Goal: Transaction & Acquisition: Purchase product/service

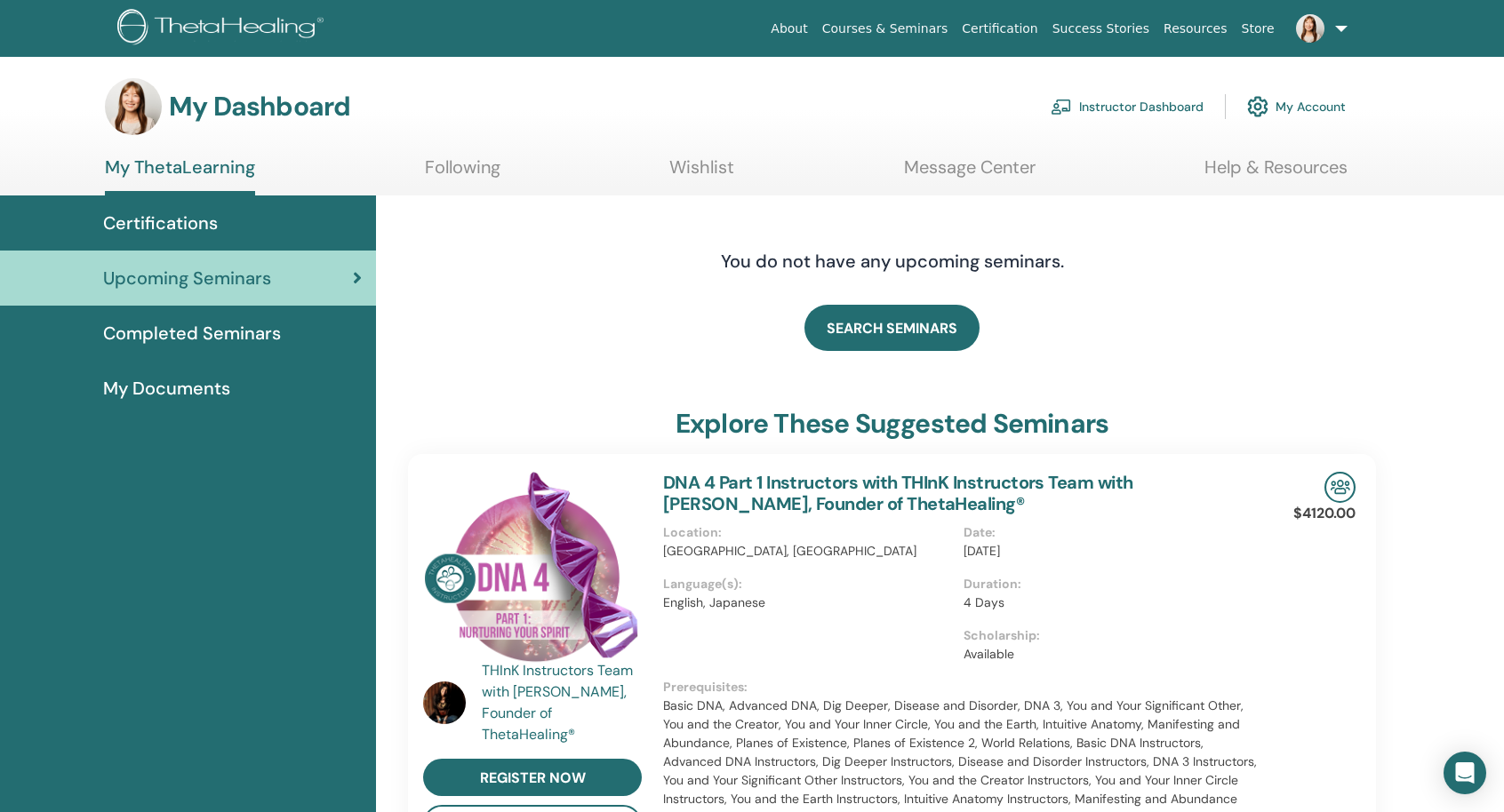
click at [1118, 112] on link "Instructor Dashboard" at bounding box center [1127, 106] width 153 height 39
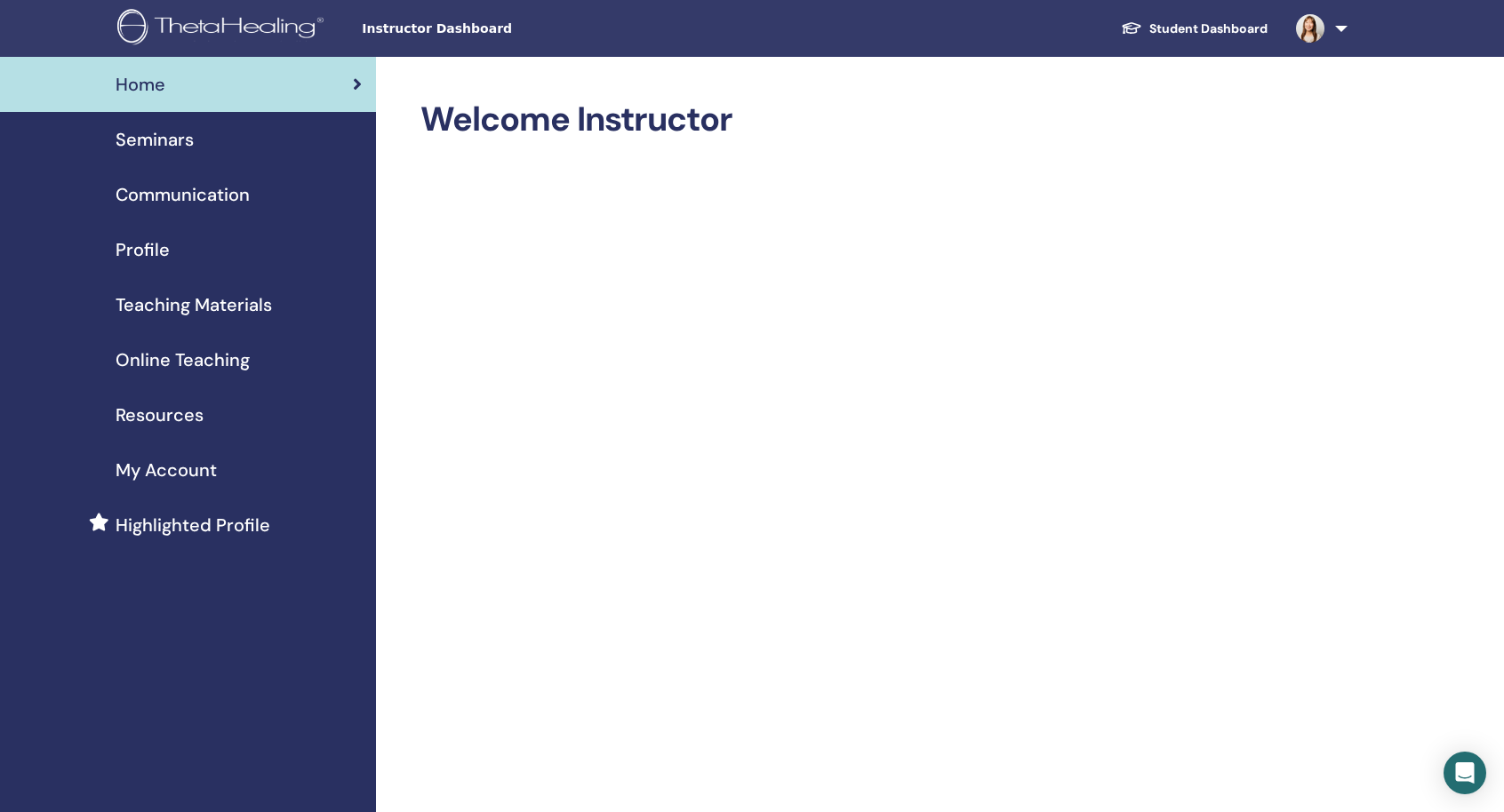
click at [169, 352] on span "Online Teaching" at bounding box center [182, 360] width 134 height 27
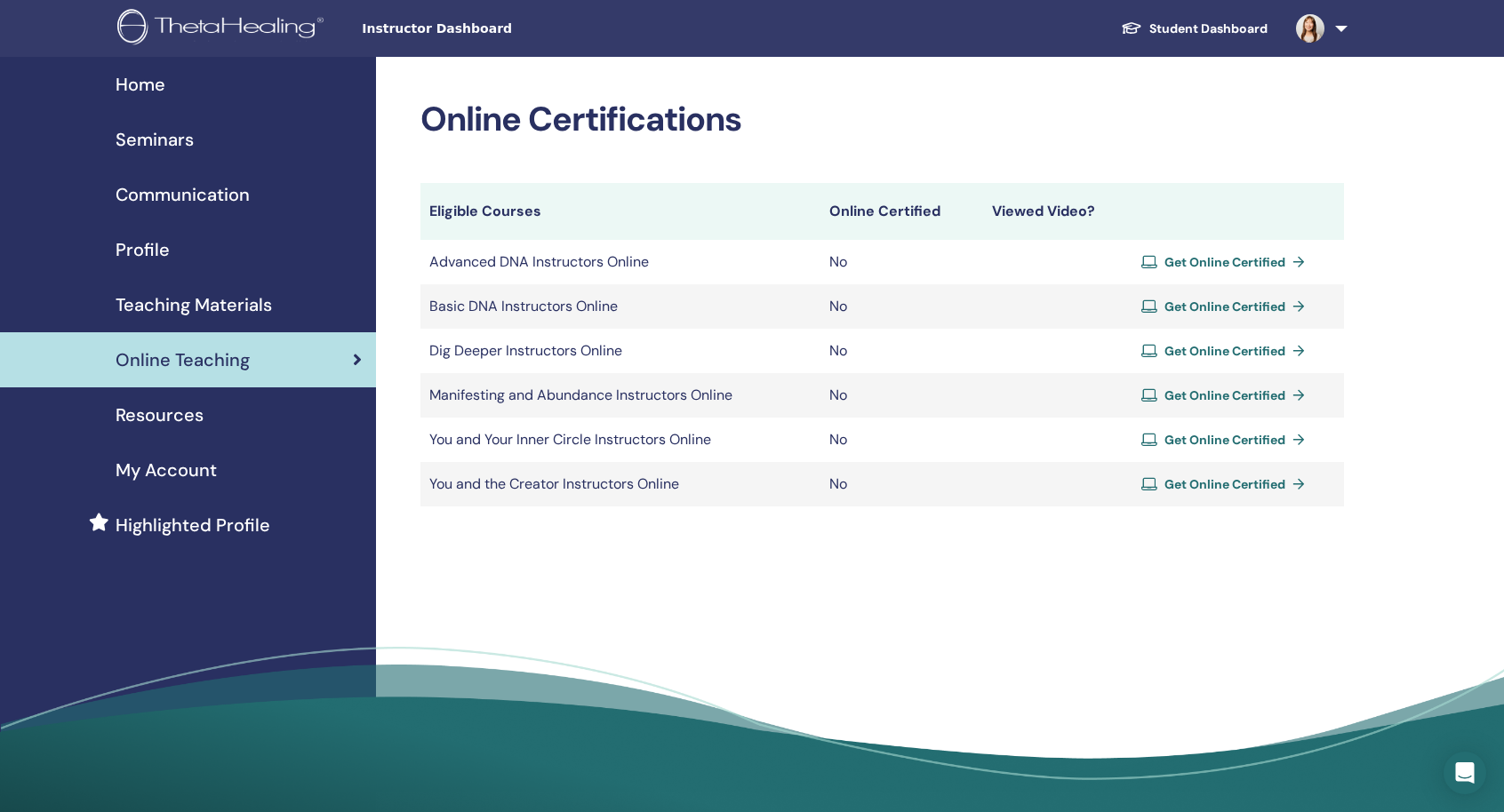
click at [725, 543] on div "Online Certifications Eligible Courses Online Certified Viewed Video? Advanced …" at bounding box center [940, 441] width 1128 height 768
click at [473, 447] on td "You and Your Inner Circle Instructors Online" at bounding box center [620, 439] width 400 height 44
click at [502, 518] on div "Online Certifications Eligible Courses Online Certified Viewed Video? Advanced …" at bounding box center [940, 441] width 1128 height 768
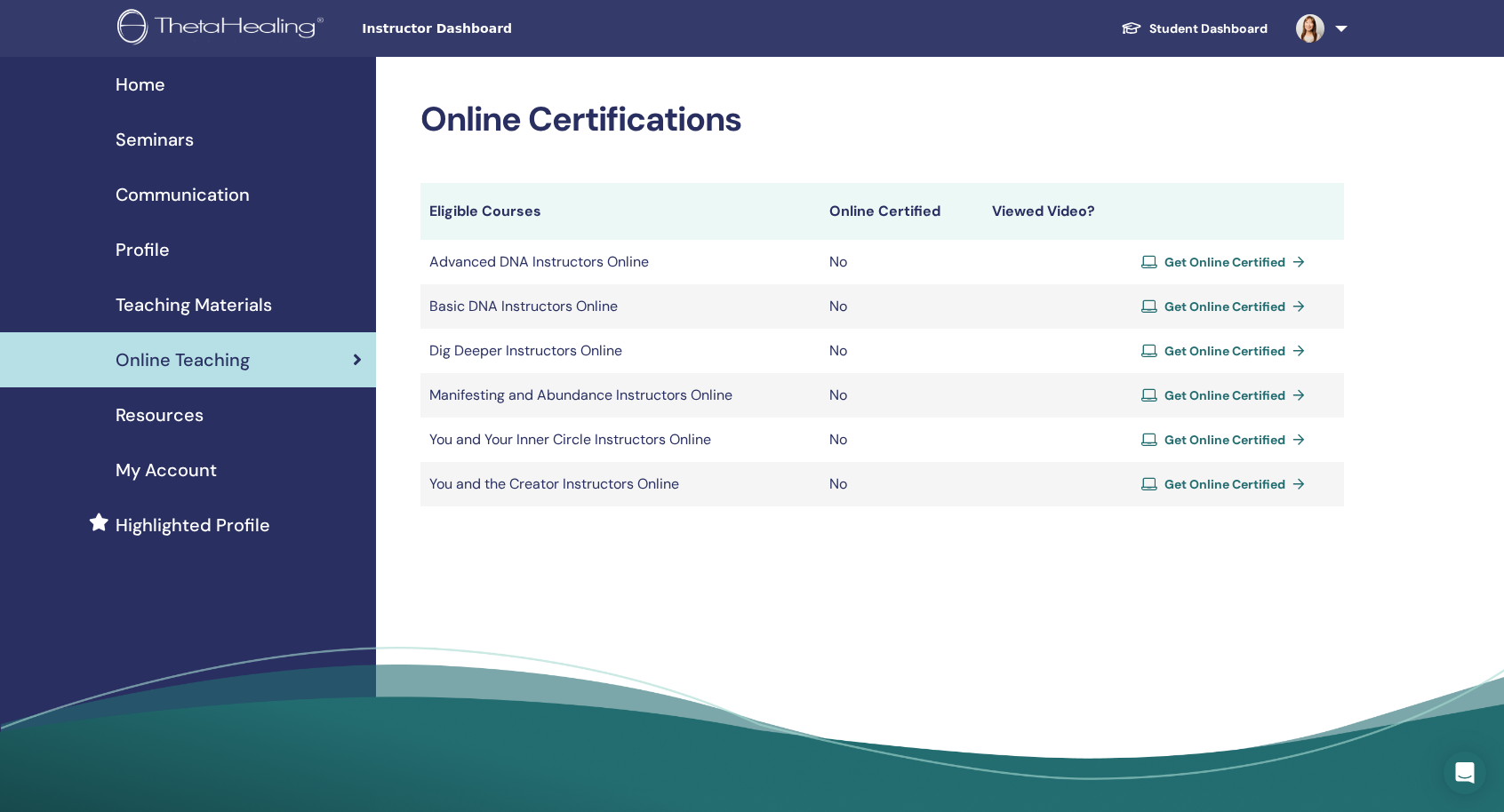
click at [521, 479] on td "You and the Creator Instructors Online" at bounding box center [620, 484] width 400 height 44
drag, startPoint x: 667, startPoint y: 558, endPoint x: 798, endPoint y: 546, distance: 131.5
click at [668, 558] on div "Online Certifications Eligible Courses Online Certified Viewed Video? Advanced …" at bounding box center [940, 441] width 1128 height 768
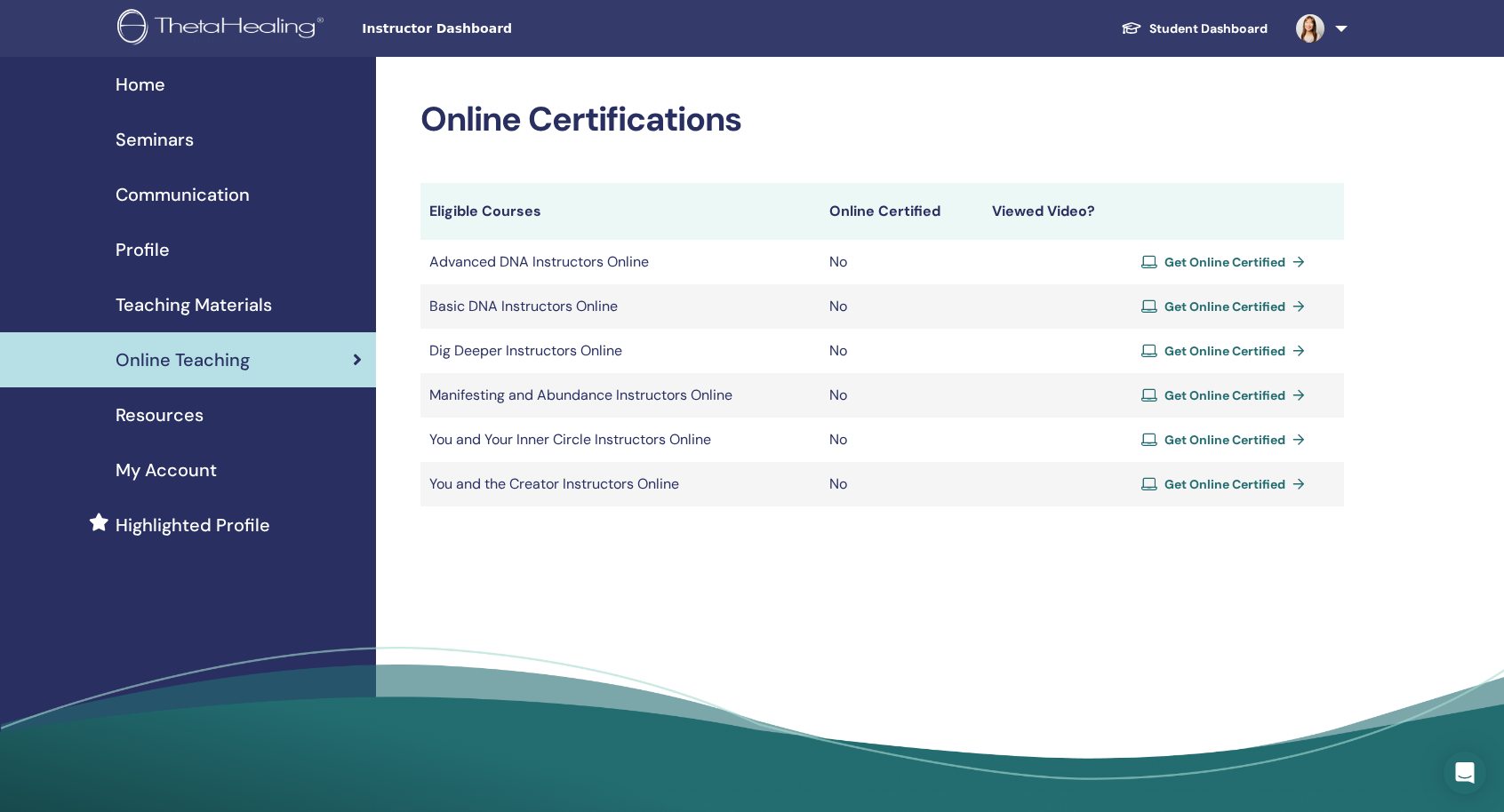
click at [1250, 458] on td "Get Online Certified" at bounding box center [1226, 439] width 235 height 44
click at [1239, 483] on span "Get Online Certified" at bounding box center [1225, 485] width 121 height 16
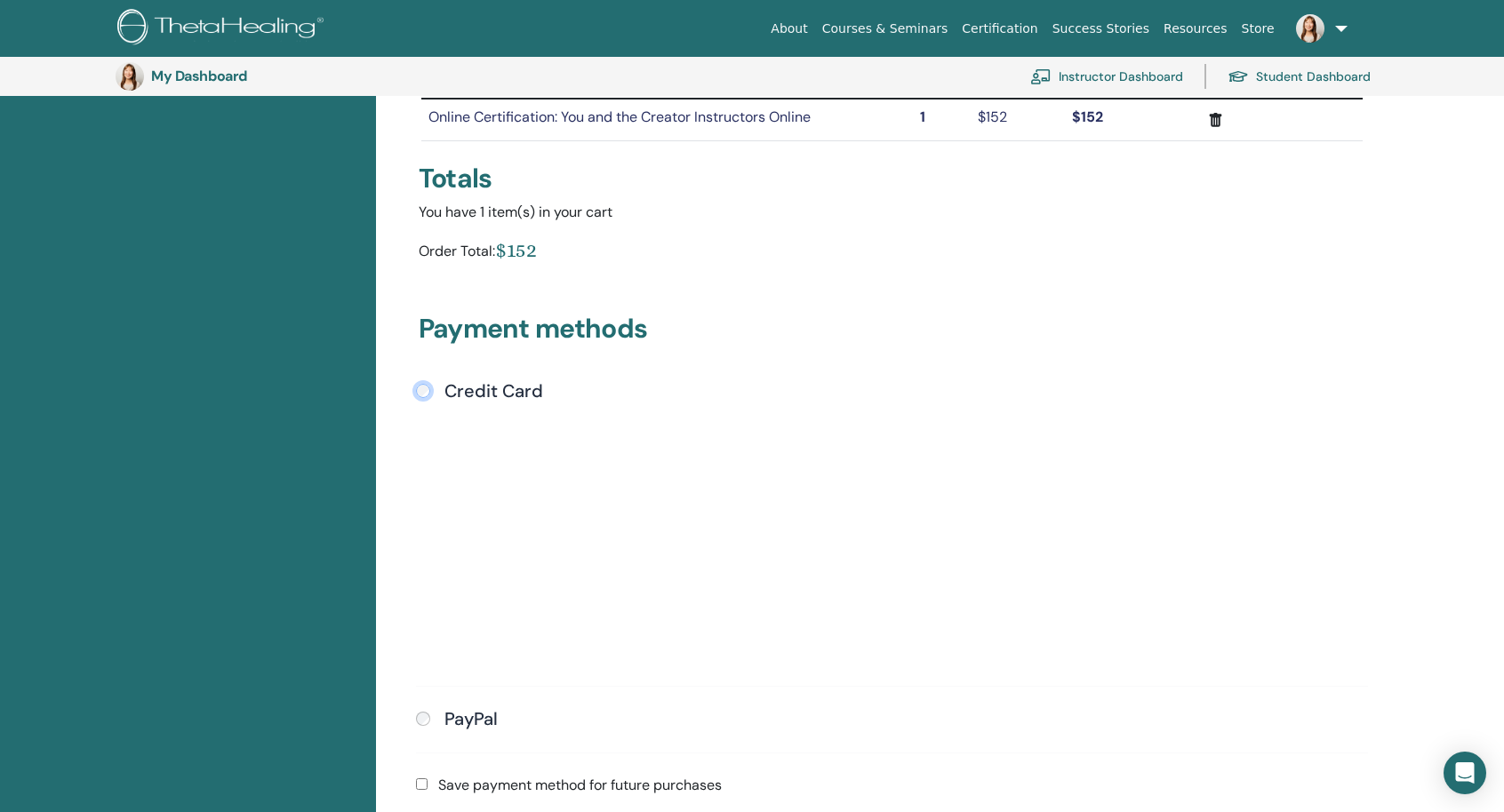
scroll to position [306, 0]
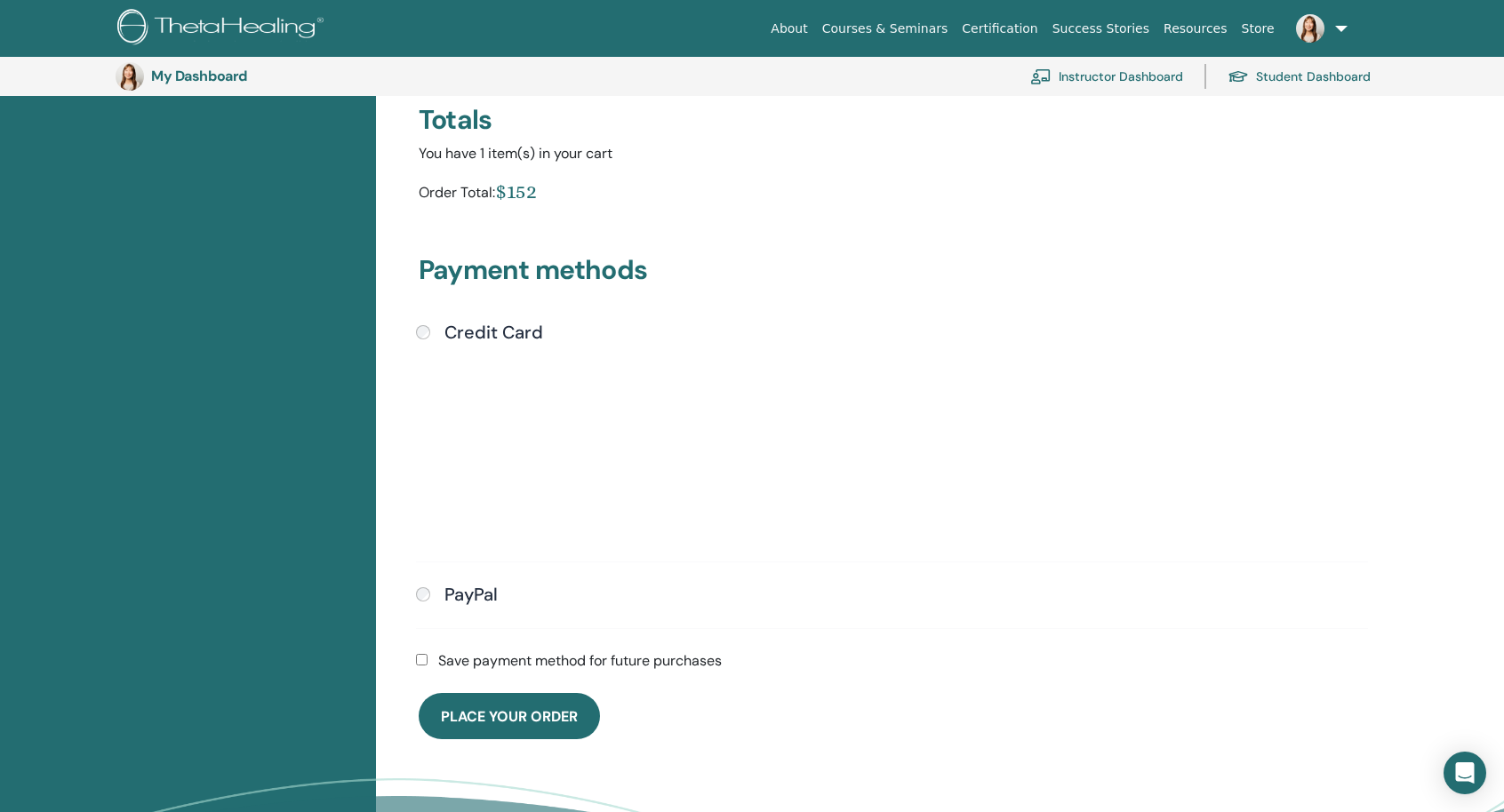
click at [527, 585] on div "PayPal" at bounding box center [892, 595] width 952 height 23
click at [470, 662] on label "Save payment method for future purchases" at bounding box center [579, 661] width 283 height 22
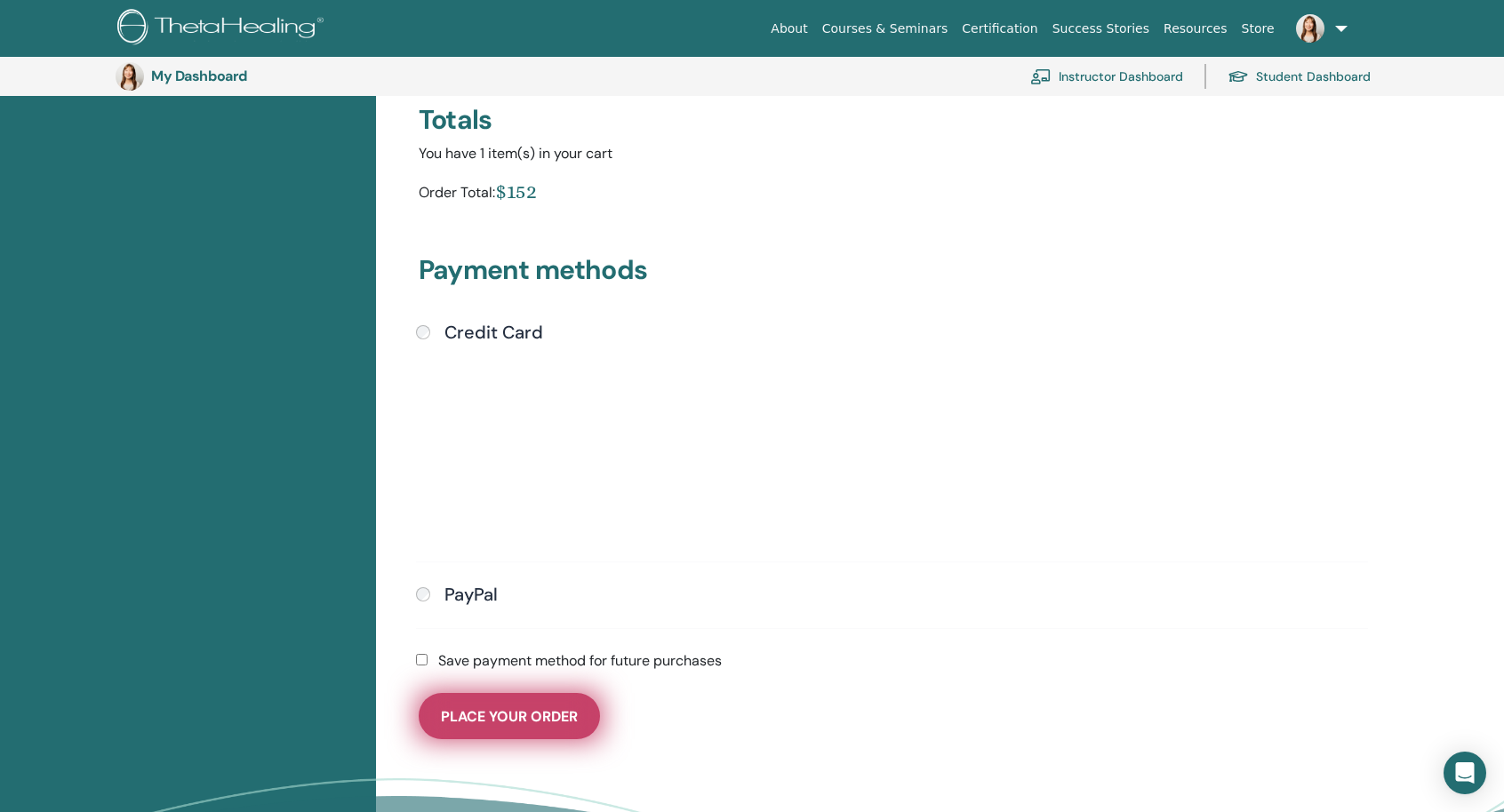
click at [472, 708] on span "Place Your Order" at bounding box center [509, 717] width 137 height 19
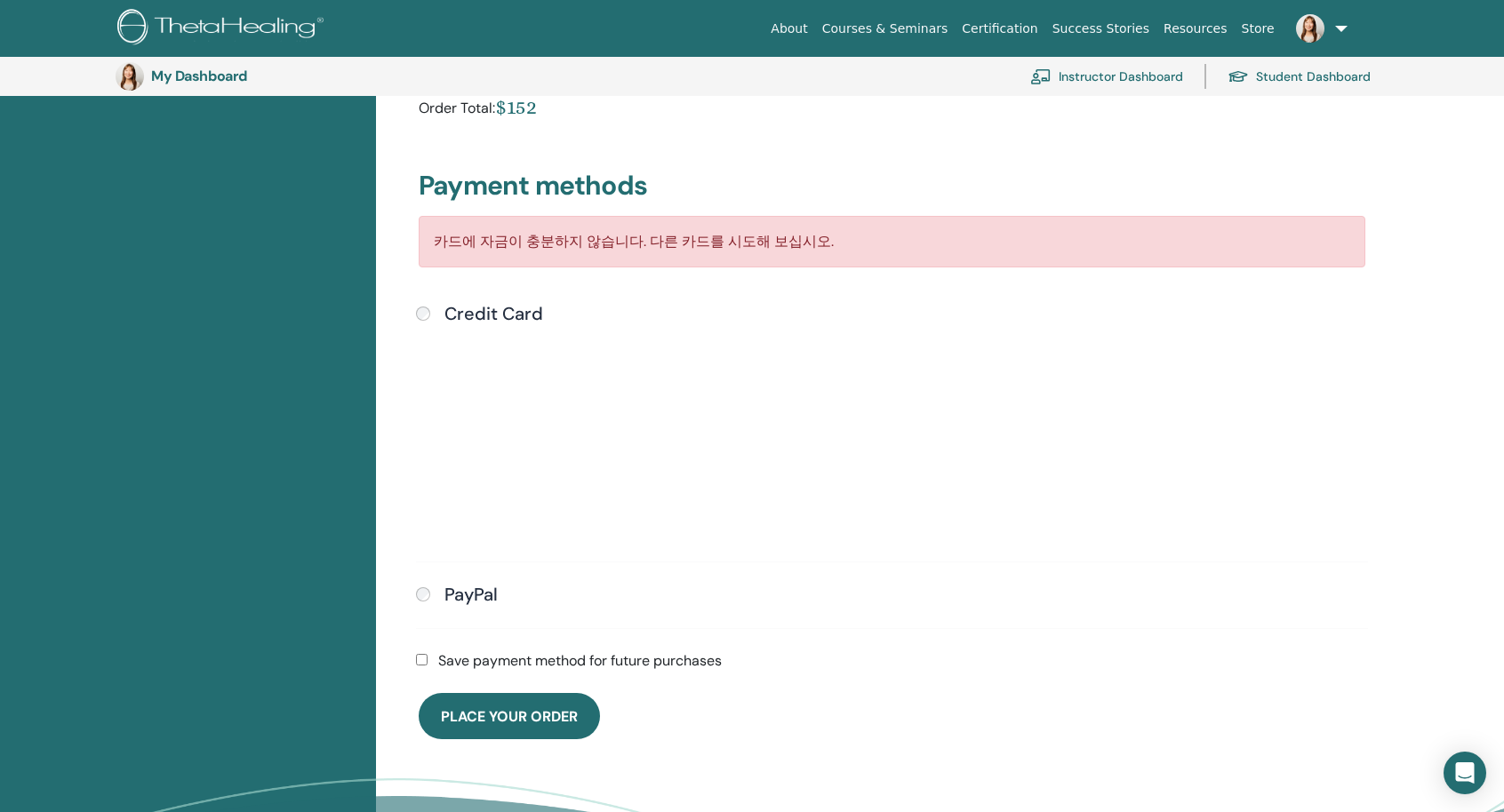
scroll to position [395, 0]
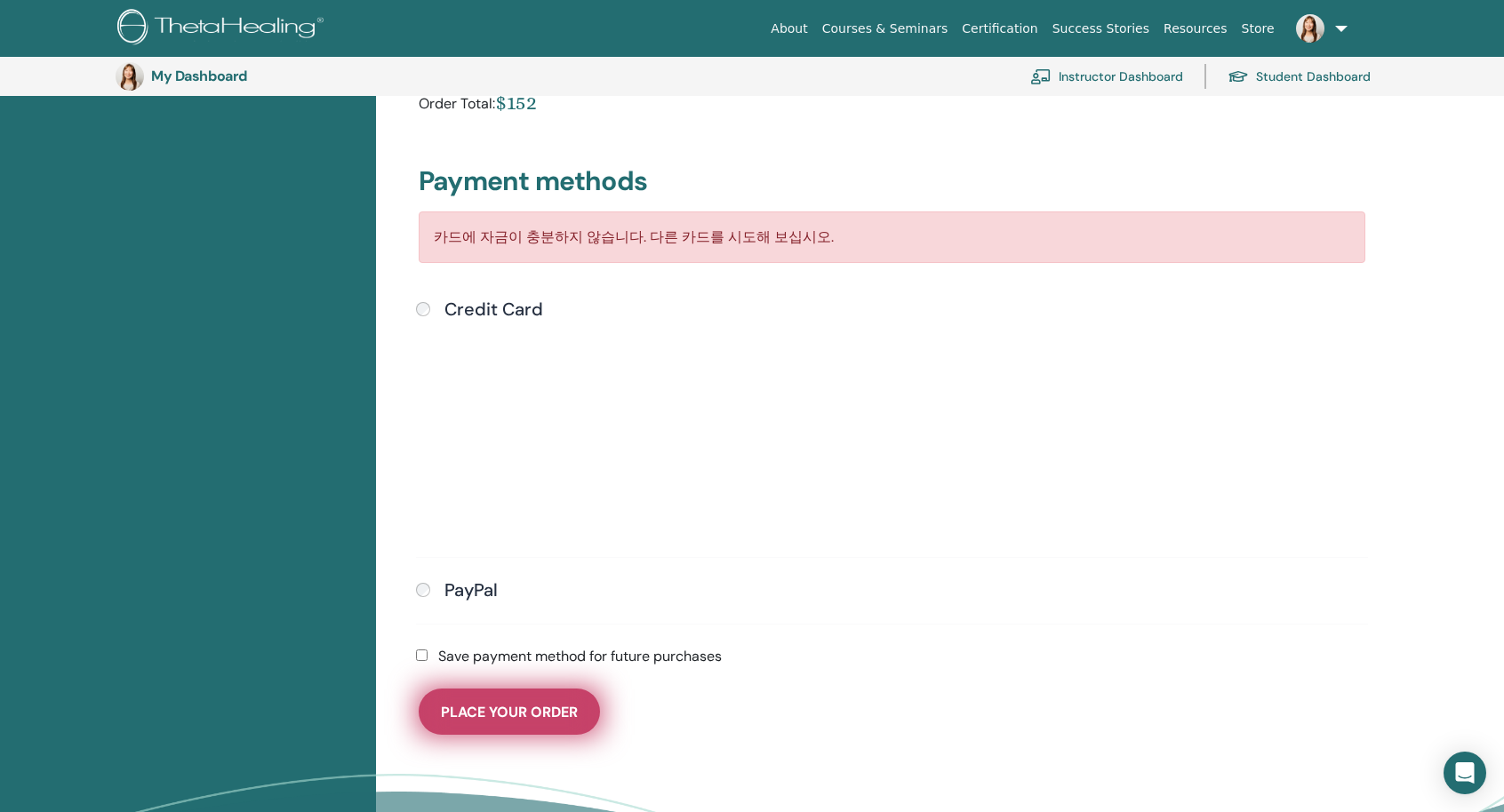
click at [521, 712] on span "Place Your Order" at bounding box center [509, 712] width 137 height 19
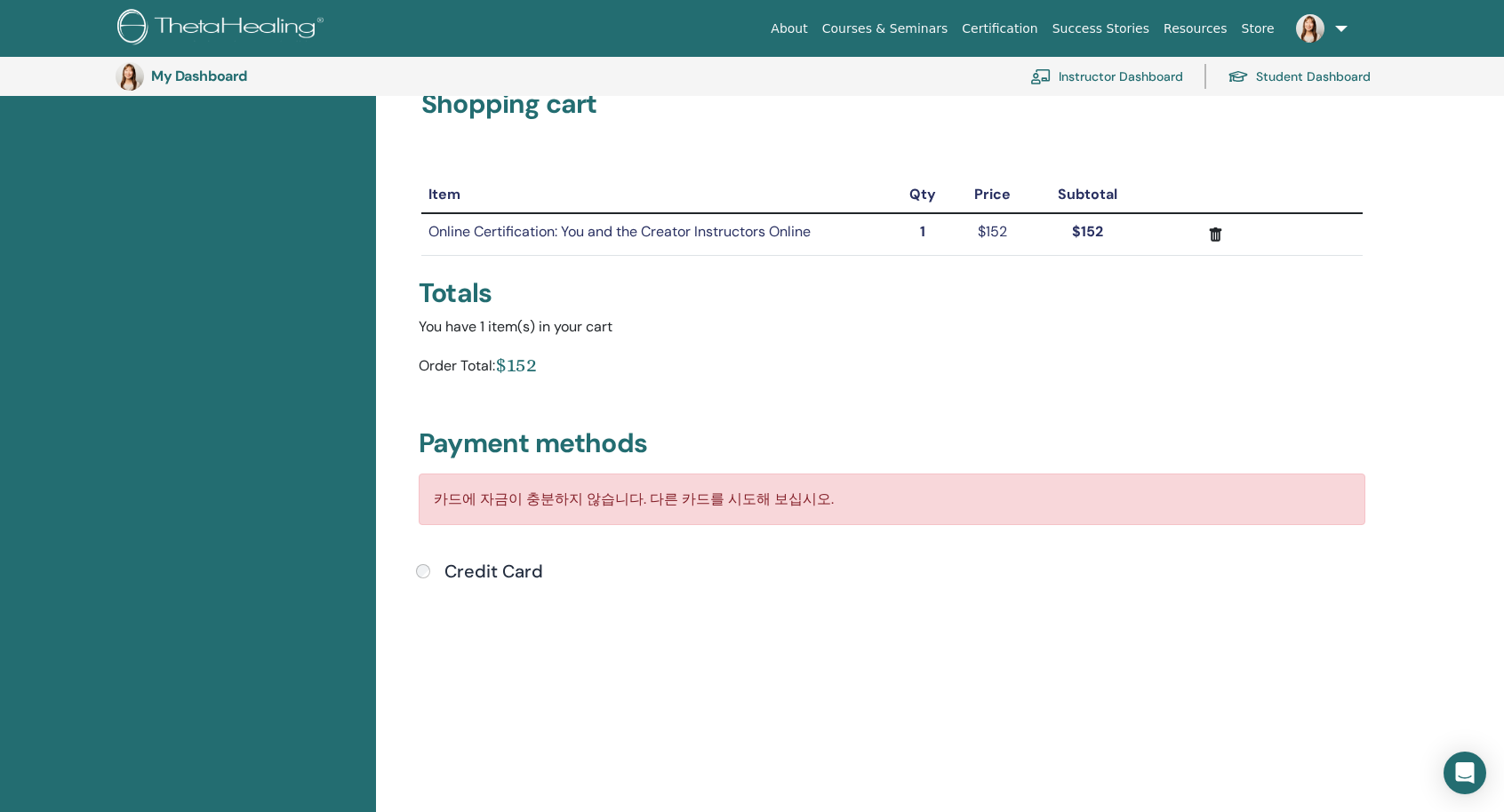
scroll to position [128, 0]
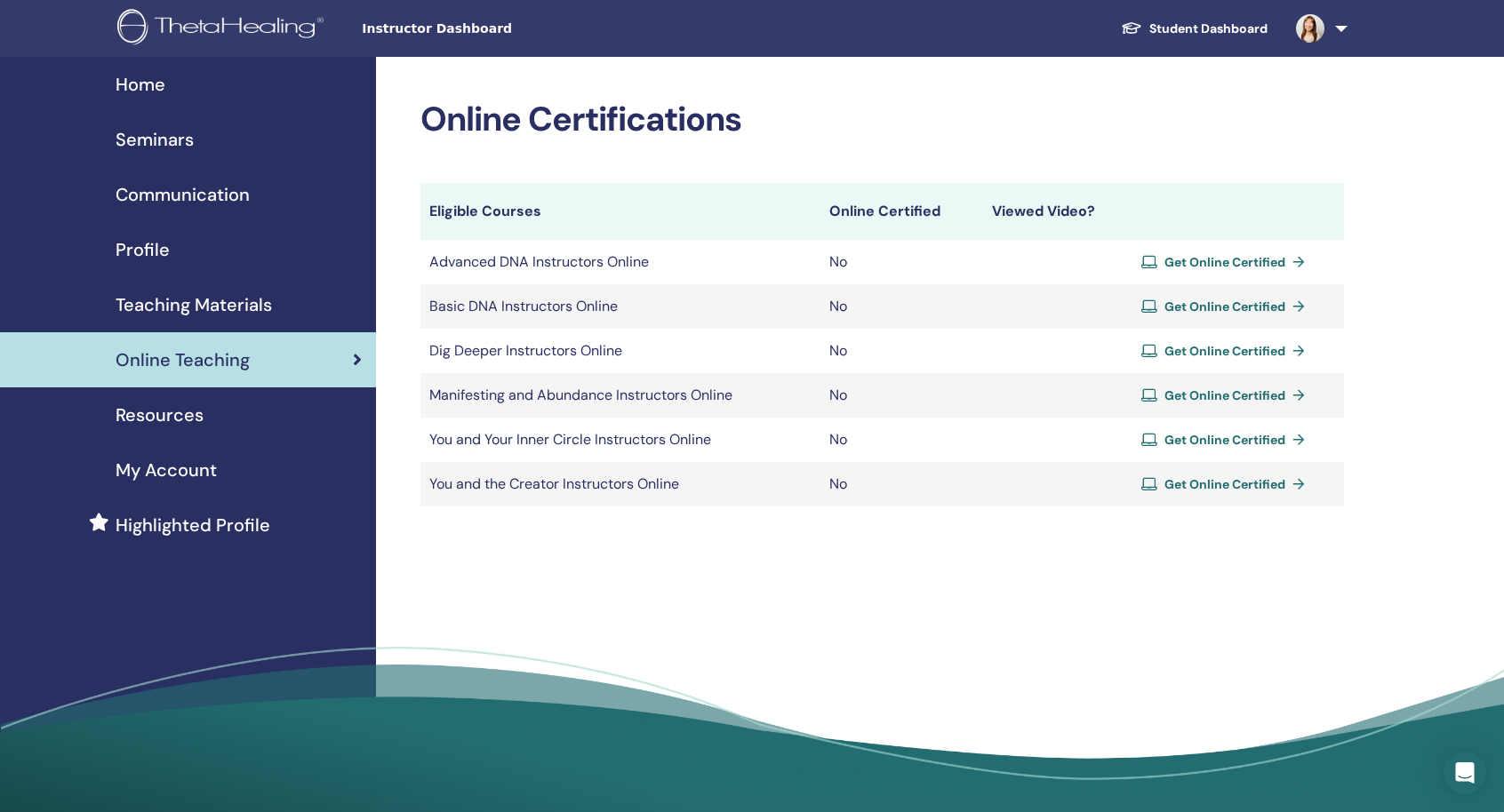
click at [538, 488] on td "You and the Creator Instructors Online" at bounding box center [620, 484] width 400 height 44
click at [539, 492] on td "You and the Creator Instructors Online" at bounding box center [620, 484] width 400 height 44
click at [542, 485] on td "You and the Creator Instructors Online" at bounding box center [620, 484] width 400 height 44
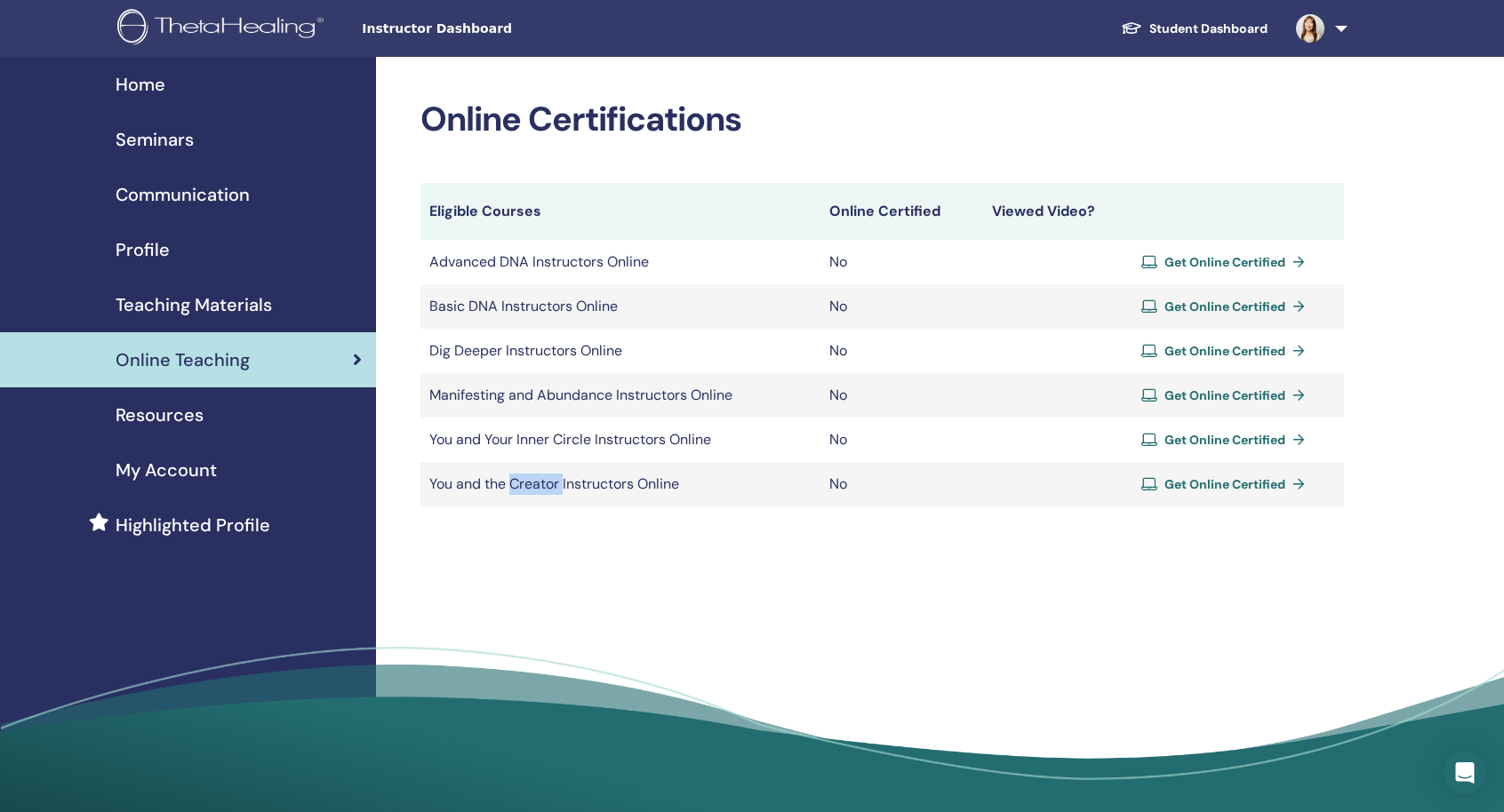
click at [542, 485] on td "You and the Creator Instructors Online" at bounding box center [620, 484] width 400 height 44
click at [1179, 480] on span "Get Online Certified" at bounding box center [1225, 485] width 121 height 16
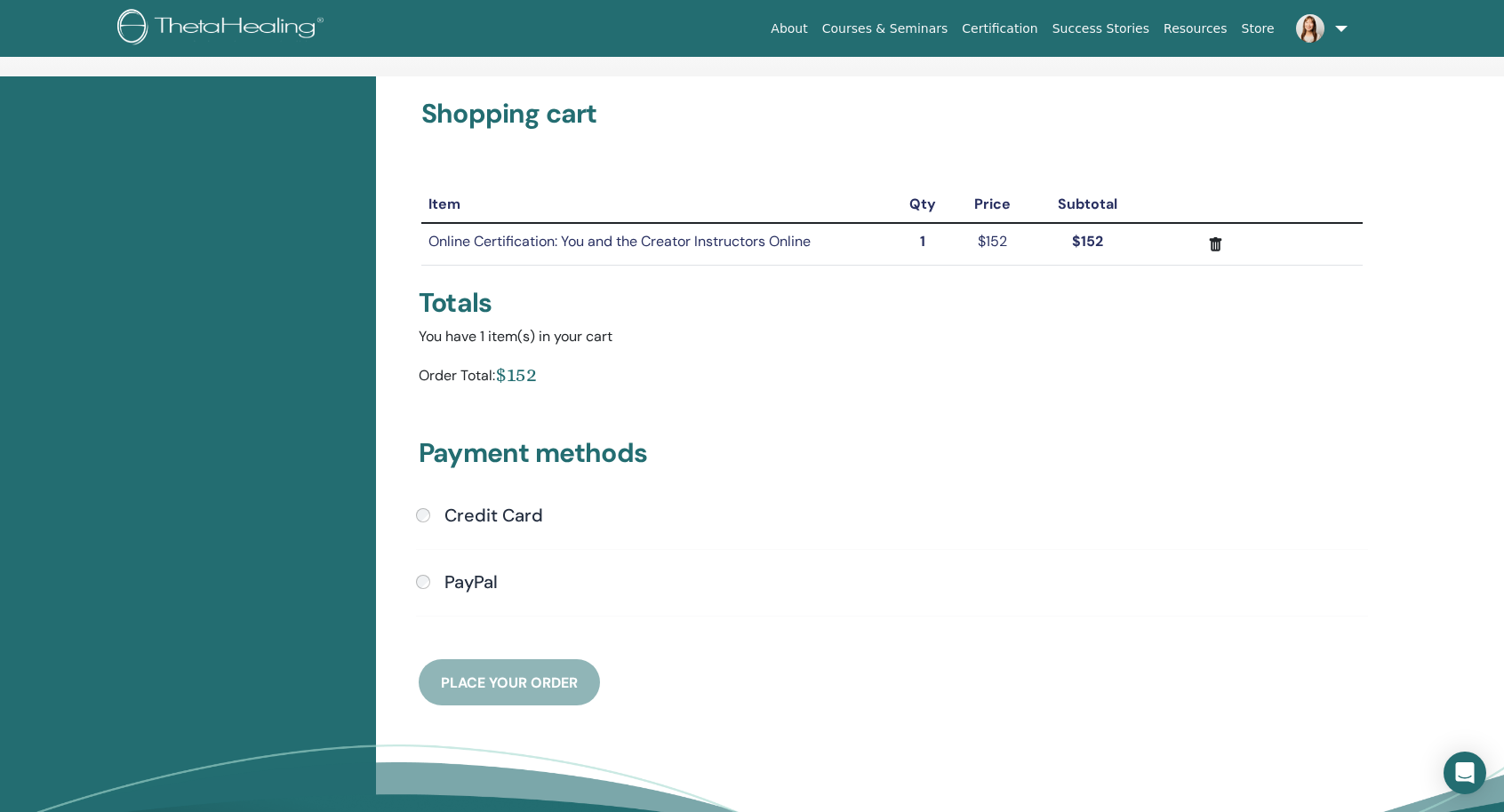
scroll to position [89, 0]
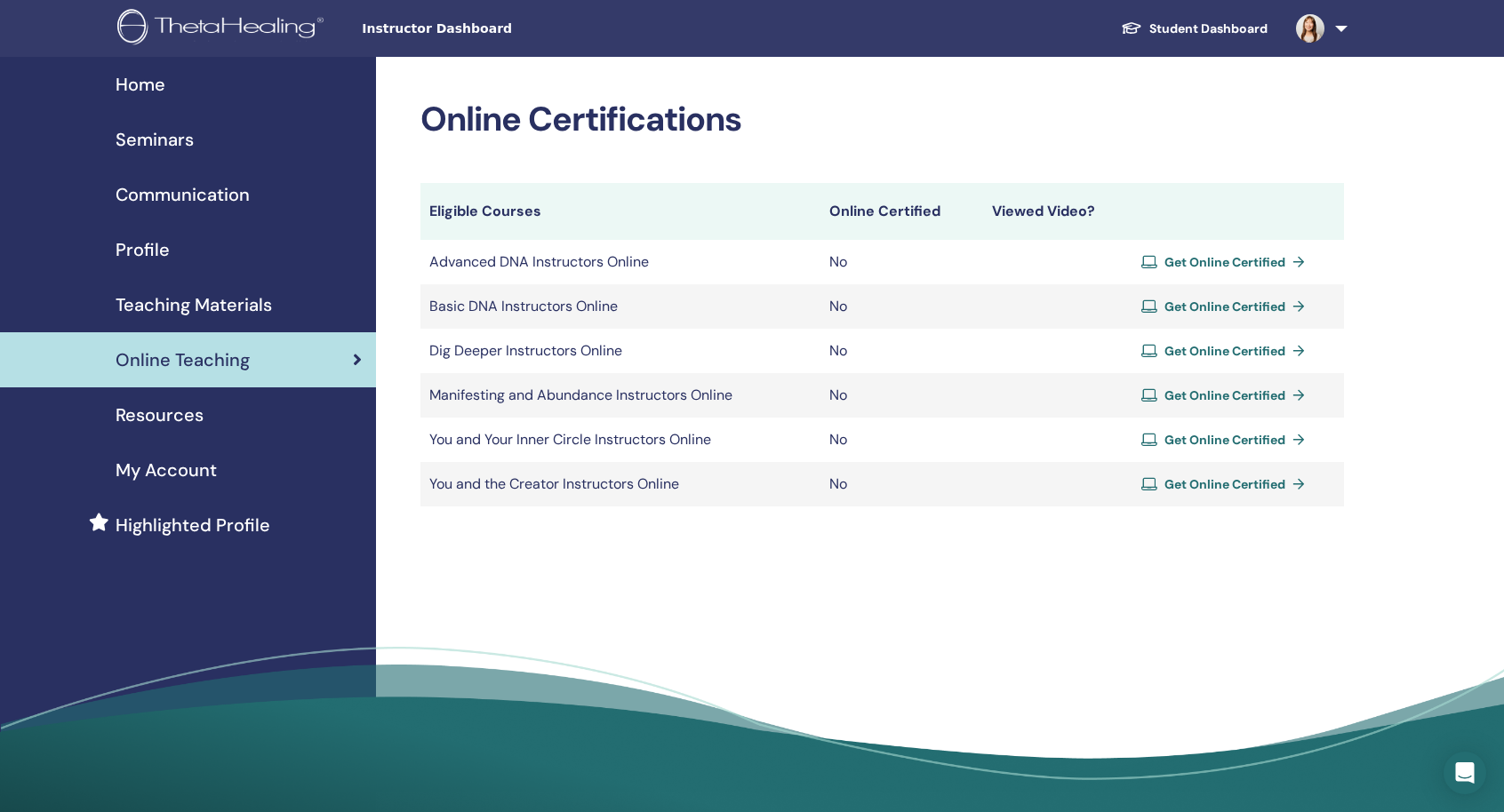
click at [1190, 483] on span "Get Online Certified" at bounding box center [1225, 485] width 121 height 16
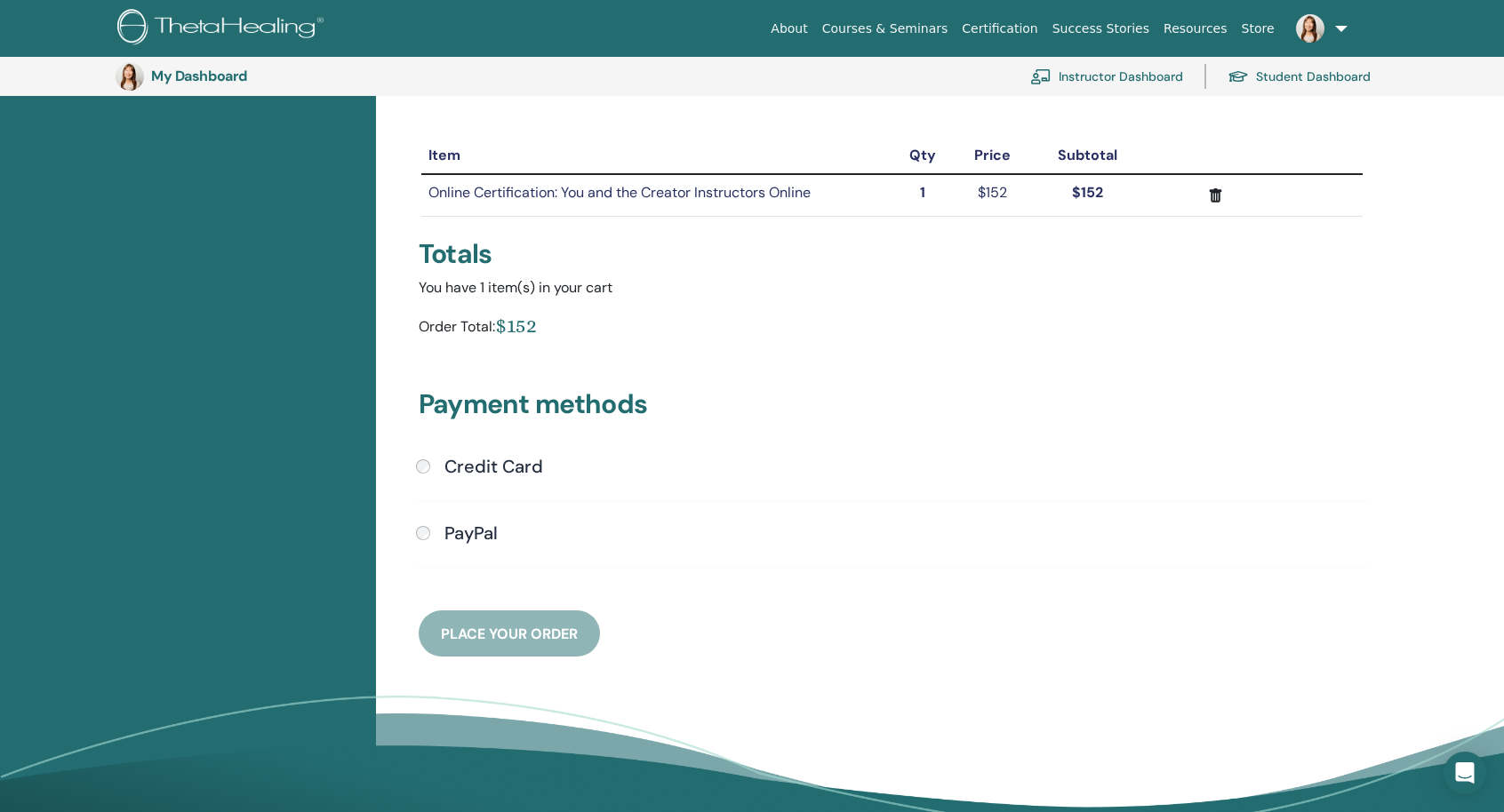
scroll to position [217, 0]
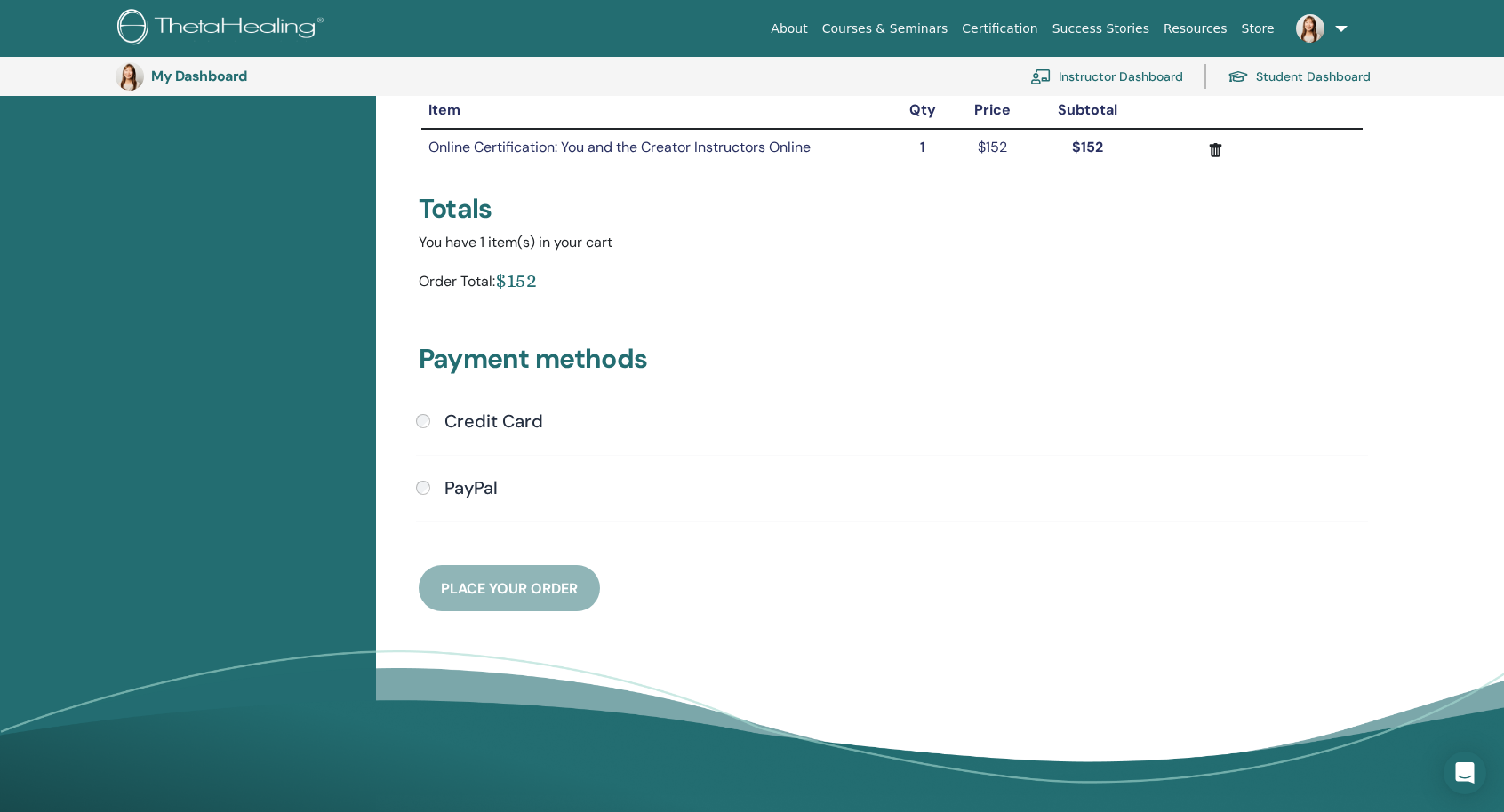
click at [415, 417] on div "Credit Card Submit PayPal" at bounding box center [892, 477] width 973 height 133
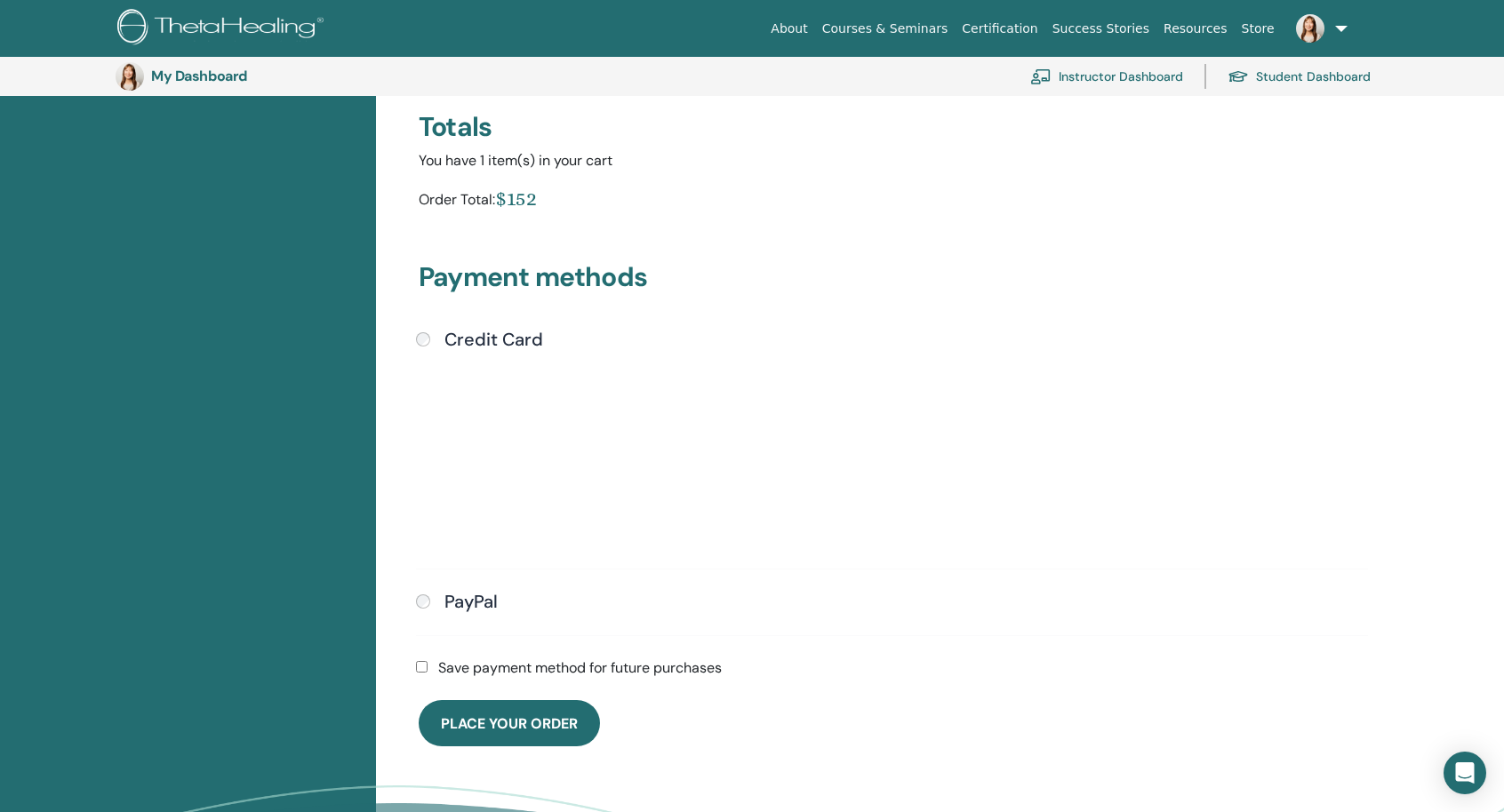
scroll to position [306, 0]
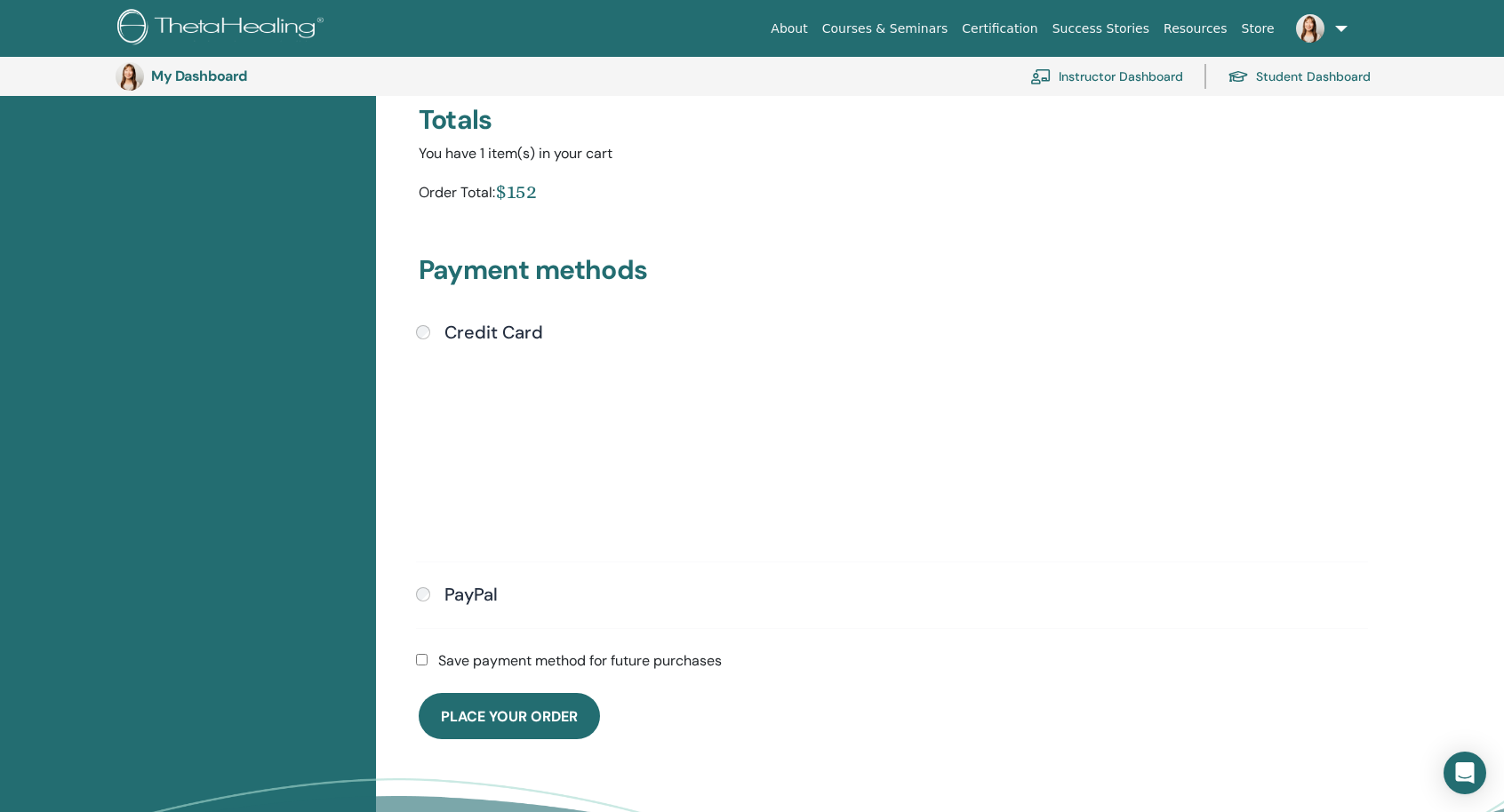
click at [502, 656] on label "Save payment method for future purchases" at bounding box center [579, 661] width 283 height 22
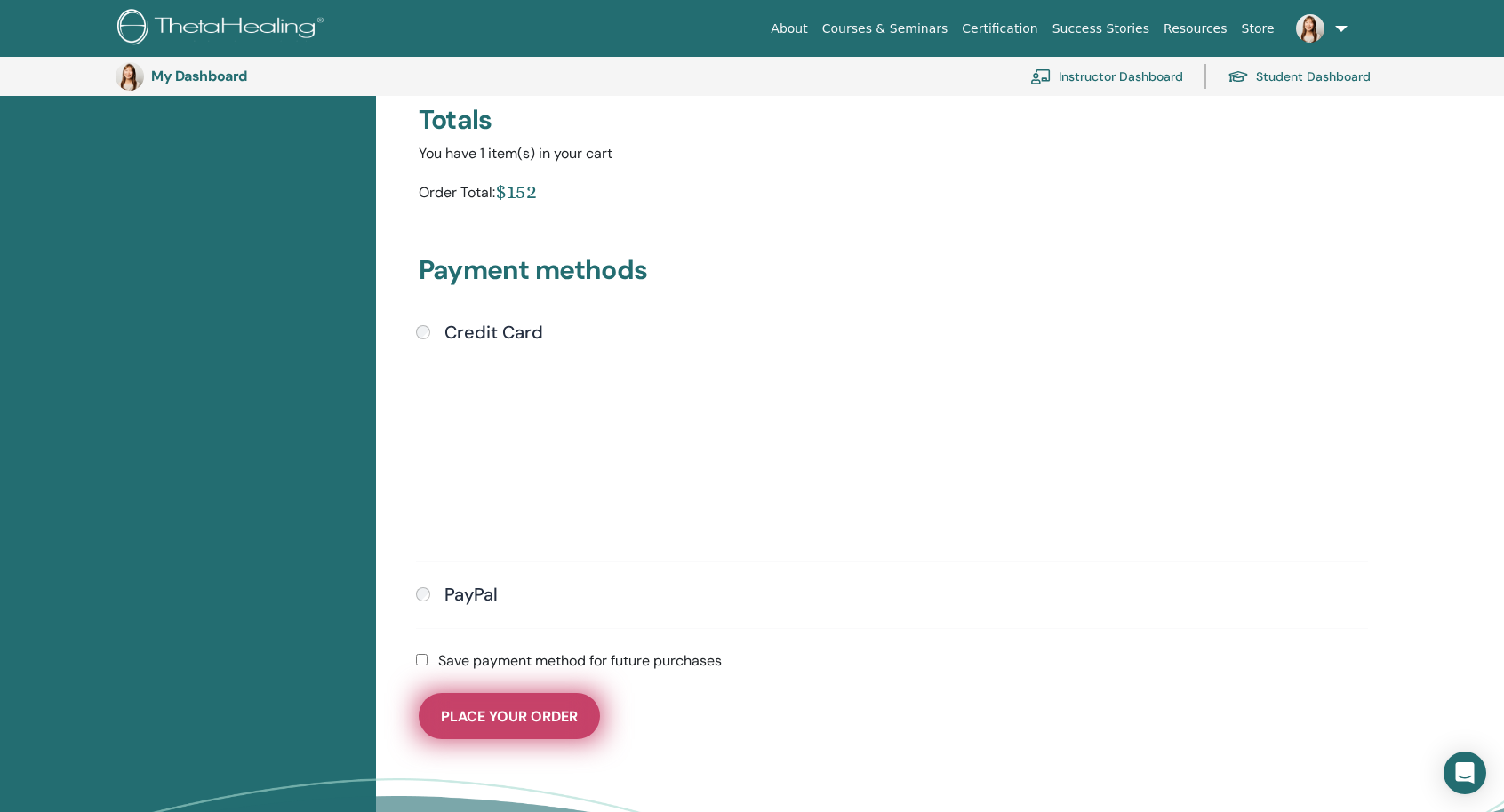
click at [488, 710] on span "Place Your Order" at bounding box center [509, 717] width 137 height 19
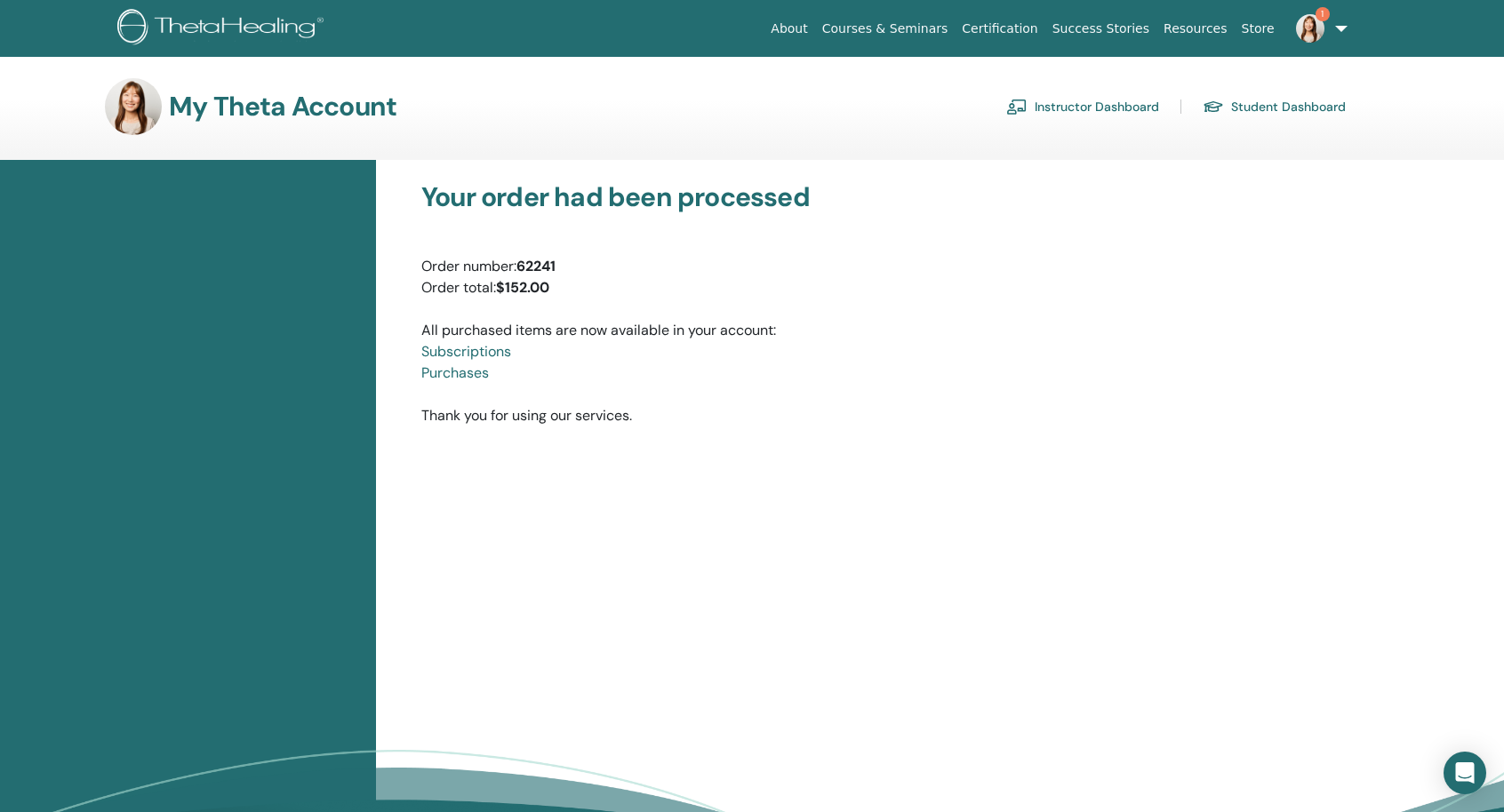
click at [485, 332] on div "All purchased items are now available in your account: Subscriptions Purchases" at bounding box center [891, 341] width 942 height 85
click at [479, 351] on link "Subscriptions" at bounding box center [466, 351] width 90 height 19
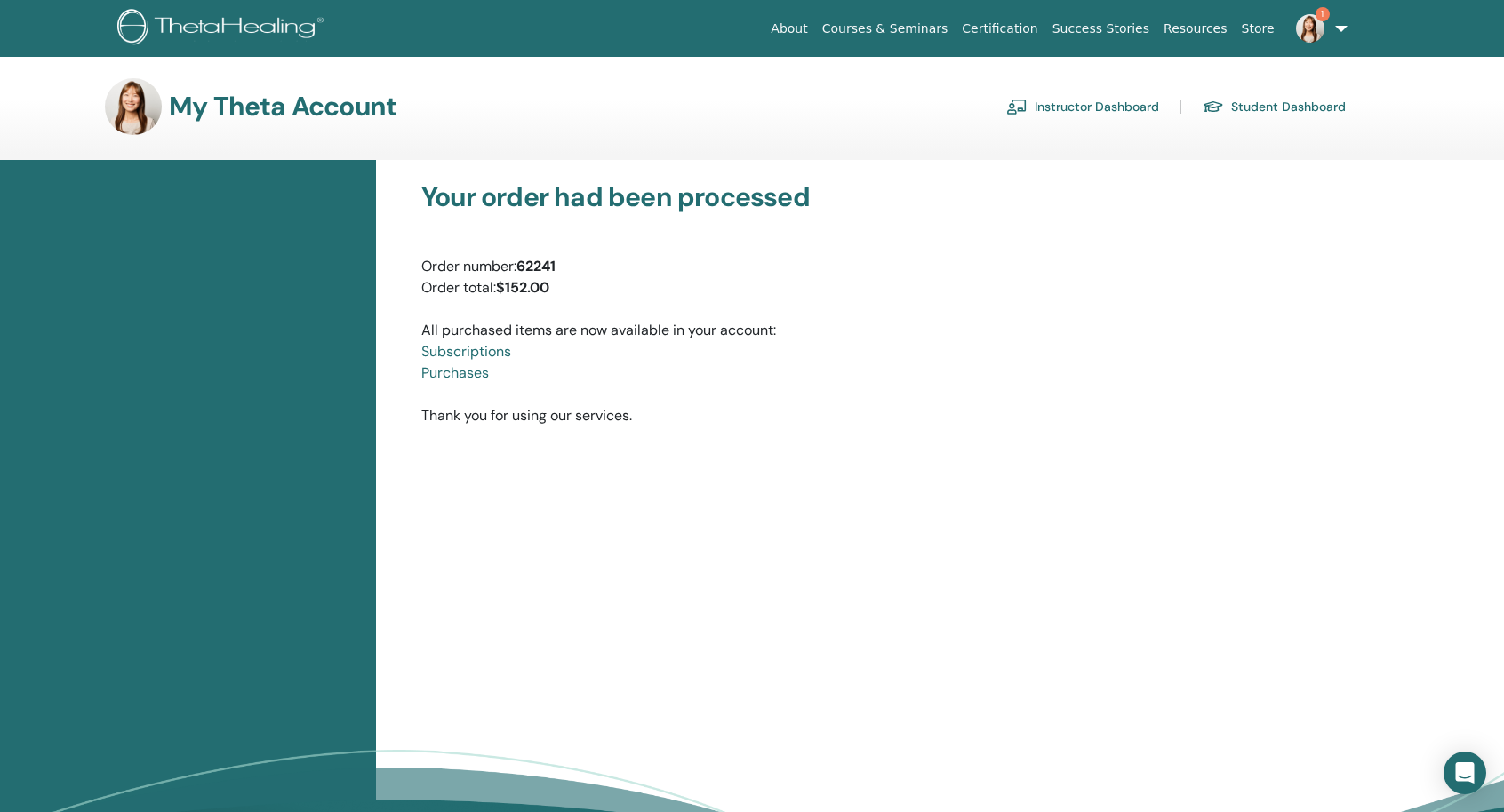
click at [269, 37] on img at bounding box center [223, 29] width 212 height 40
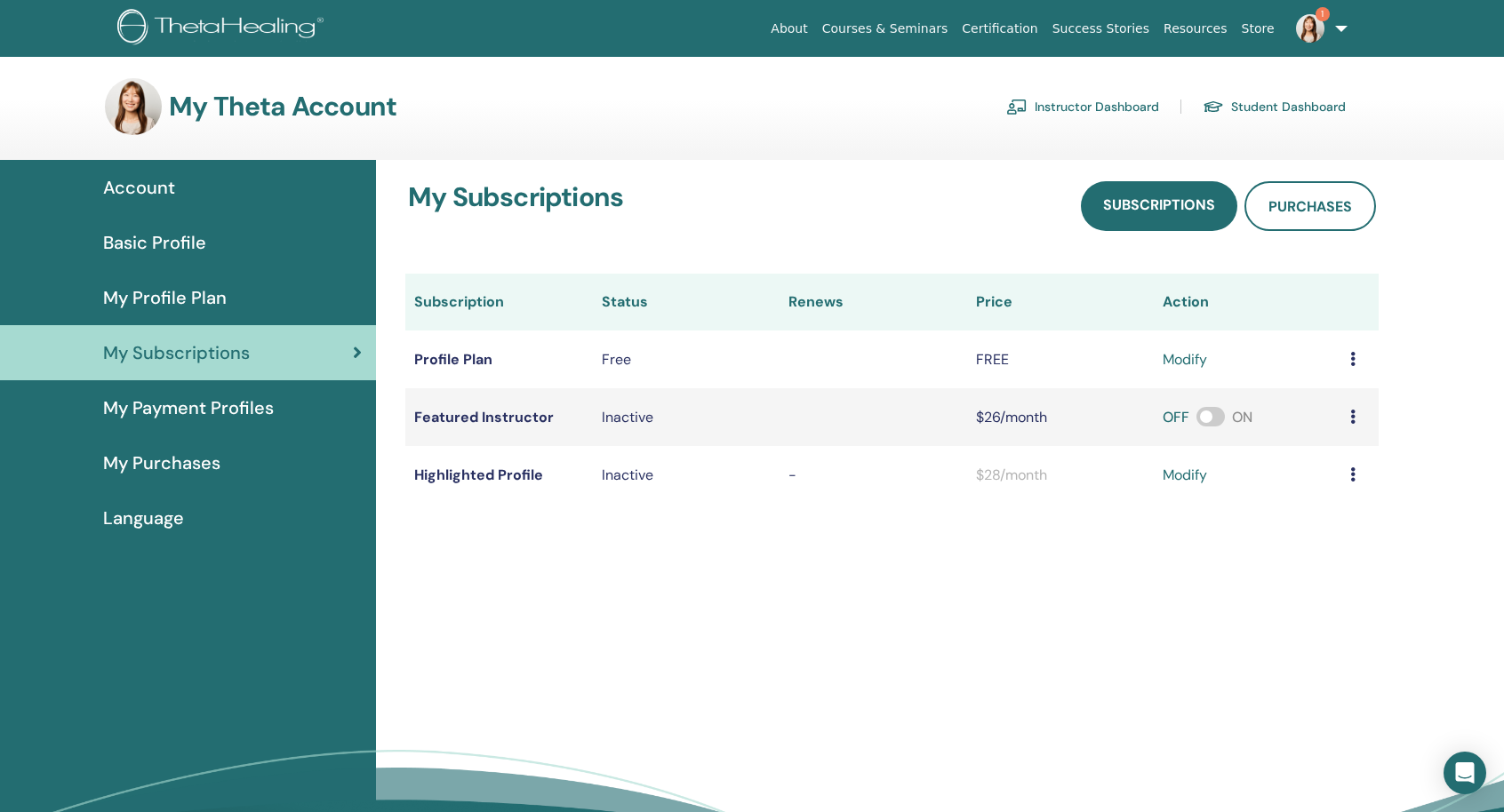
click at [454, 407] on td "Featured Instructor" at bounding box center [499, 417] width 188 height 58
click at [772, 377] on td "Free" at bounding box center [686, 360] width 188 height 58
click at [1350, 414] on icon at bounding box center [1353, 417] width 5 height 14
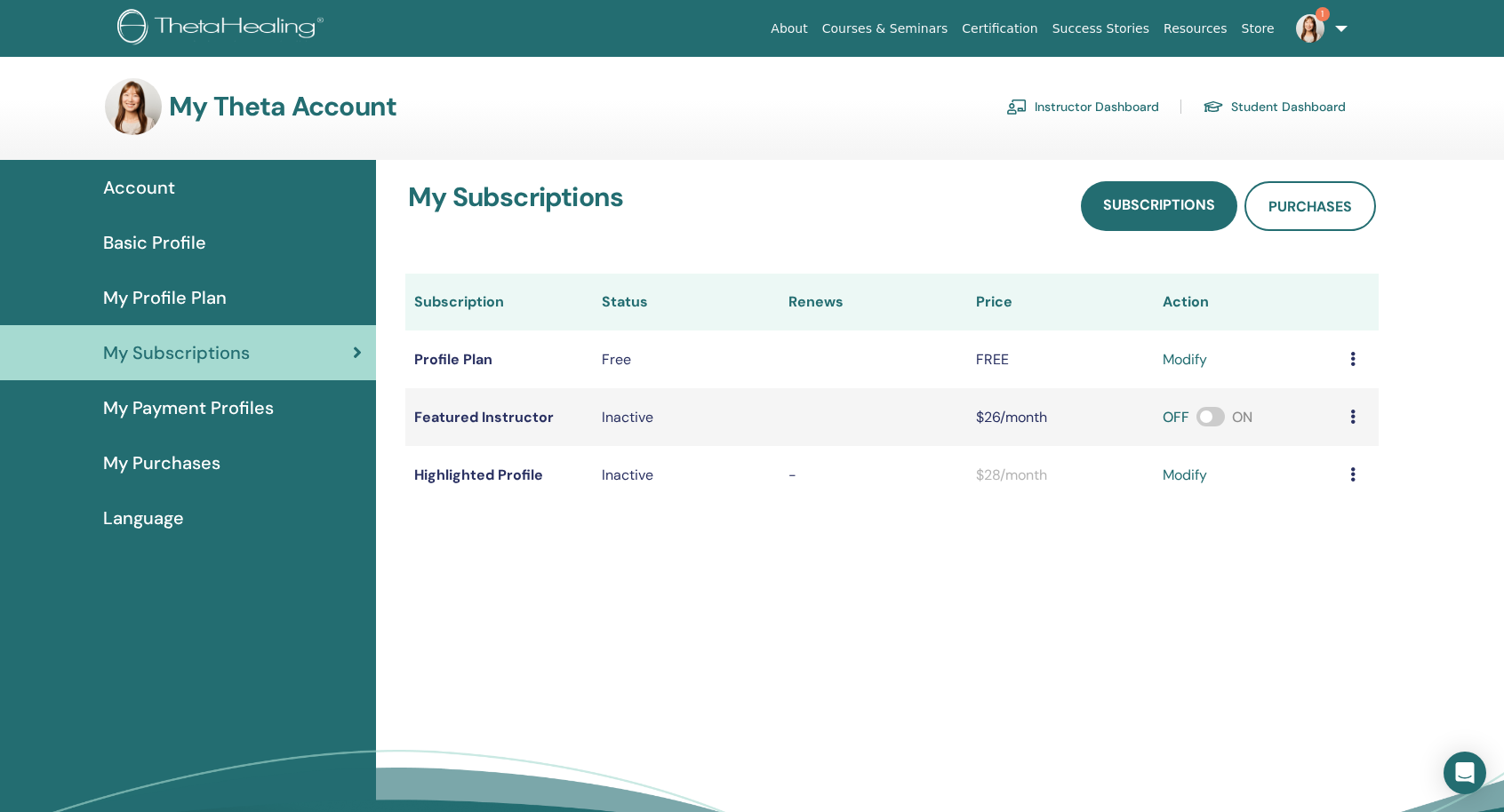
click at [1453, 358] on div "My Subscriptions Subscriptions Purchases Subscription Status Renews Price Actio…" at bounding box center [940, 544] width 1128 height 768
click at [1211, 417] on span at bounding box center [1211, 417] width 29 height 20
click at [691, 573] on div "My Subscriptions Subscriptions Purchases Subscription Status Renews Price Actio…" at bounding box center [940, 544] width 1128 height 768
click at [188, 466] on span "My Purchases" at bounding box center [162, 463] width 117 height 27
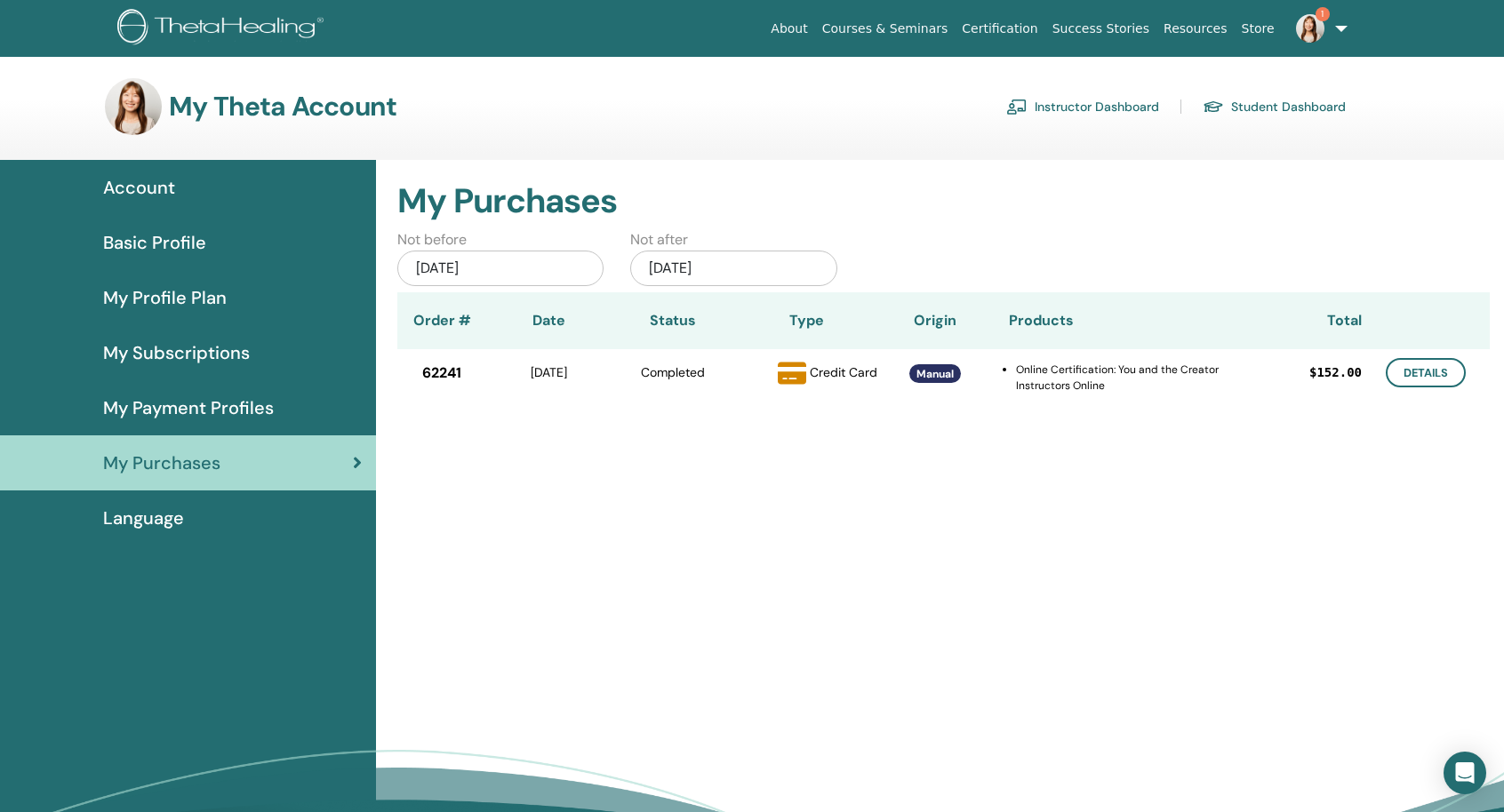
click at [941, 374] on span "Manual" at bounding box center [936, 374] width 38 height 14
click at [1409, 369] on link "Details" at bounding box center [1426, 372] width 80 height 30
click at [1353, 23] on link "1" at bounding box center [1318, 28] width 73 height 57
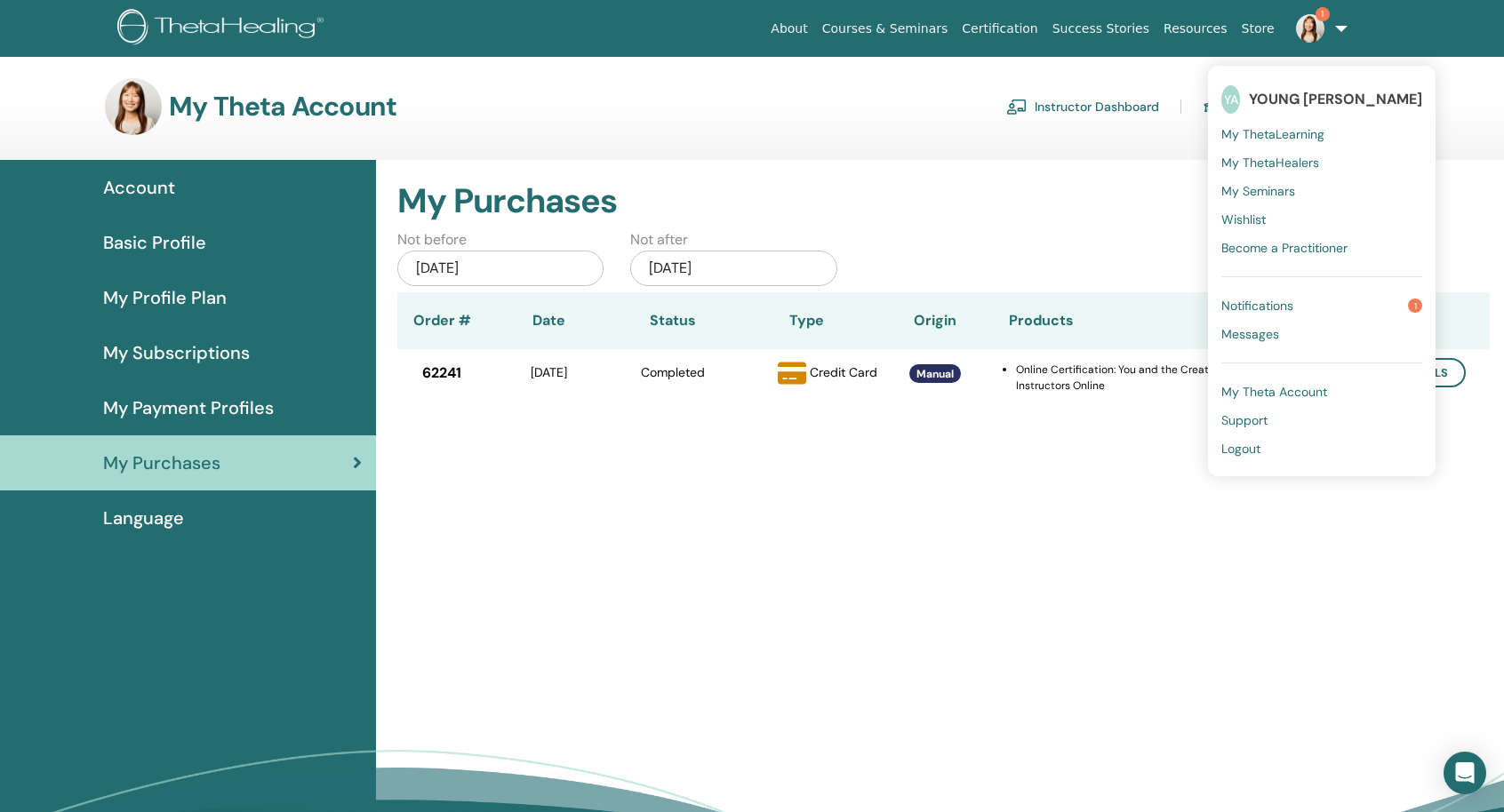
click at [1065, 96] on link "Instructor Dashboard" at bounding box center [1083, 107] width 153 height 29
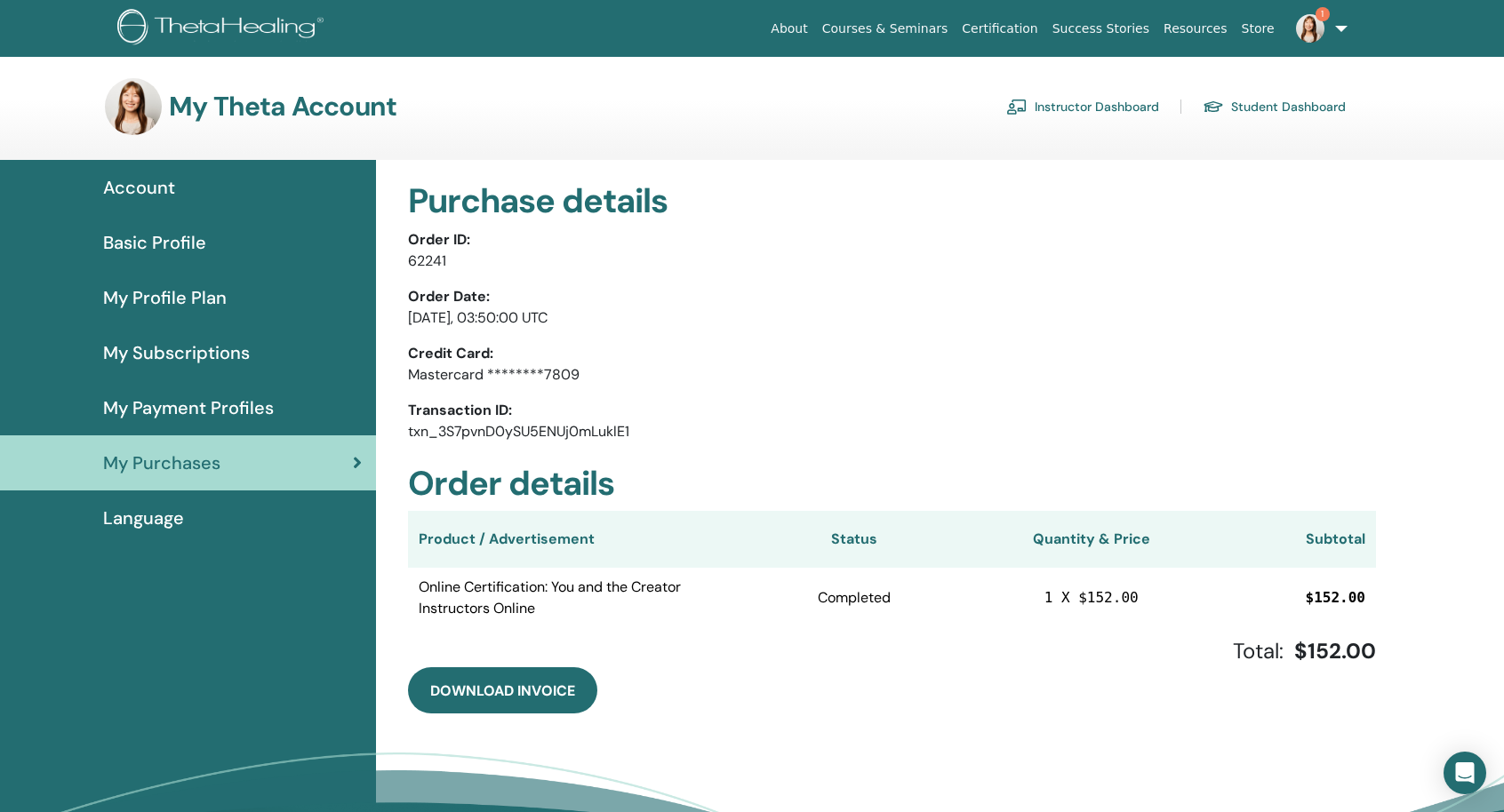
click at [217, 512] on div "Language" at bounding box center [188, 518] width 347 height 27
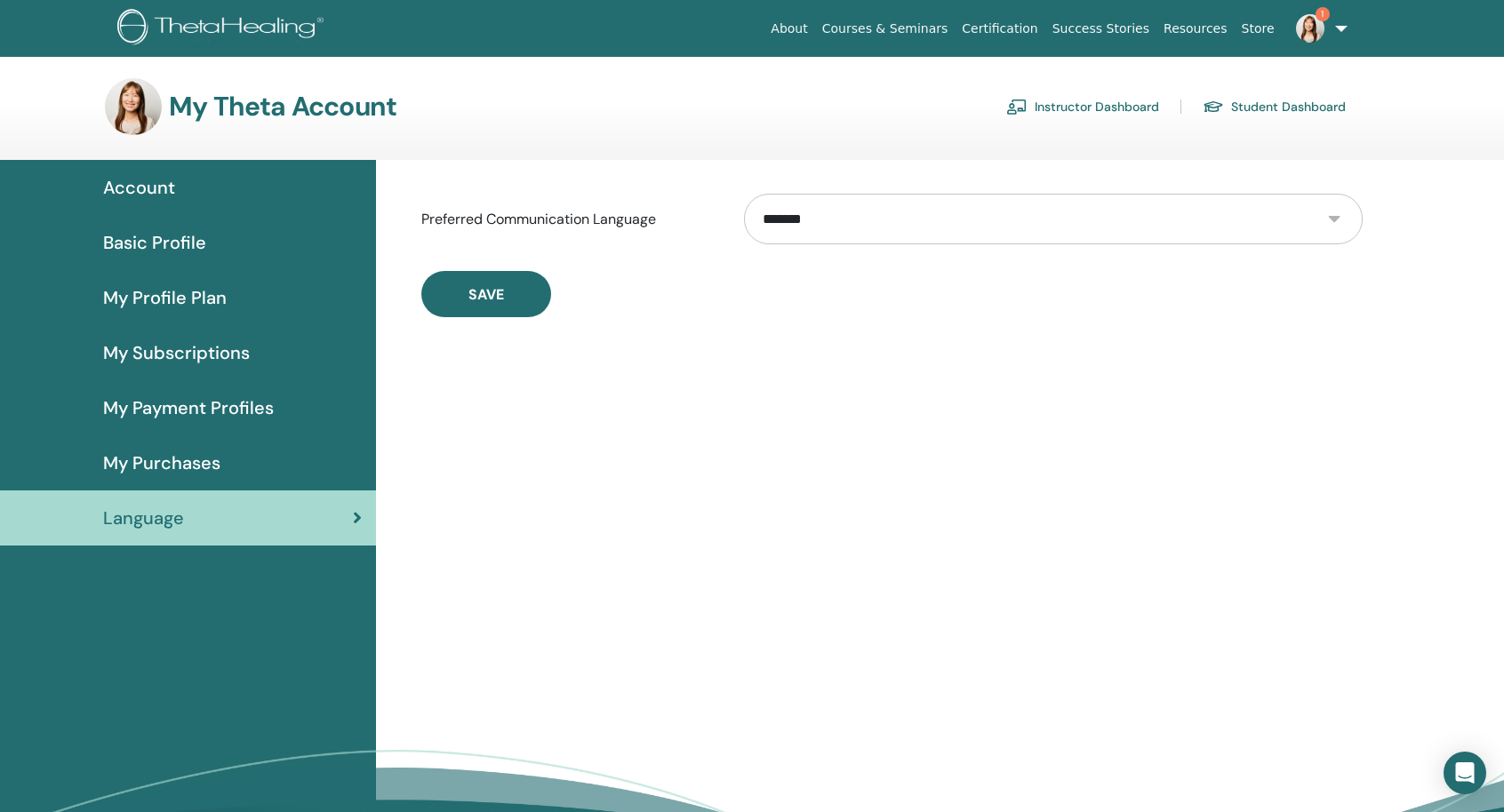
click at [882, 209] on select "**********" at bounding box center [1053, 219] width 619 height 50
select select "***"
click at [744, 193] on select "**********" at bounding box center [1053, 219] width 619 height 50
click at [404, 265] on div "**********" at bounding box center [892, 249] width 1011 height 179
click at [452, 306] on button "Save" at bounding box center [486, 293] width 130 height 46
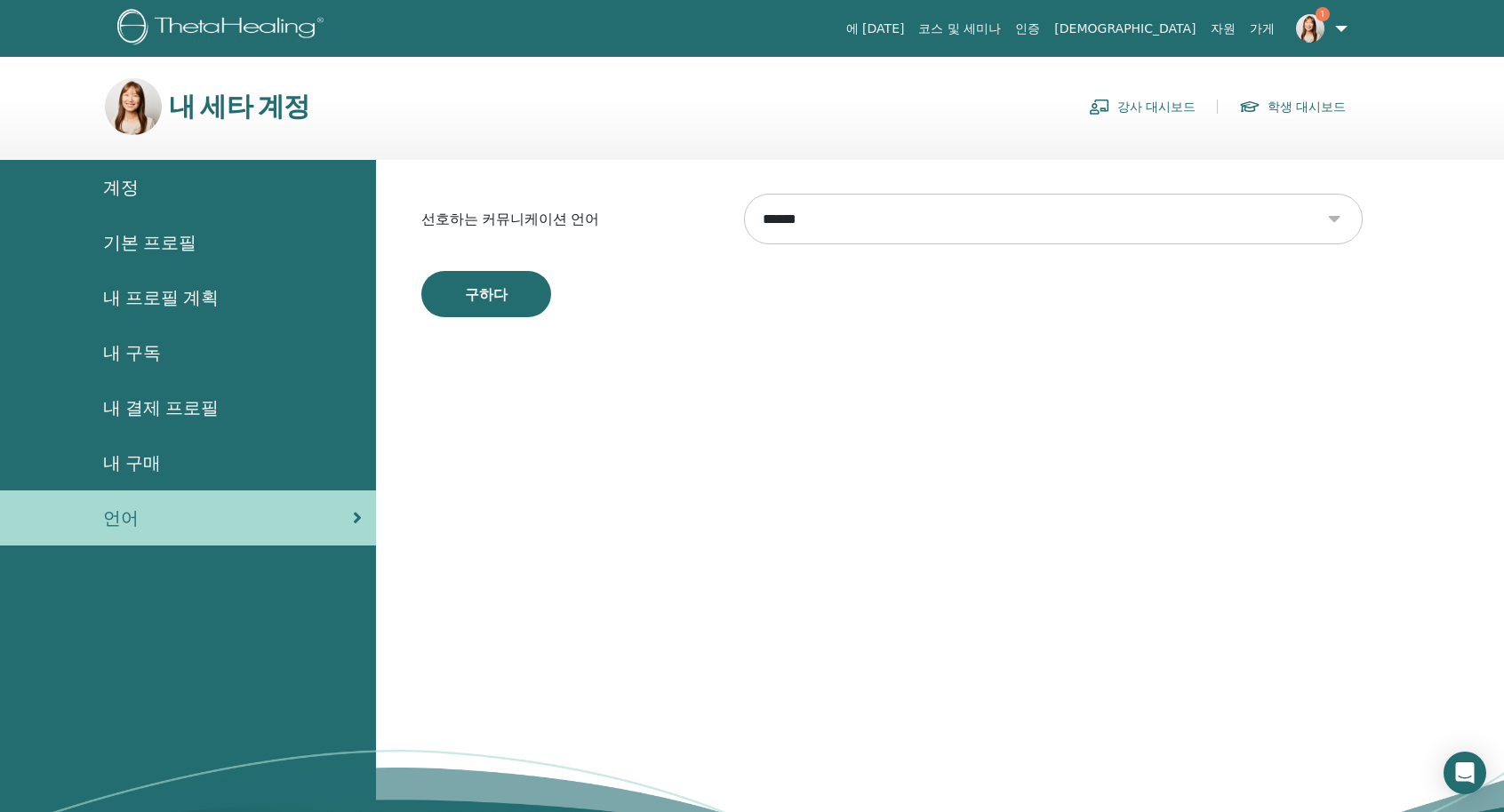
click at [1123, 106] on link "강사 대시보드" at bounding box center [1142, 107] width 107 height 29
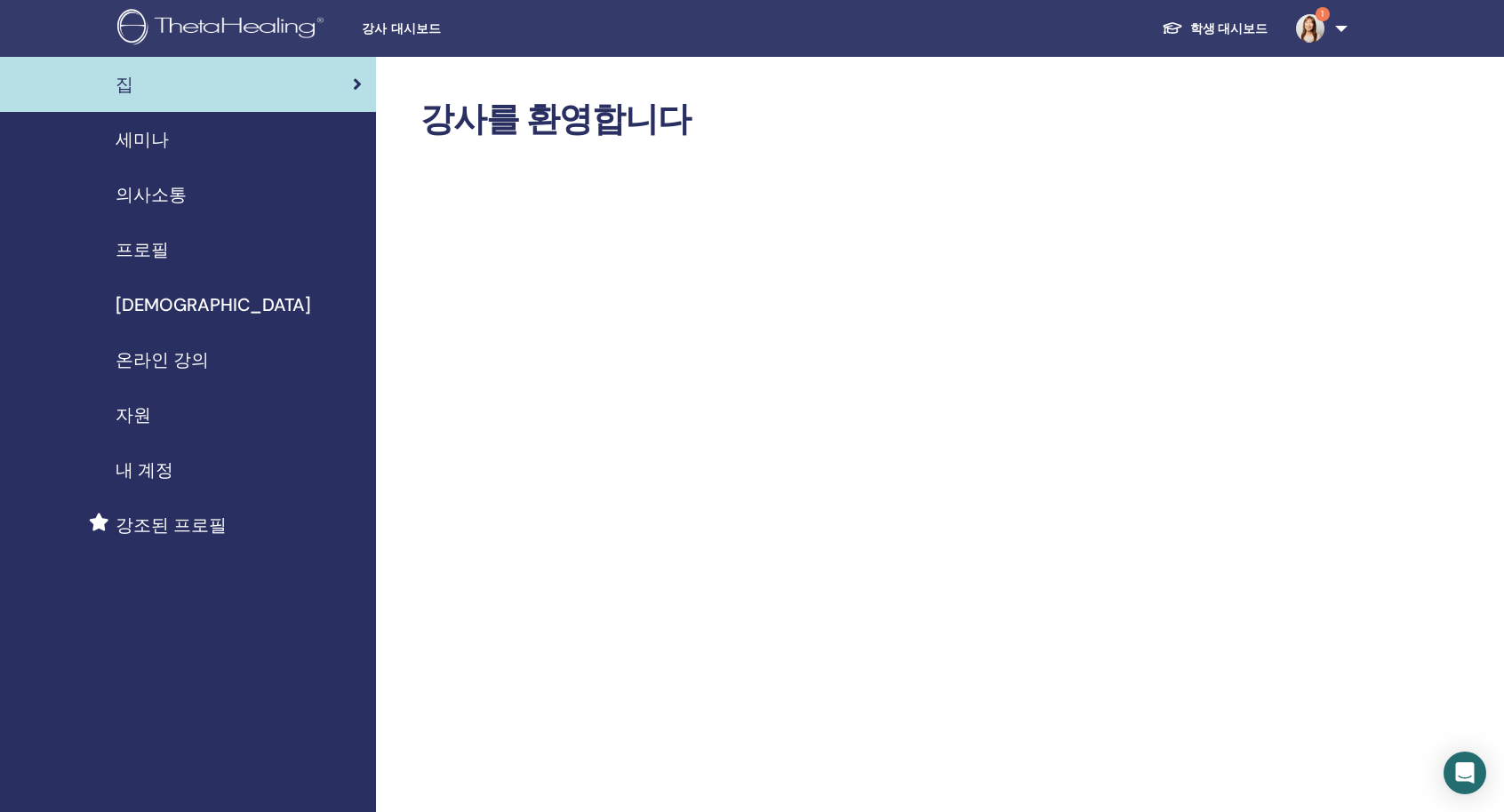
click at [182, 362] on span "온라인 강의" at bounding box center [162, 360] width 94 height 27
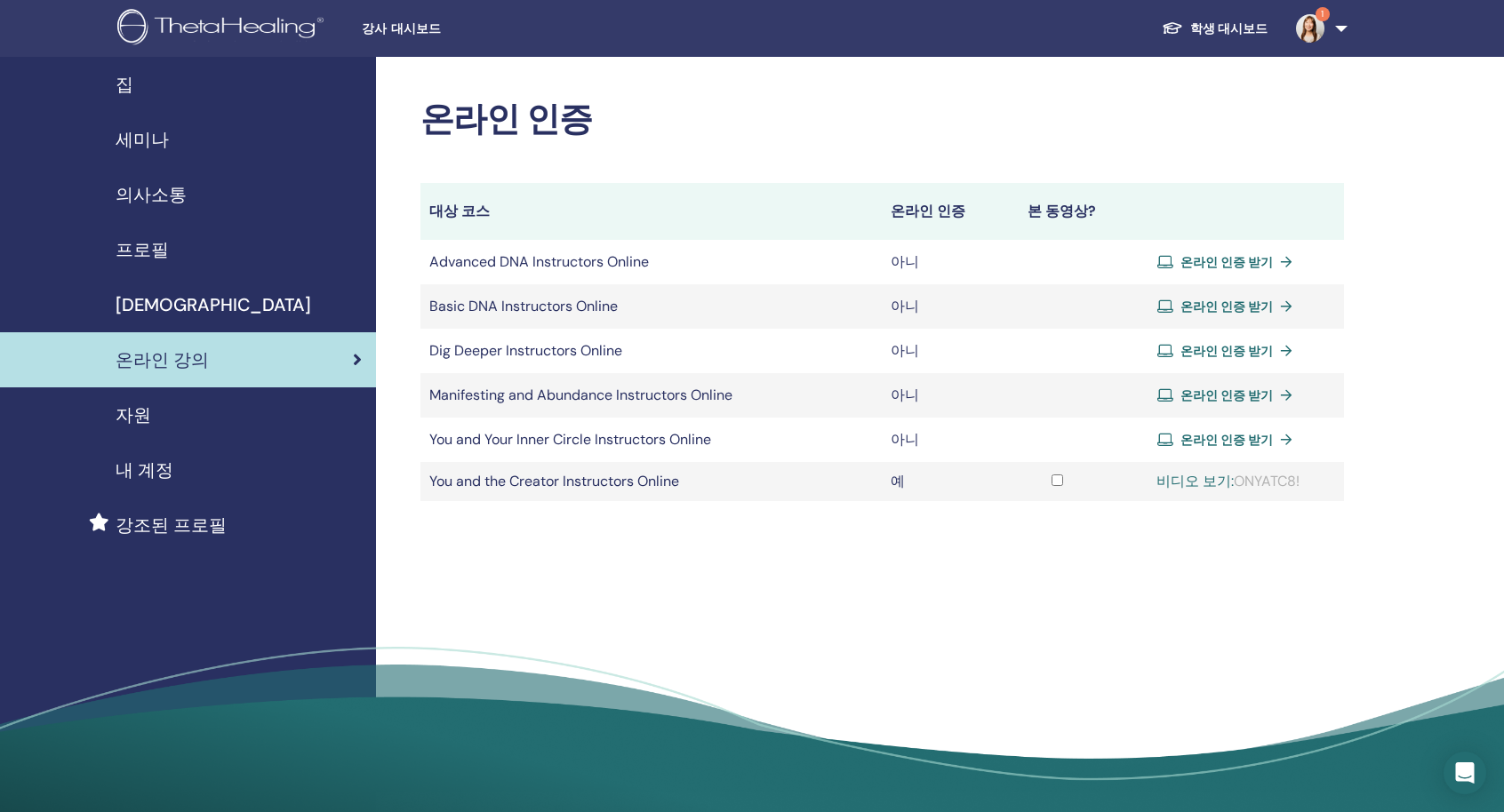
click at [1159, 484] on link "비디오 보기:" at bounding box center [1195, 481] width 77 height 19
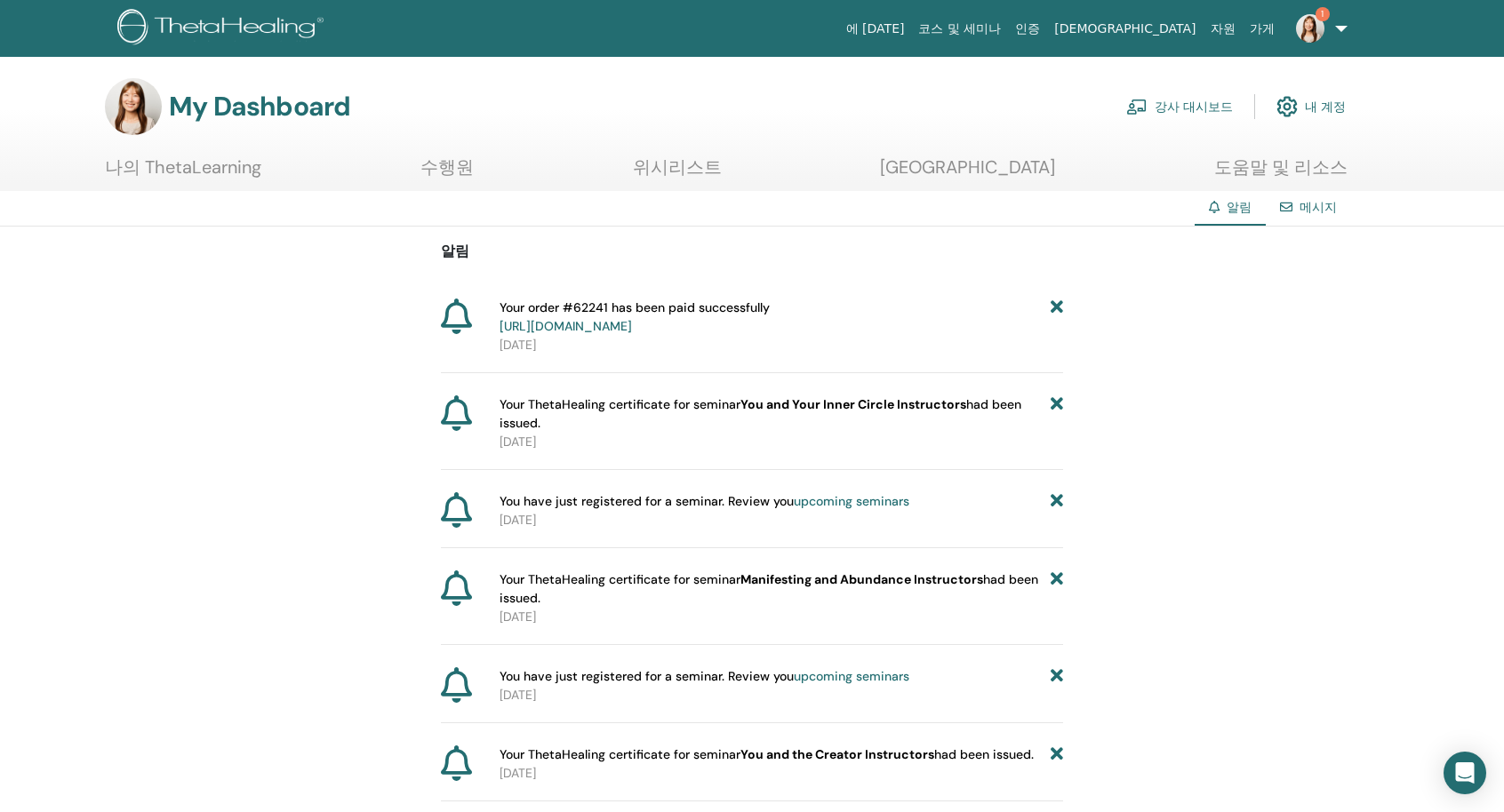
click at [632, 326] on link "[URL][DOMAIN_NAME]" at bounding box center [565, 326] width 132 height 16
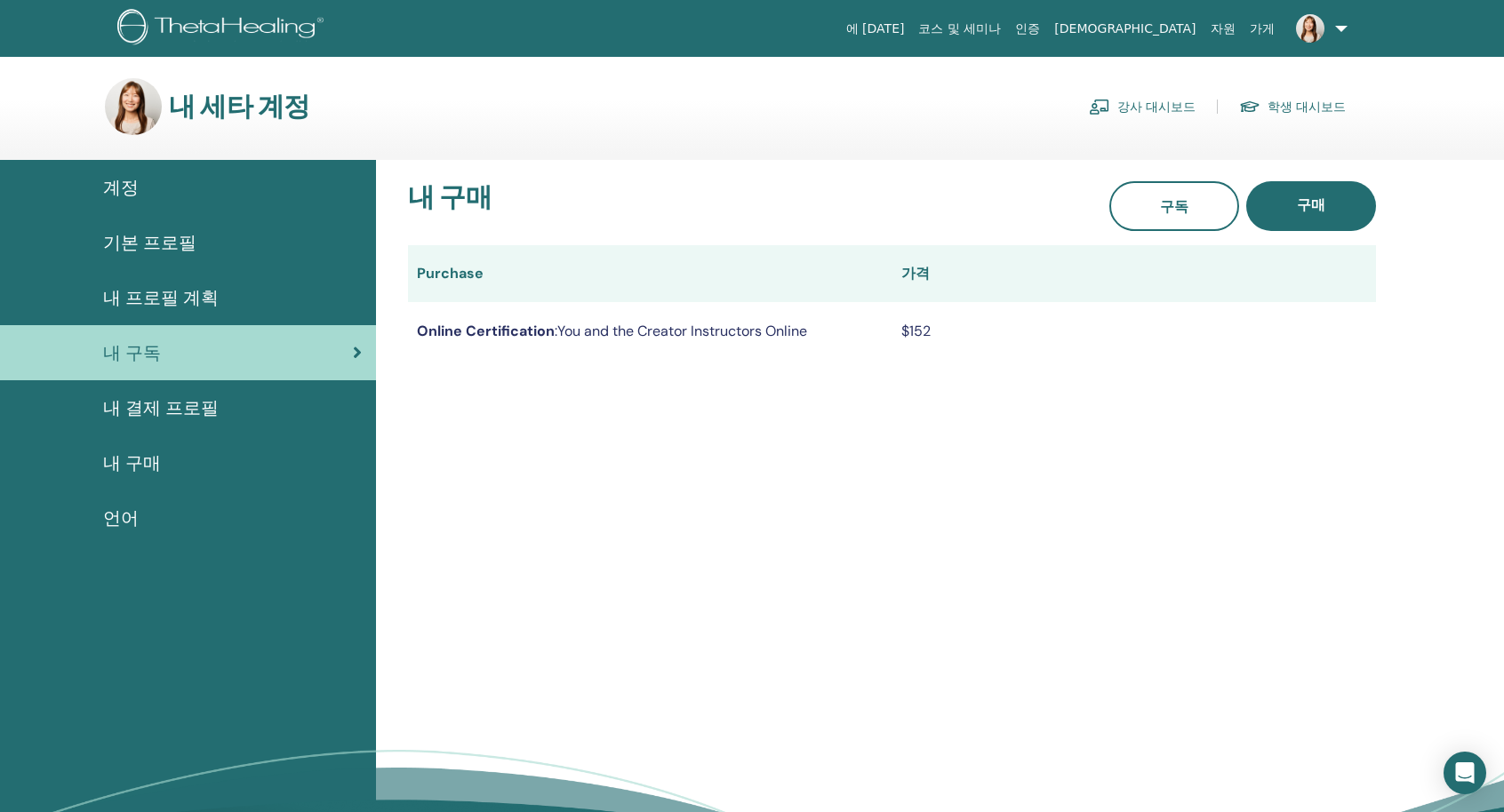
click at [690, 326] on td "Online Certification : You and the Creator Instructors Online" at bounding box center [650, 331] width 485 height 58
click at [708, 433] on div "내 구매 구독 구매 Purchase 가격 Online Certification : You and the Creator Instructors O…" at bounding box center [940, 544] width 1128 height 768
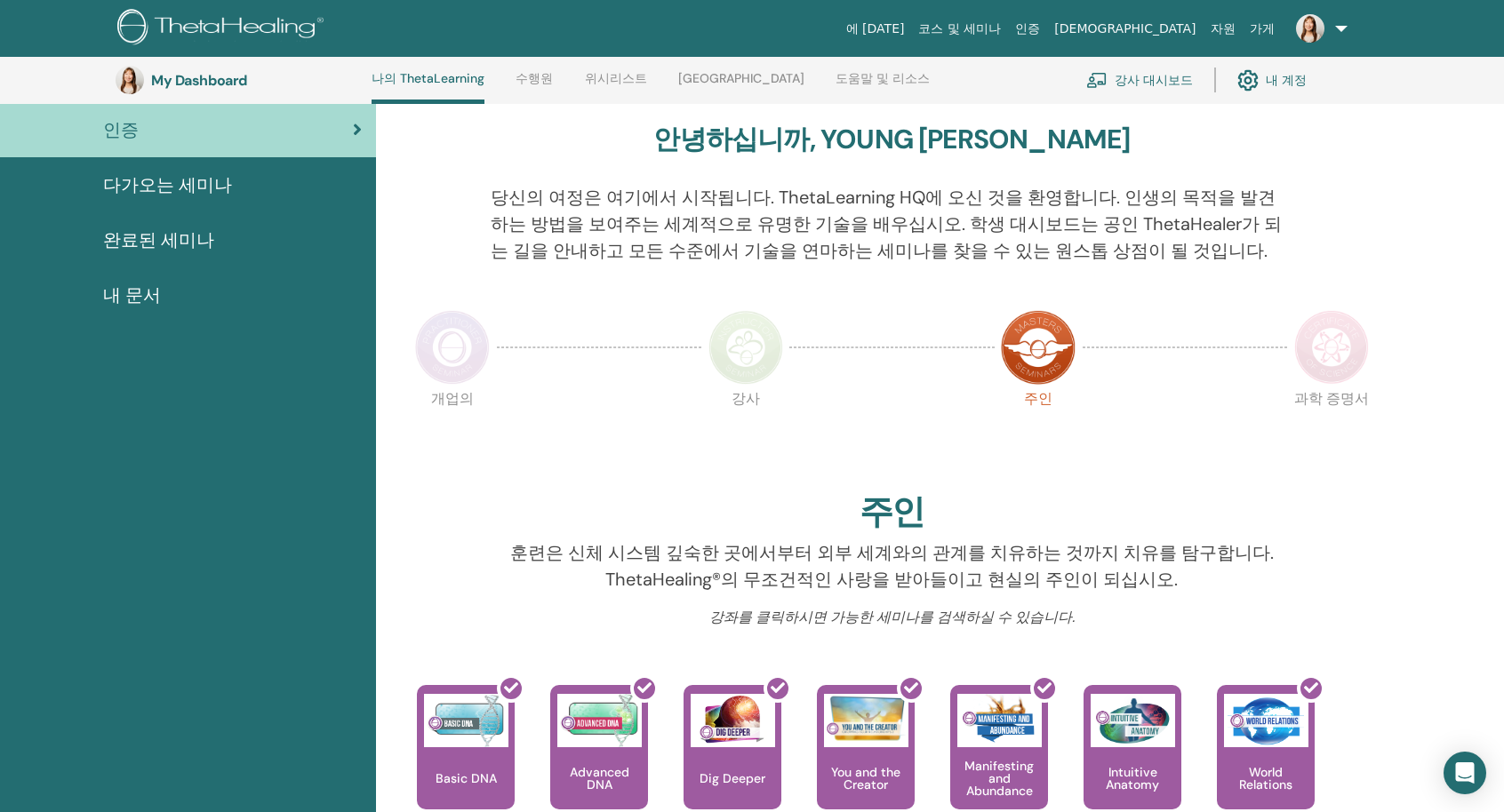
scroll to position [135, 0]
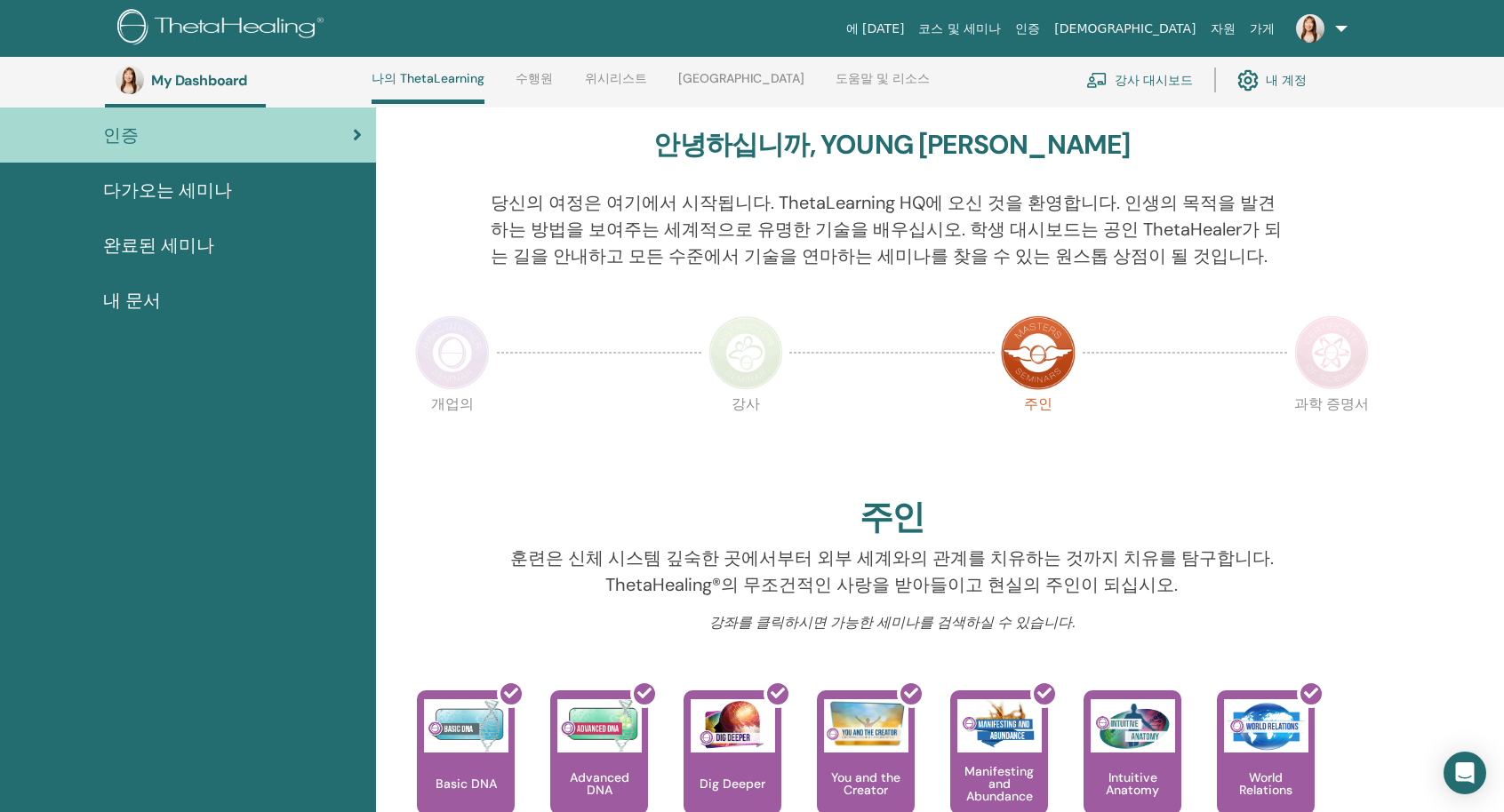
click at [739, 361] on img at bounding box center [746, 352] width 75 height 75
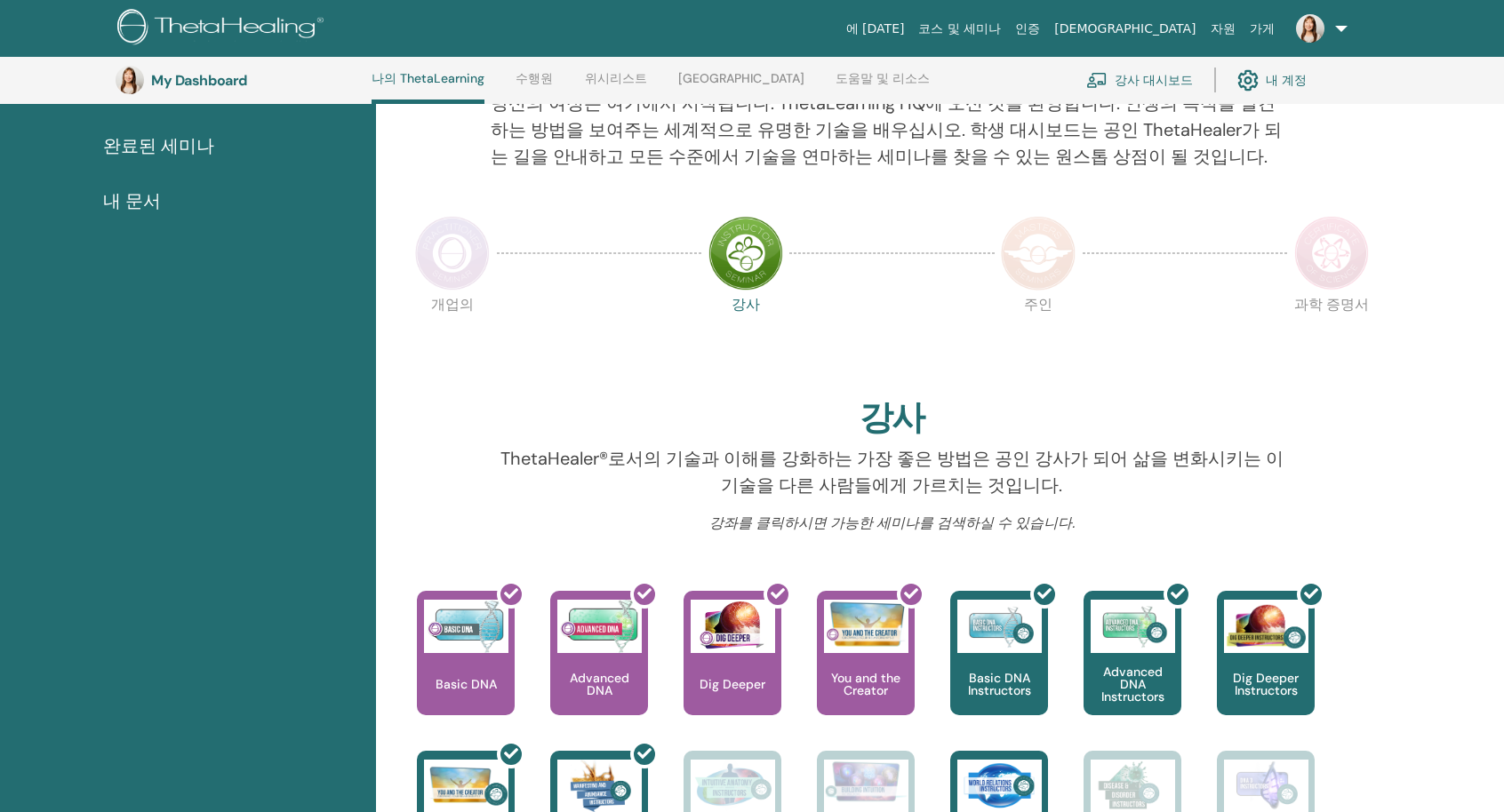
scroll to position [224, 0]
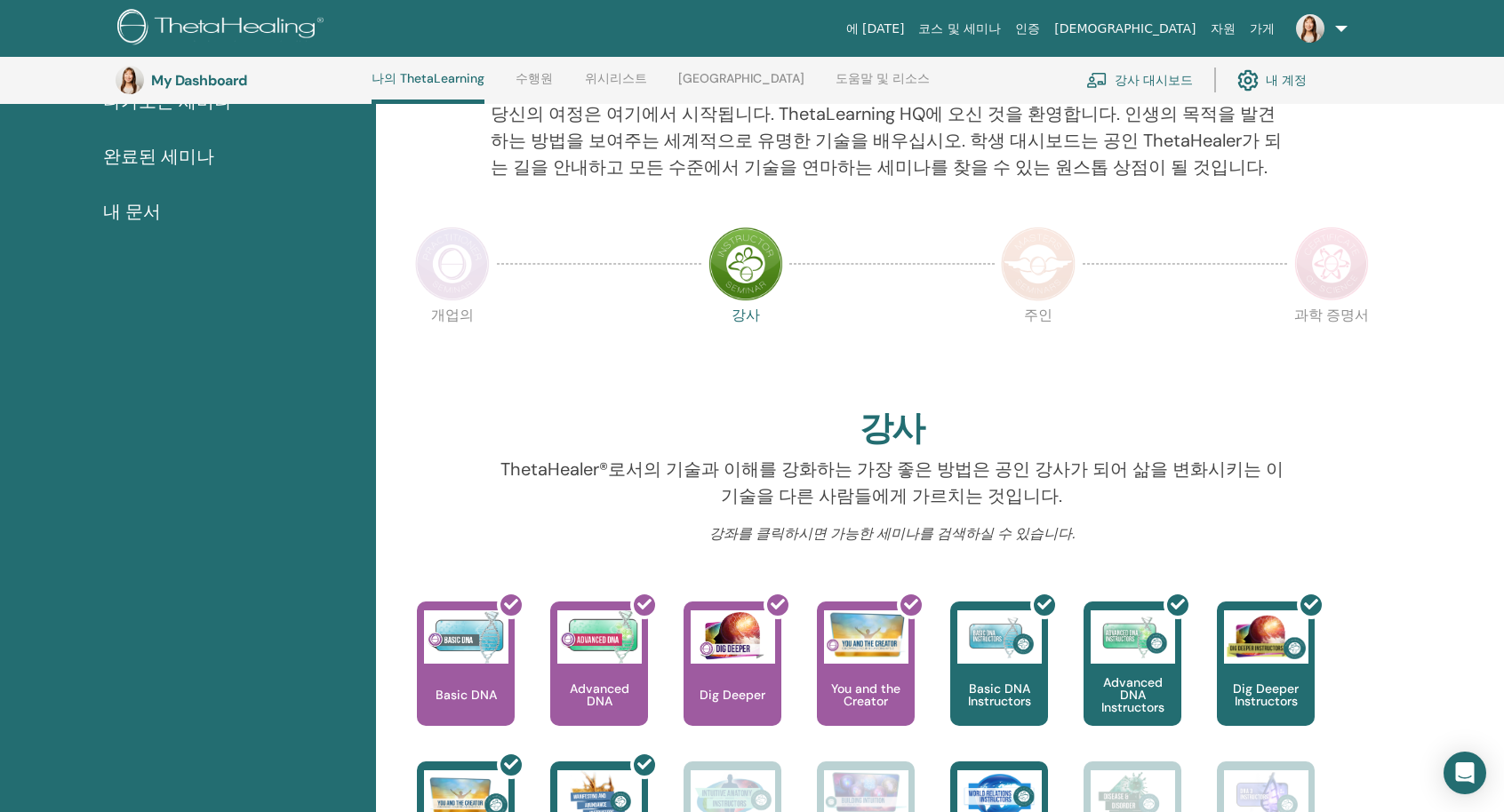
click at [1026, 274] on img at bounding box center [1038, 263] width 75 height 75
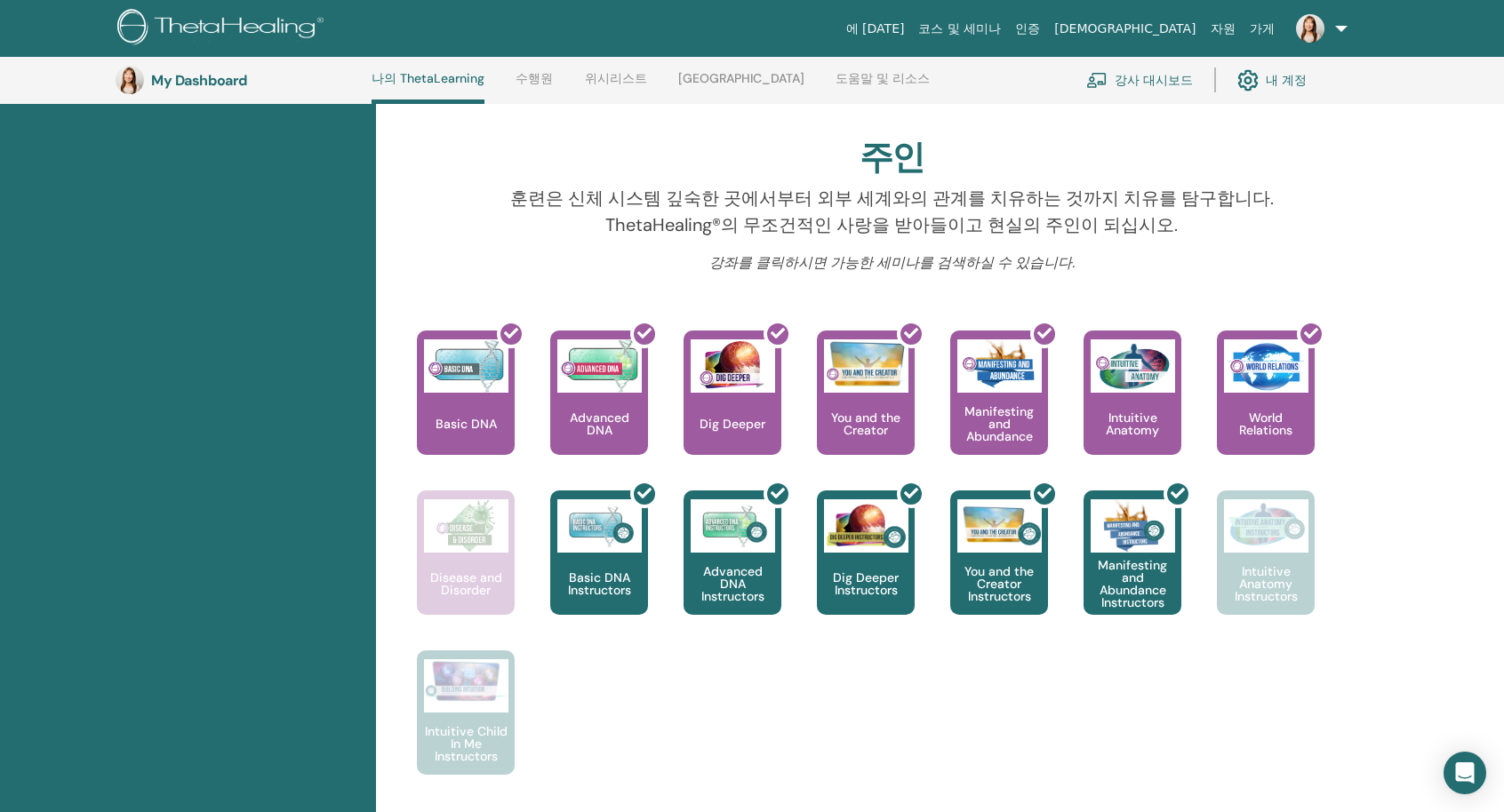
scroll to position [579, 0]
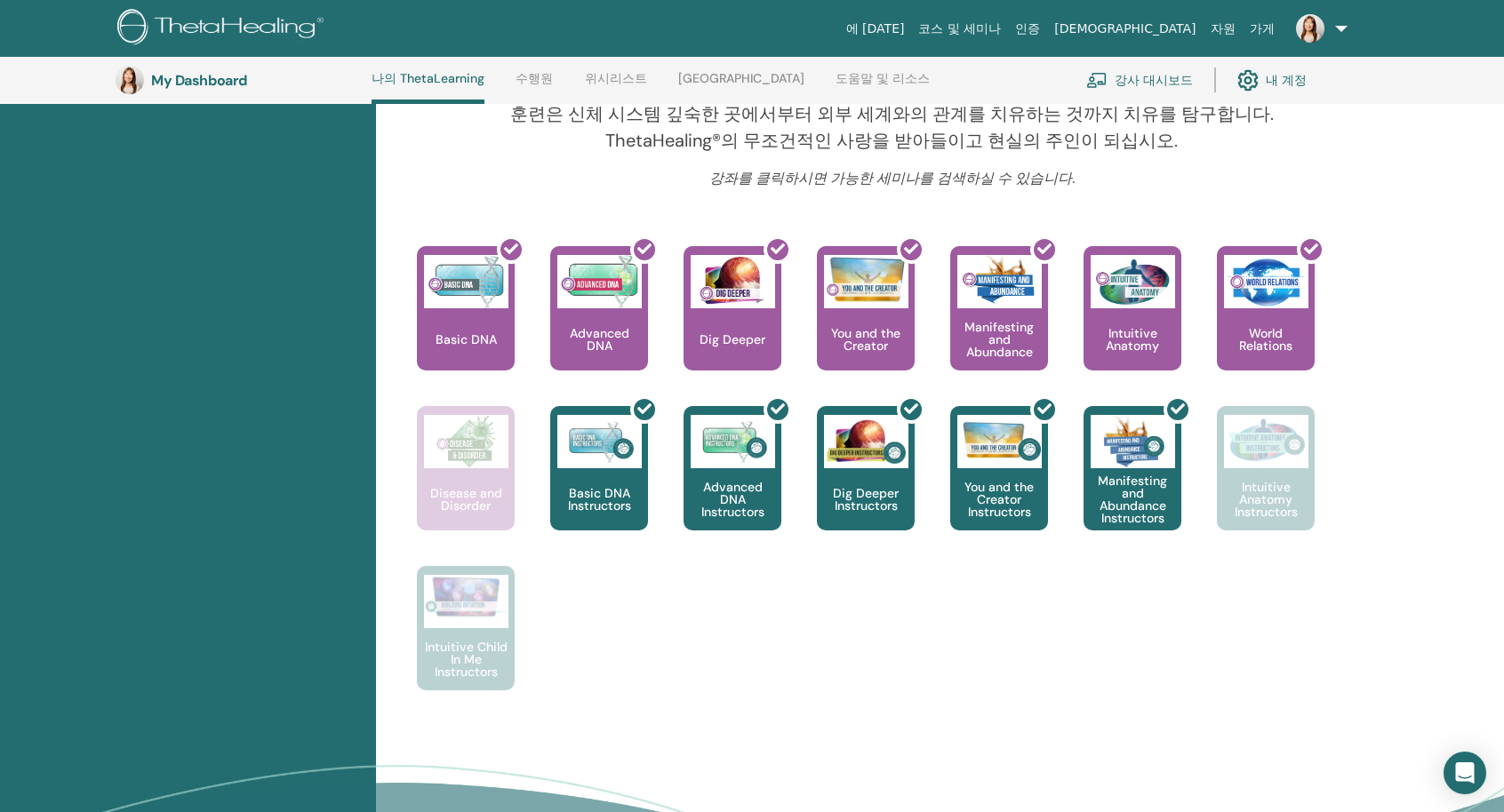
click at [740, 673] on div "This is where your ThetaHealing journey begins. This is the first seminar to ta…" at bounding box center [879, 486] width 995 height 480
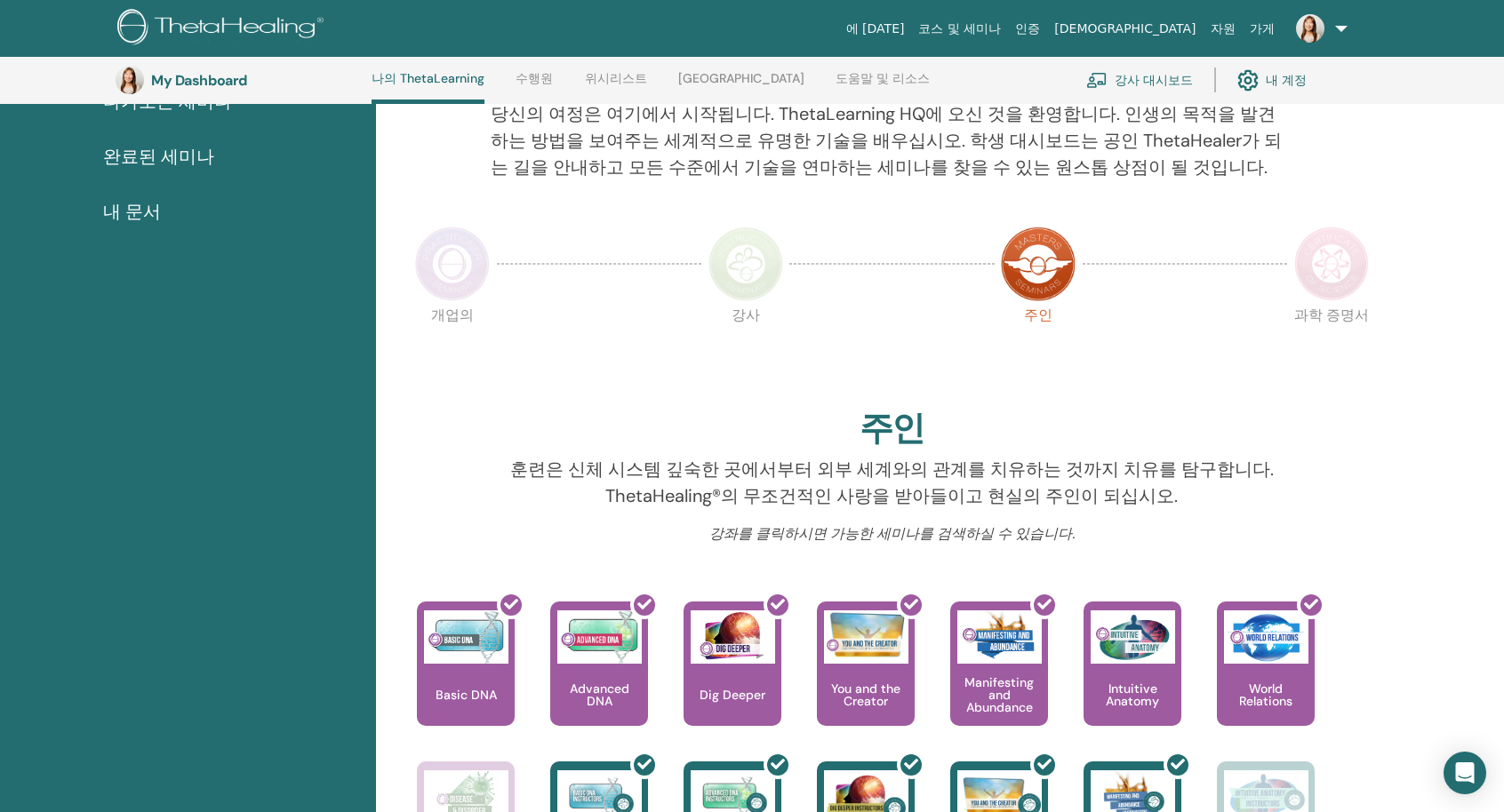
scroll to position [0, 0]
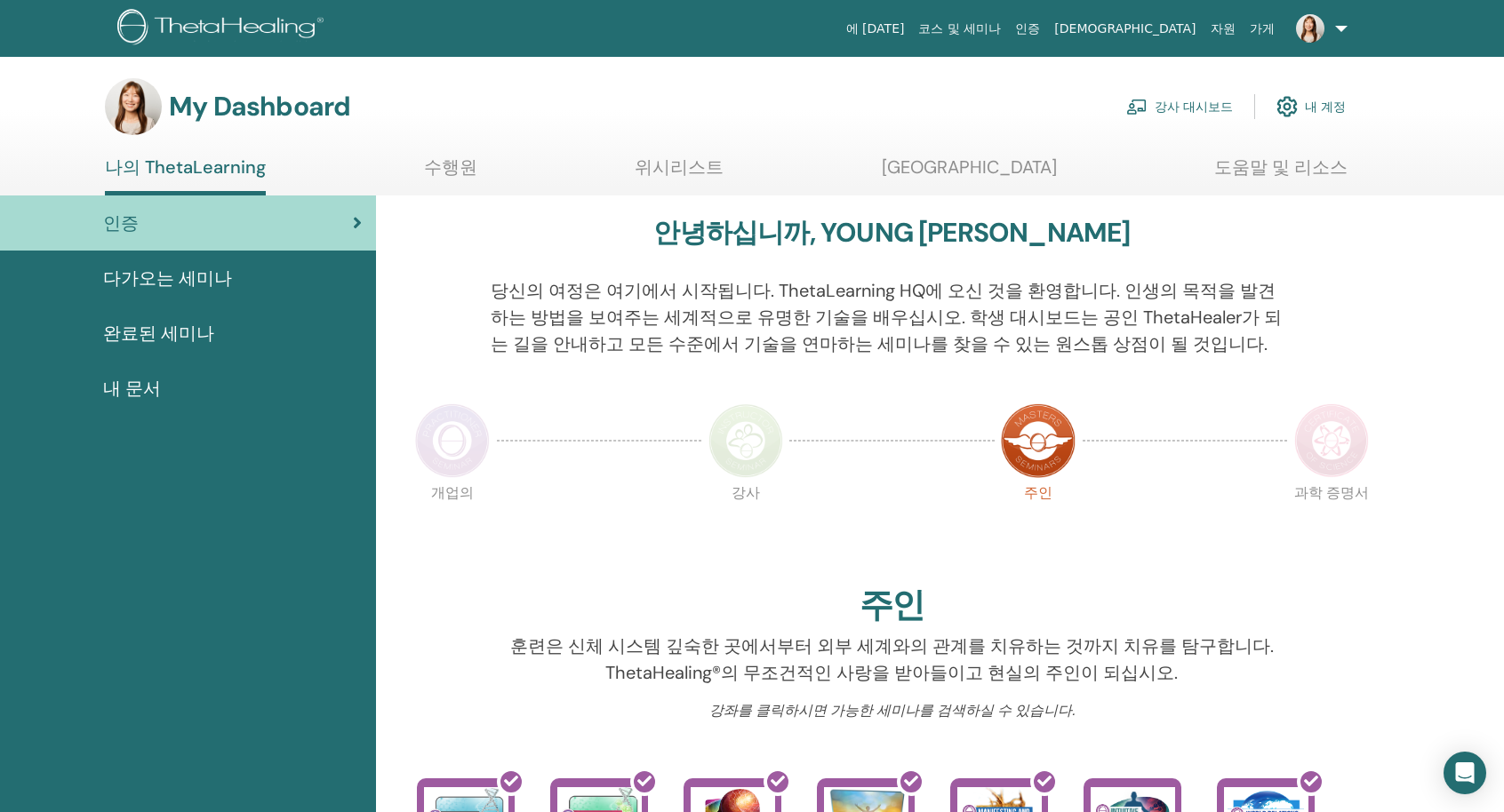
click at [1354, 486] on p "과학 증명서" at bounding box center [1331, 523] width 75 height 75
click at [1339, 442] on img at bounding box center [1331, 441] width 75 height 75
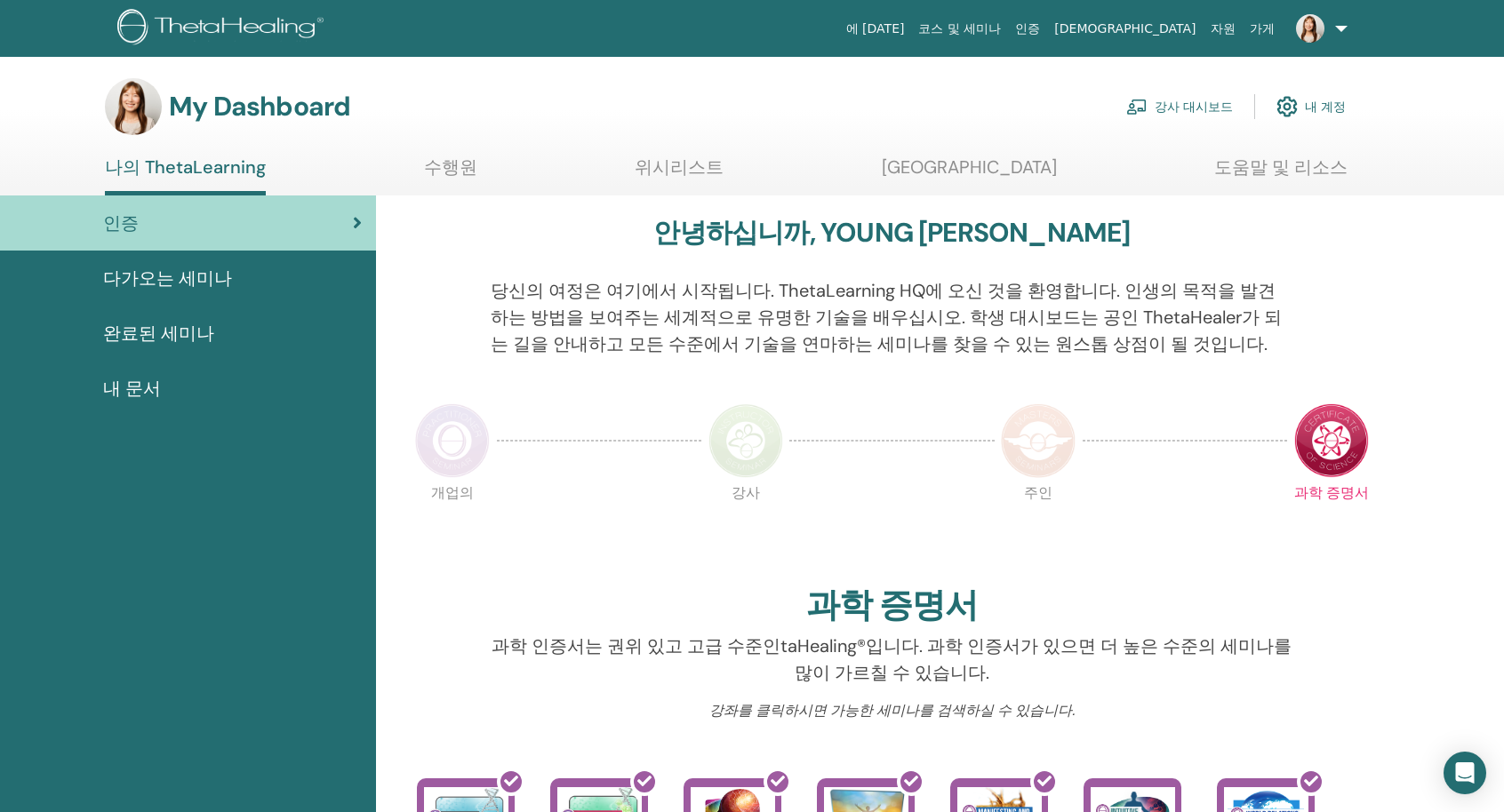
click at [1008, 31] on link "코스 및 세미나" at bounding box center [960, 29] width 97 height 33
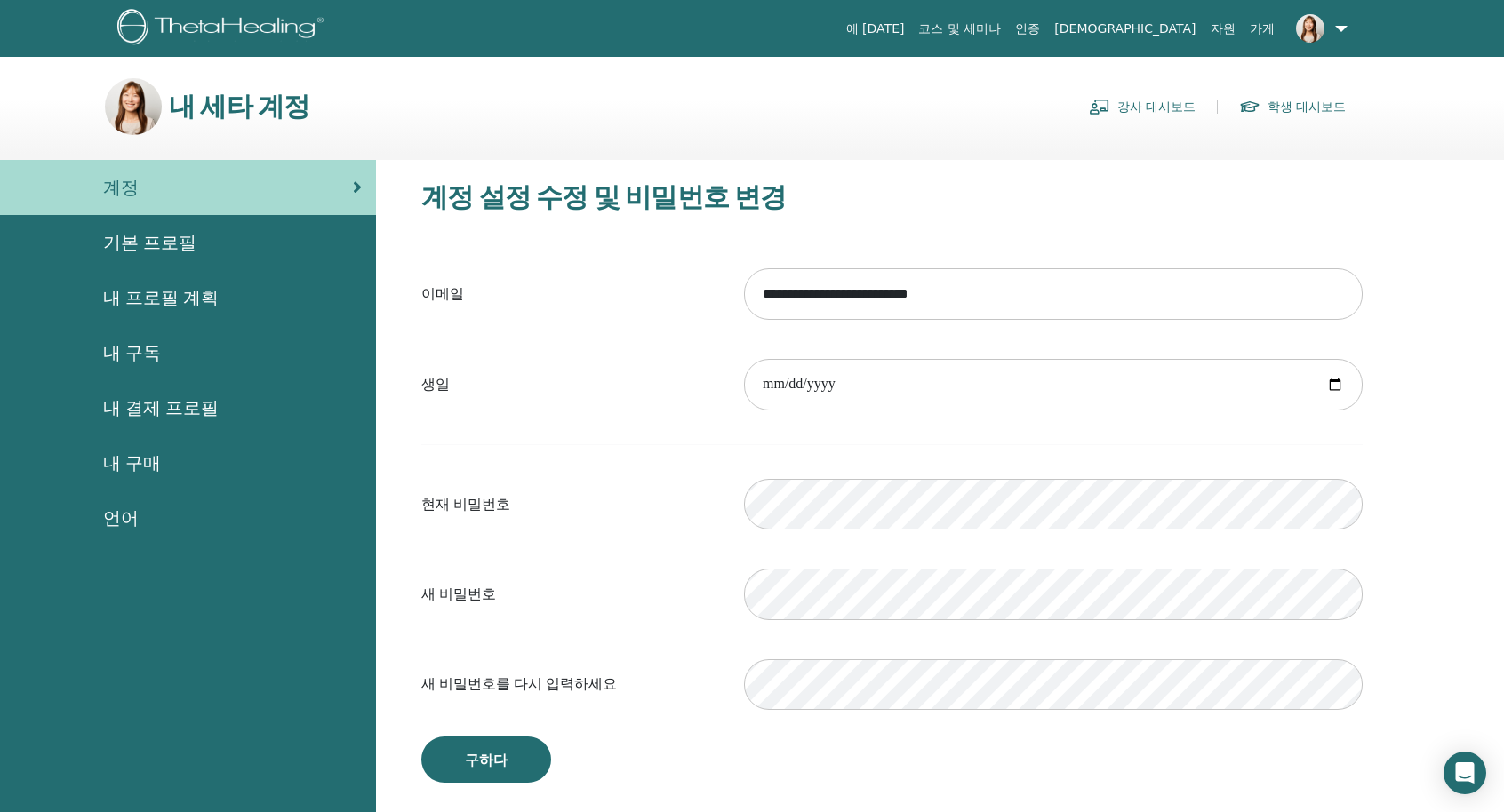
click at [857, 458] on form "**********" at bounding box center [891, 489] width 942 height 467
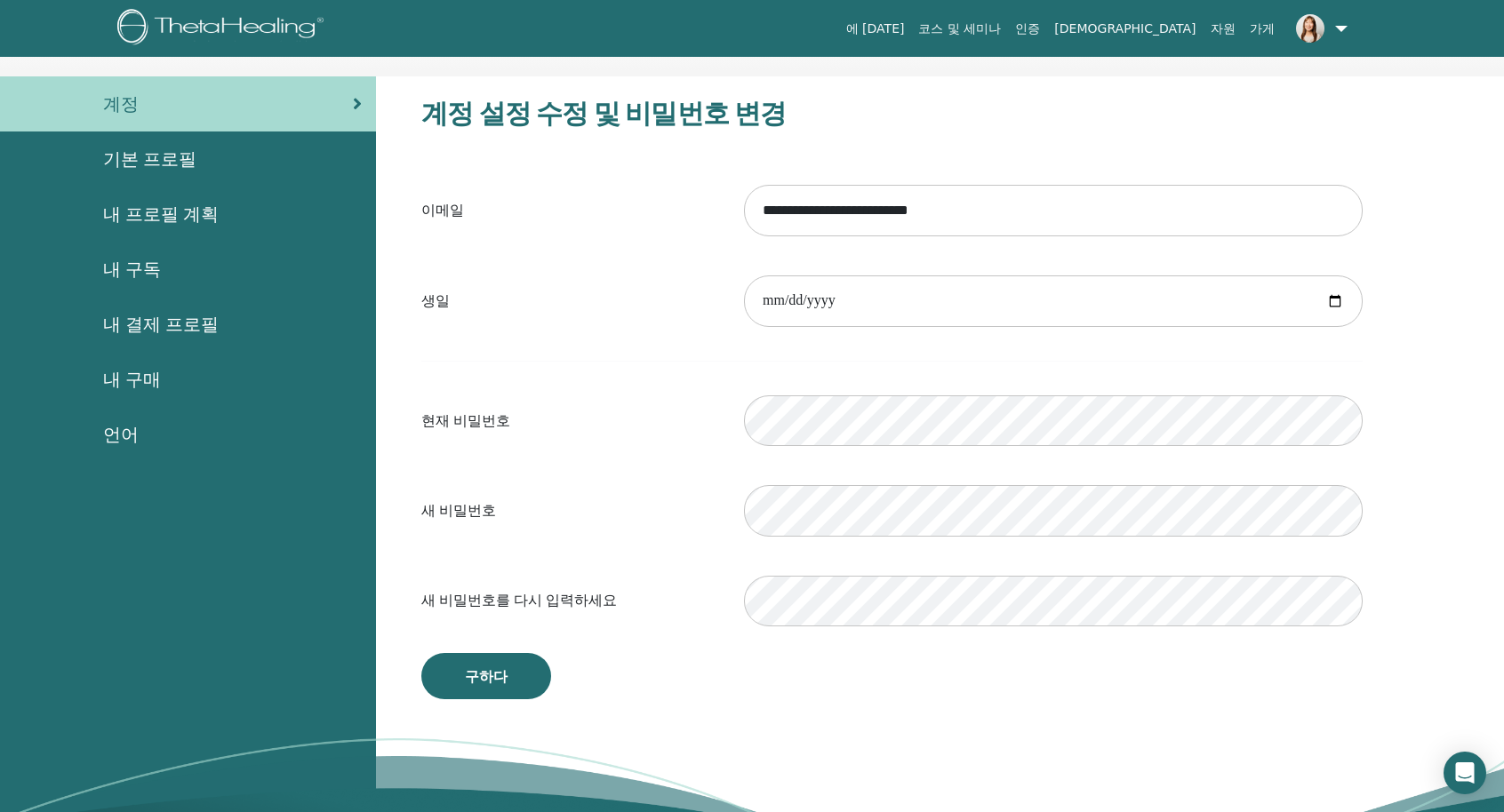
scroll to position [89, 0]
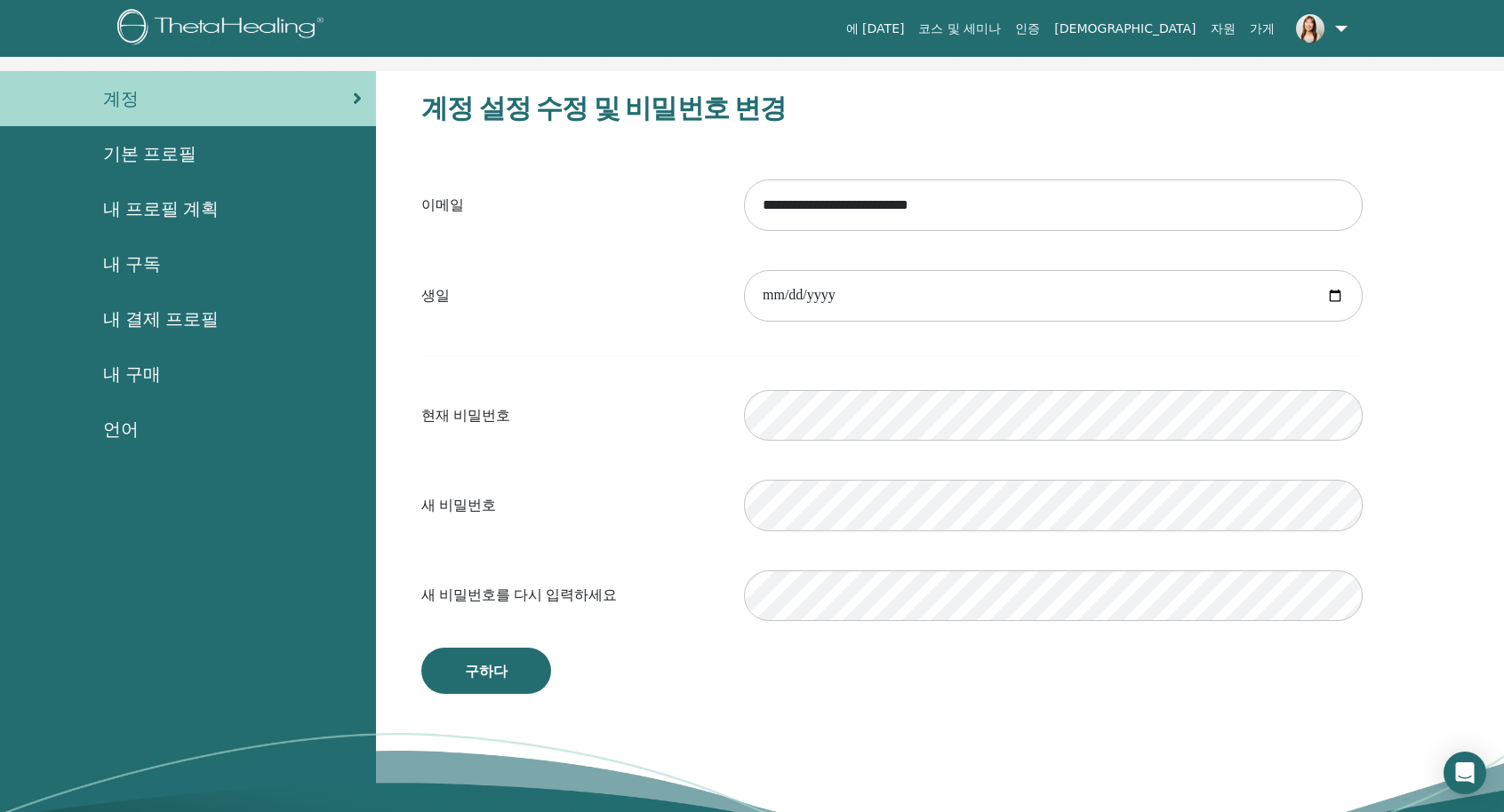
click at [555, 448] on div "현재 비밀번호 Please enter a valid password" at bounding box center [892, 415] width 968 height 76
click at [777, 466] on form "**********" at bounding box center [891, 400] width 942 height 467
click at [516, 647] on button "구하다" at bounding box center [486, 670] width 130 height 46
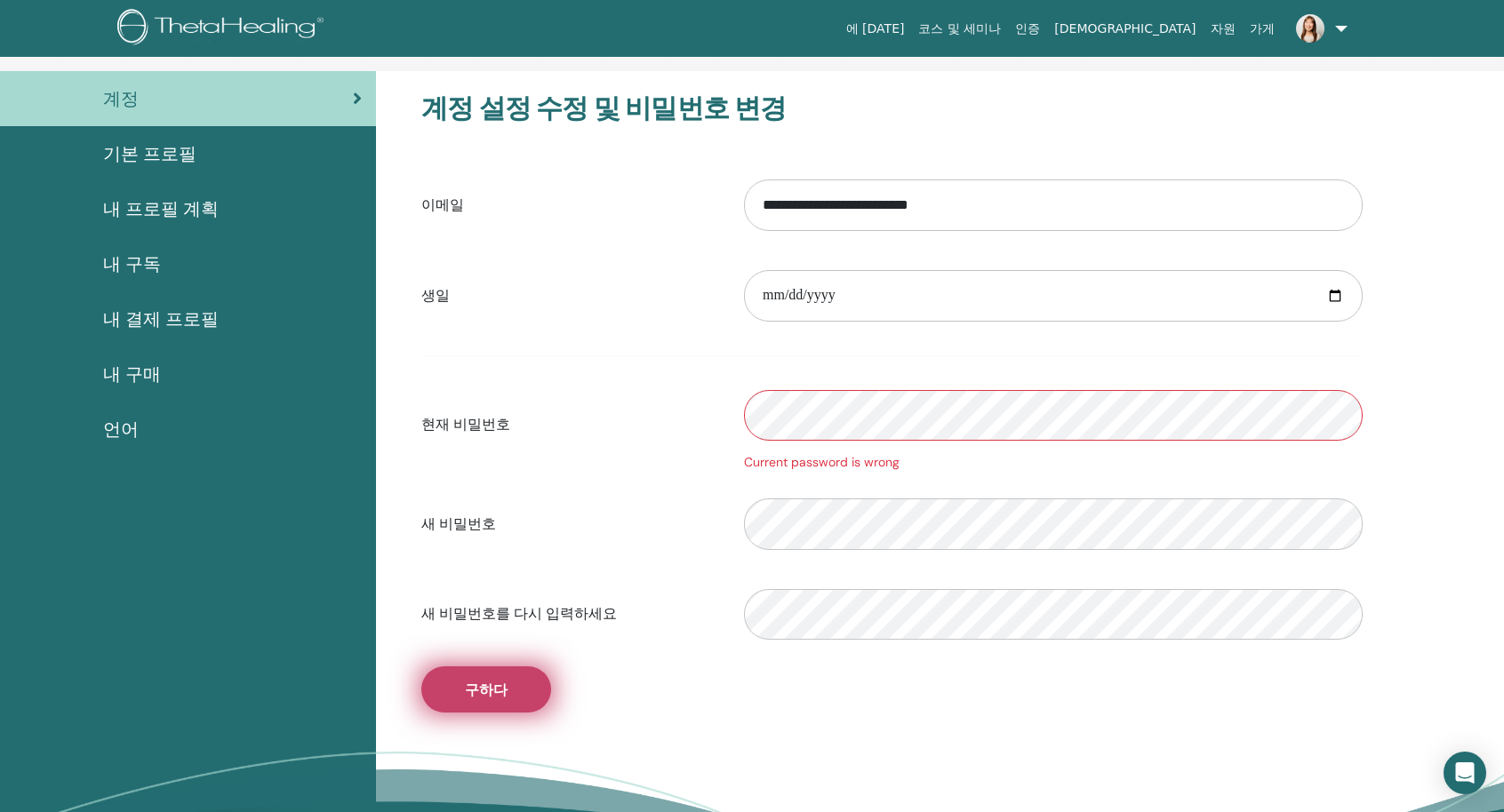
click at [483, 696] on span "구하다" at bounding box center [486, 690] width 42 height 19
click at [801, 388] on div "Current password is wrong" at bounding box center [1052, 424] width 645 height 94
click at [1318, 35] on img at bounding box center [1311, 29] width 29 height 29
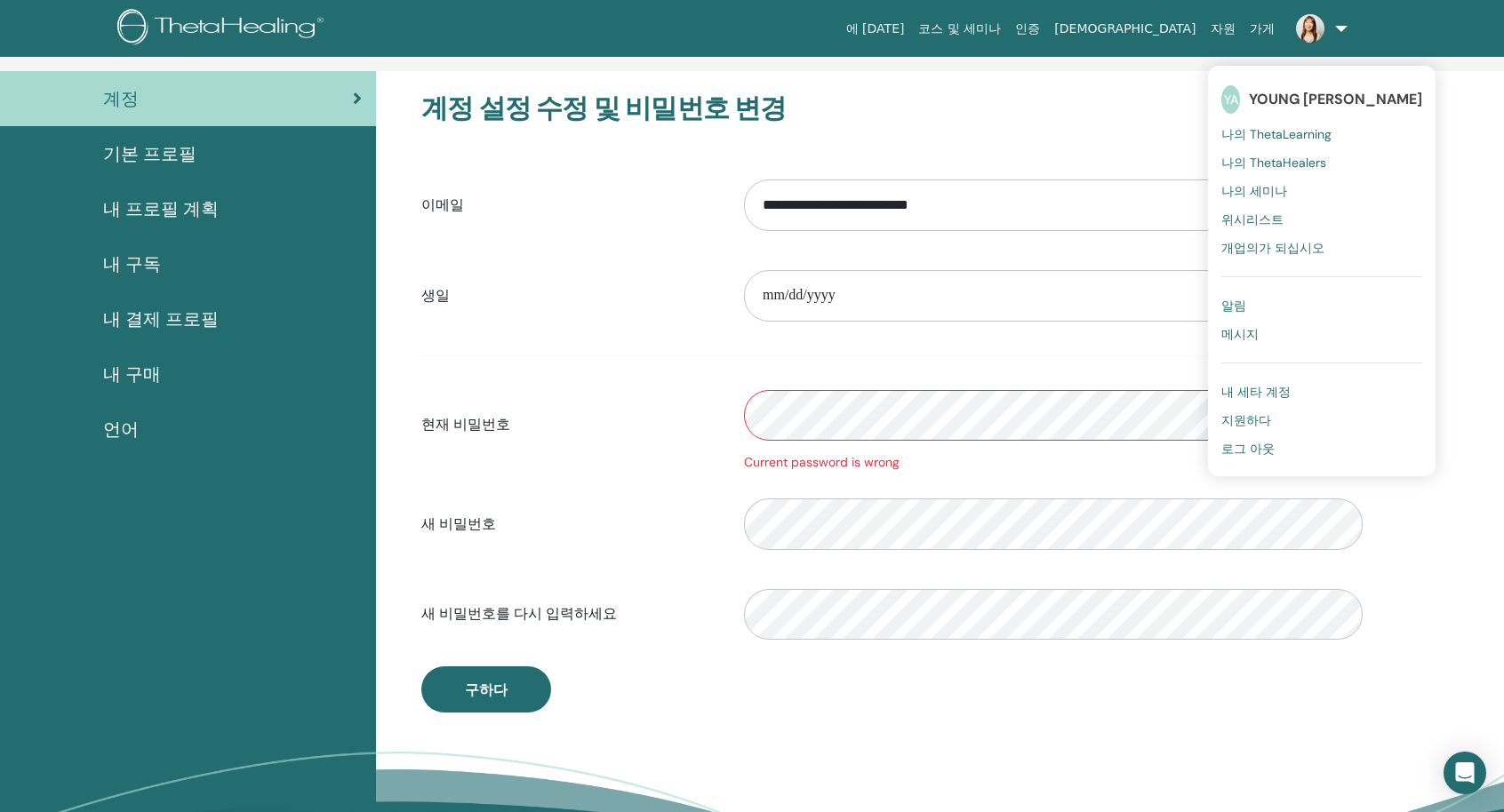
click at [1280, 161] on span "나의 ThetaHealers" at bounding box center [1274, 163] width 105 height 16
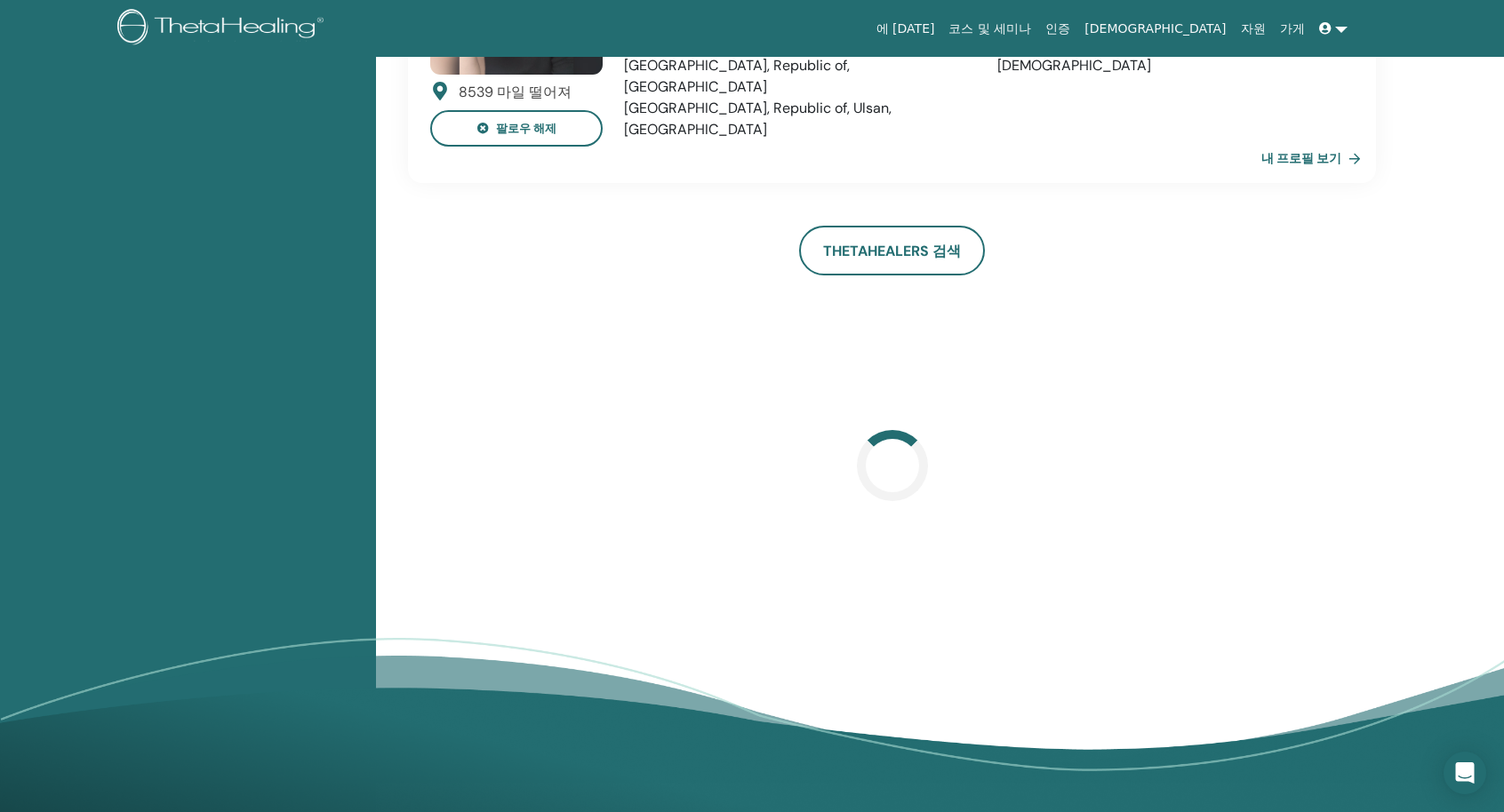
scroll to position [757, 0]
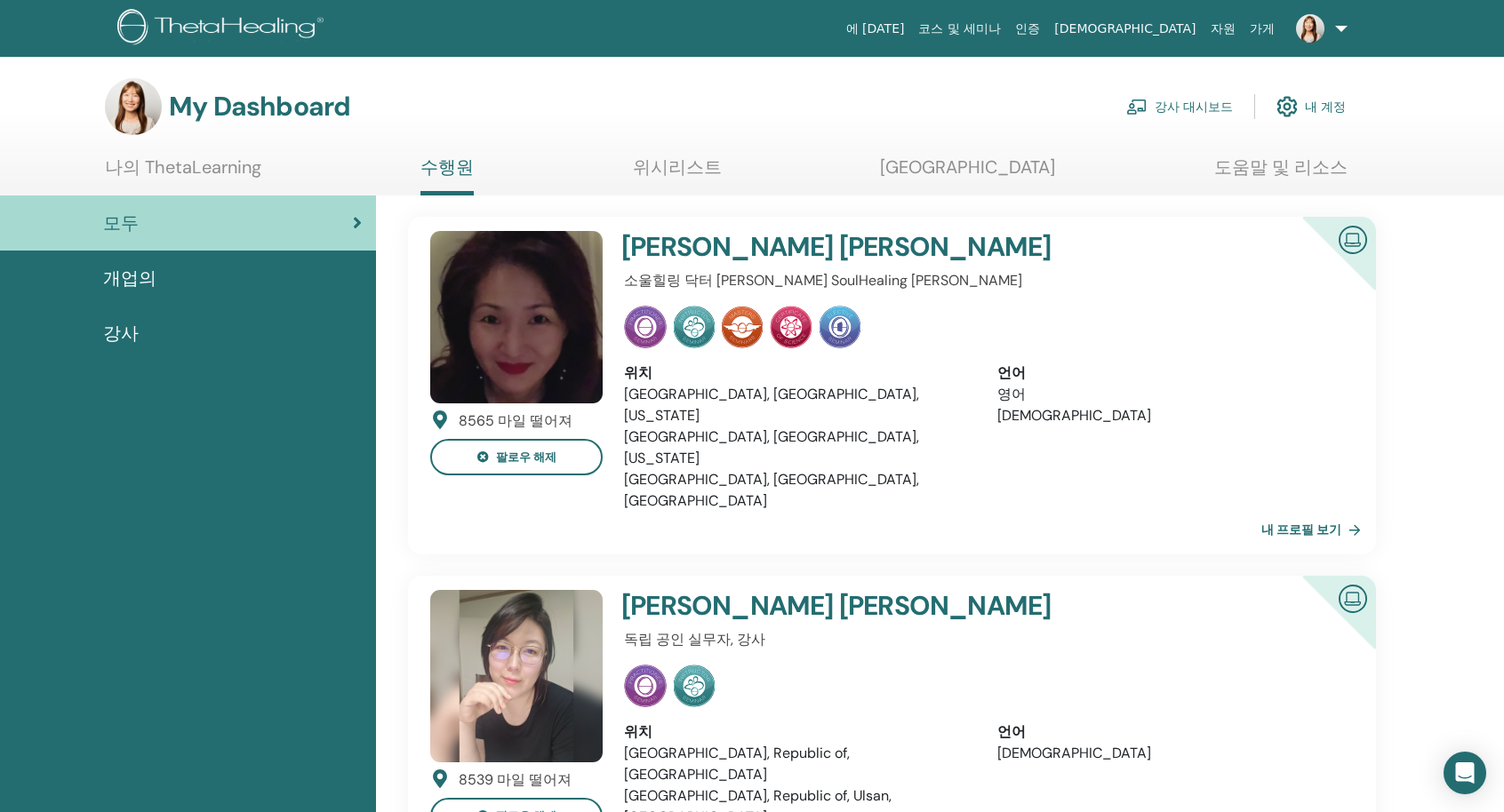
click at [1177, 98] on link "강사 대시보드" at bounding box center [1179, 106] width 107 height 39
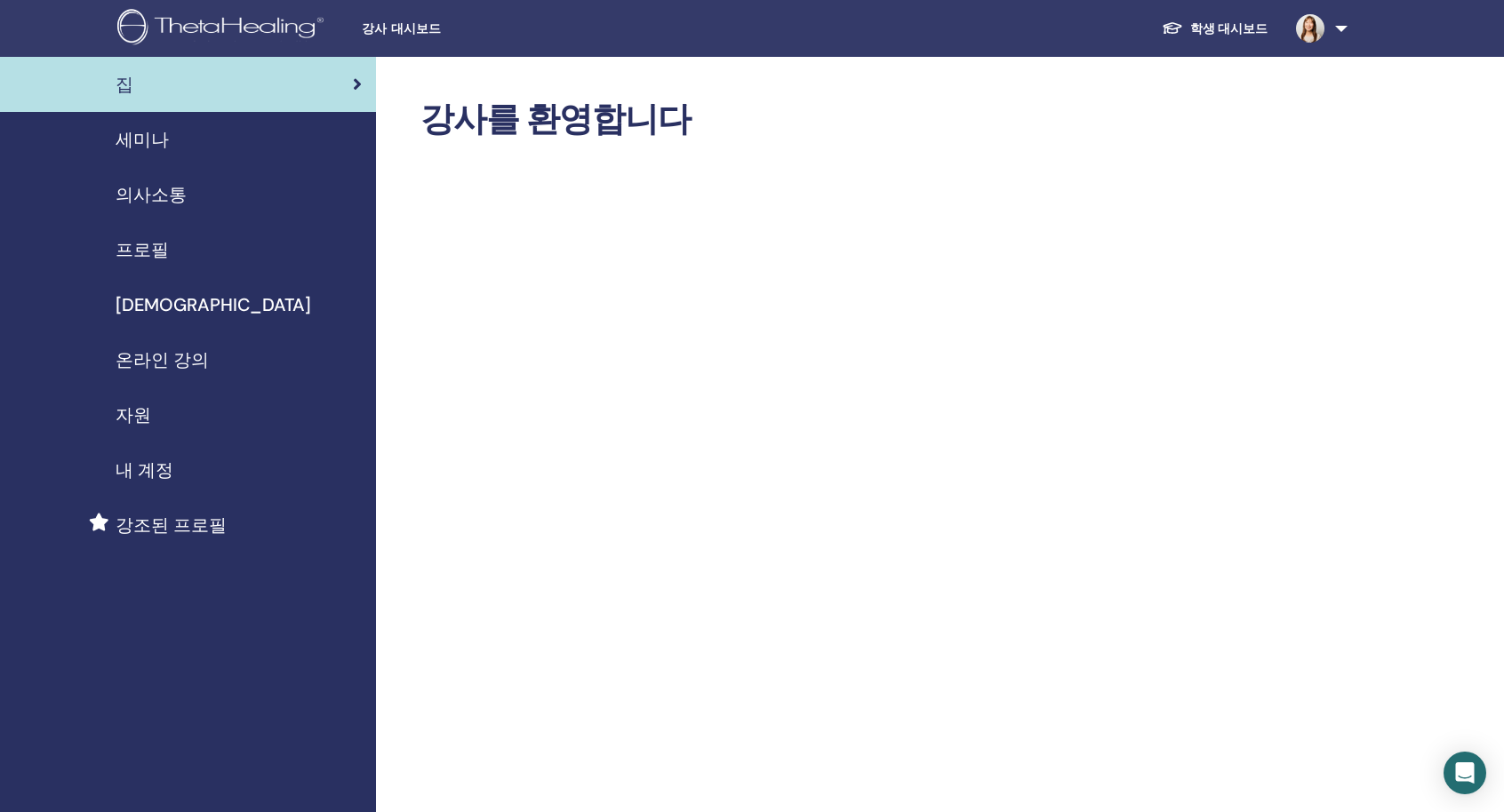
click at [171, 372] on span "온라인 강의" at bounding box center [162, 360] width 94 height 27
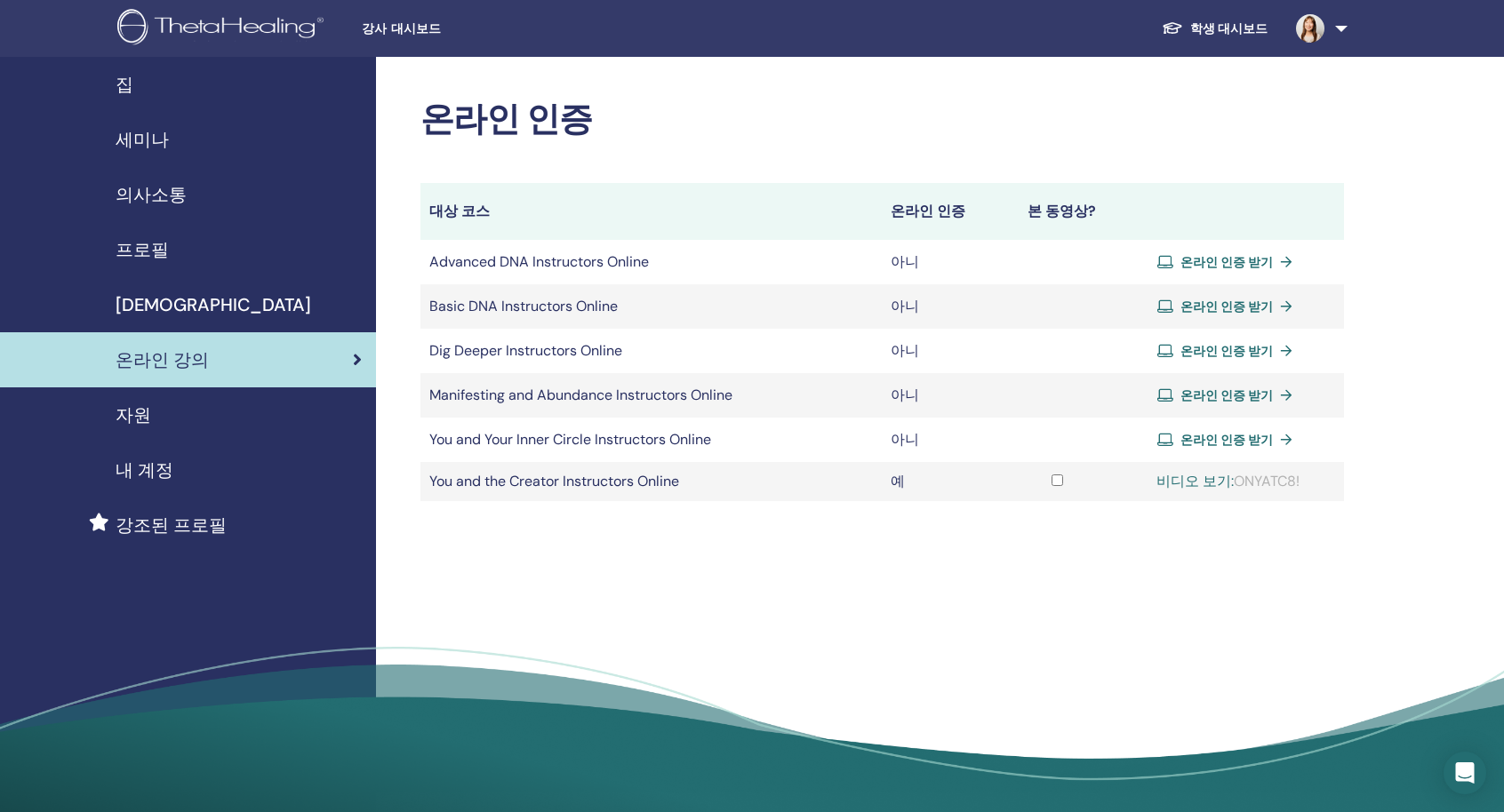
click at [1203, 479] on link "비디오 보기:" at bounding box center [1195, 481] width 77 height 19
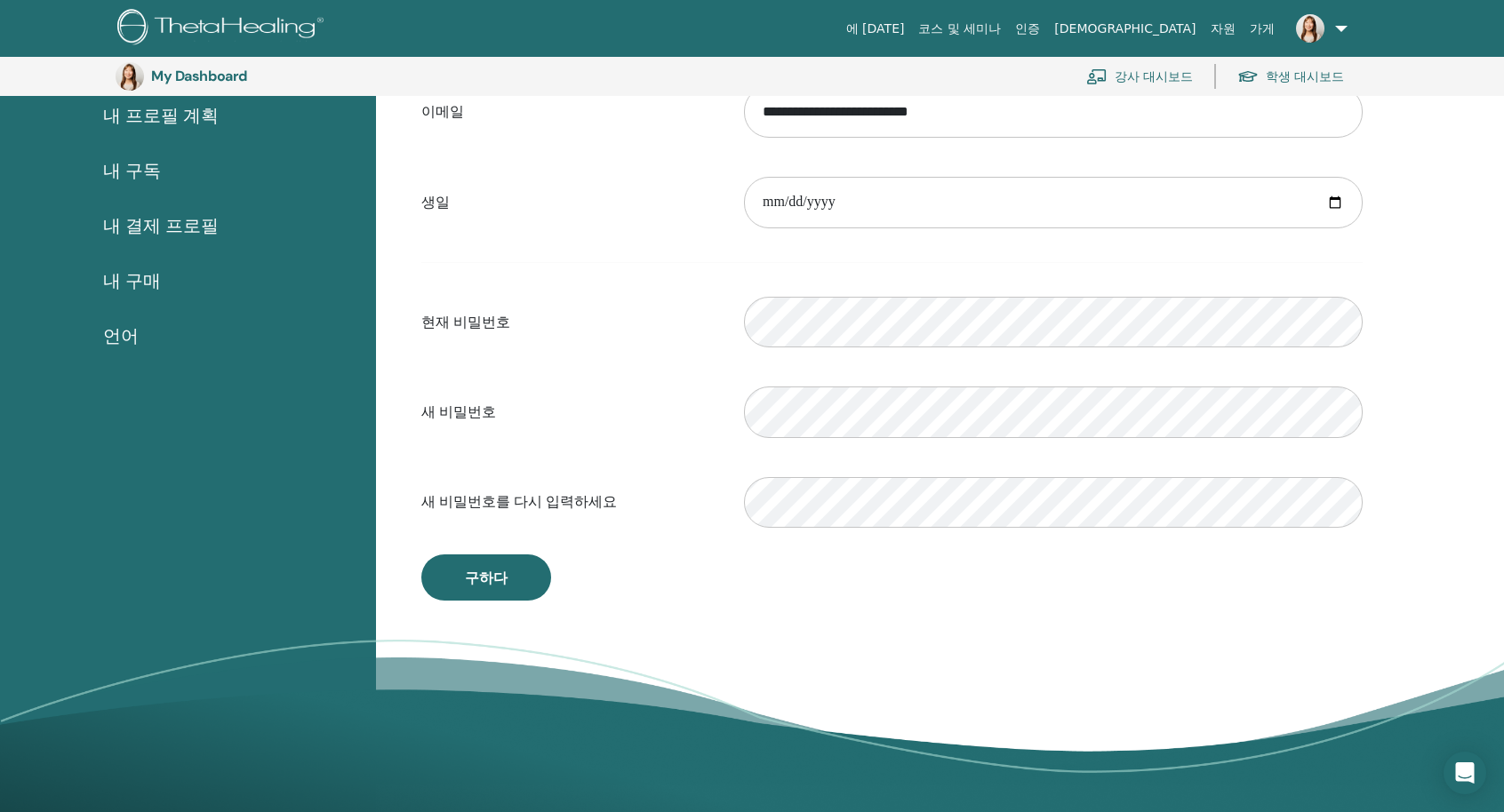
scroll to position [217, 0]
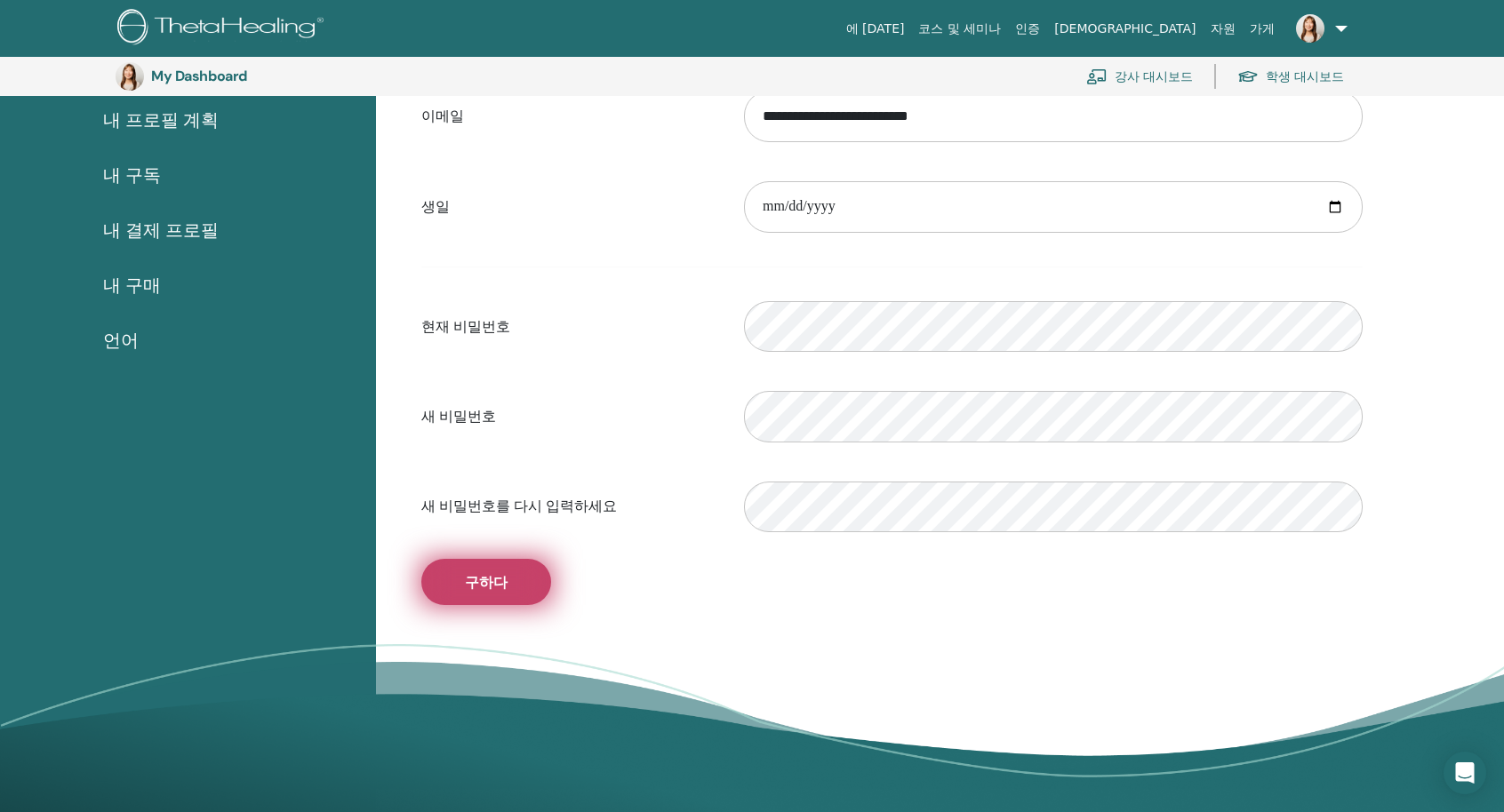
click at [481, 574] on span "구하다" at bounding box center [486, 582] width 42 height 19
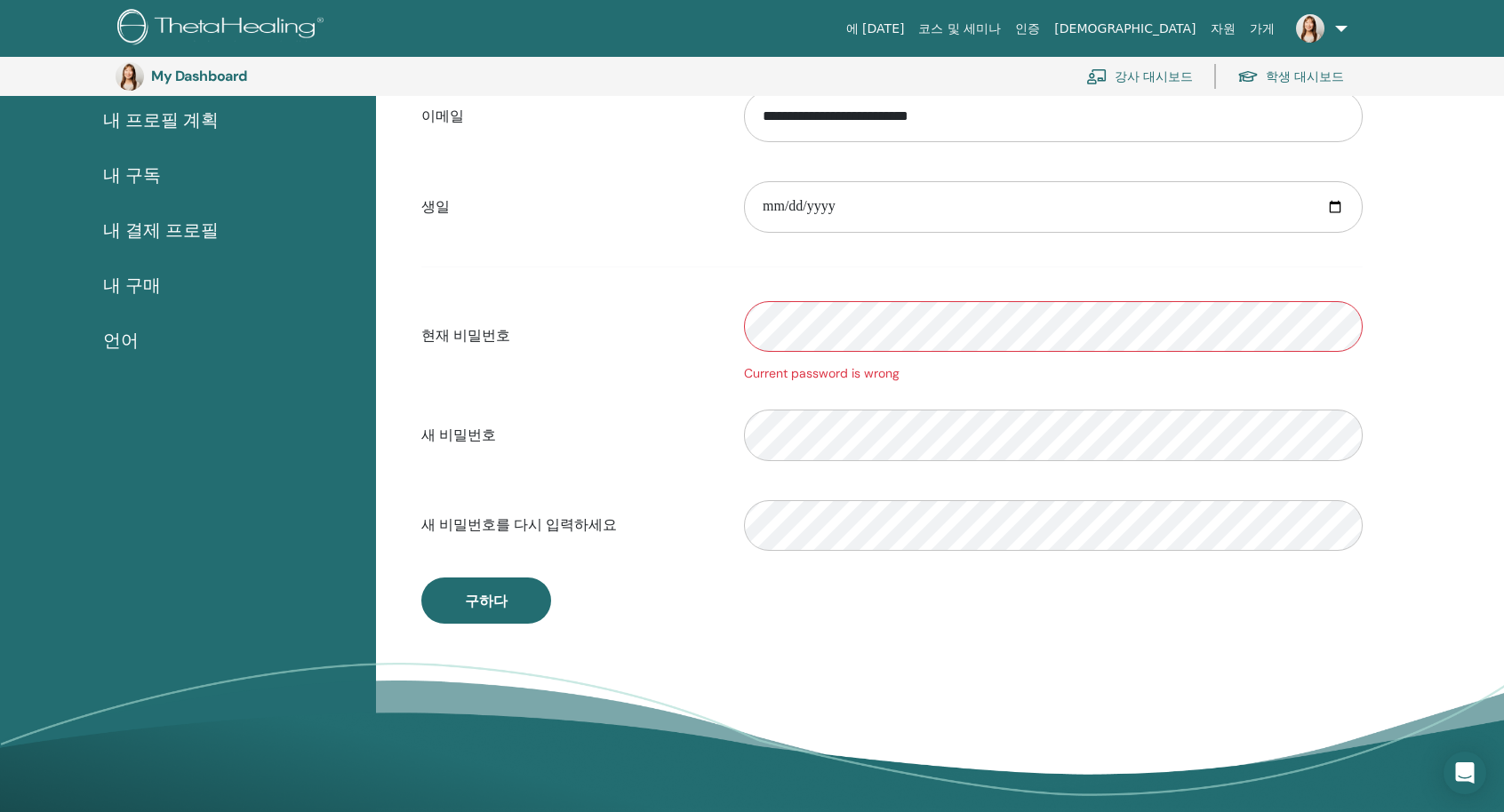
click at [897, 388] on form "**********" at bounding box center [891, 321] width 942 height 486
click at [484, 609] on button "구하다" at bounding box center [486, 600] width 130 height 46
click at [475, 618] on button "구하다" at bounding box center [486, 600] width 130 height 46
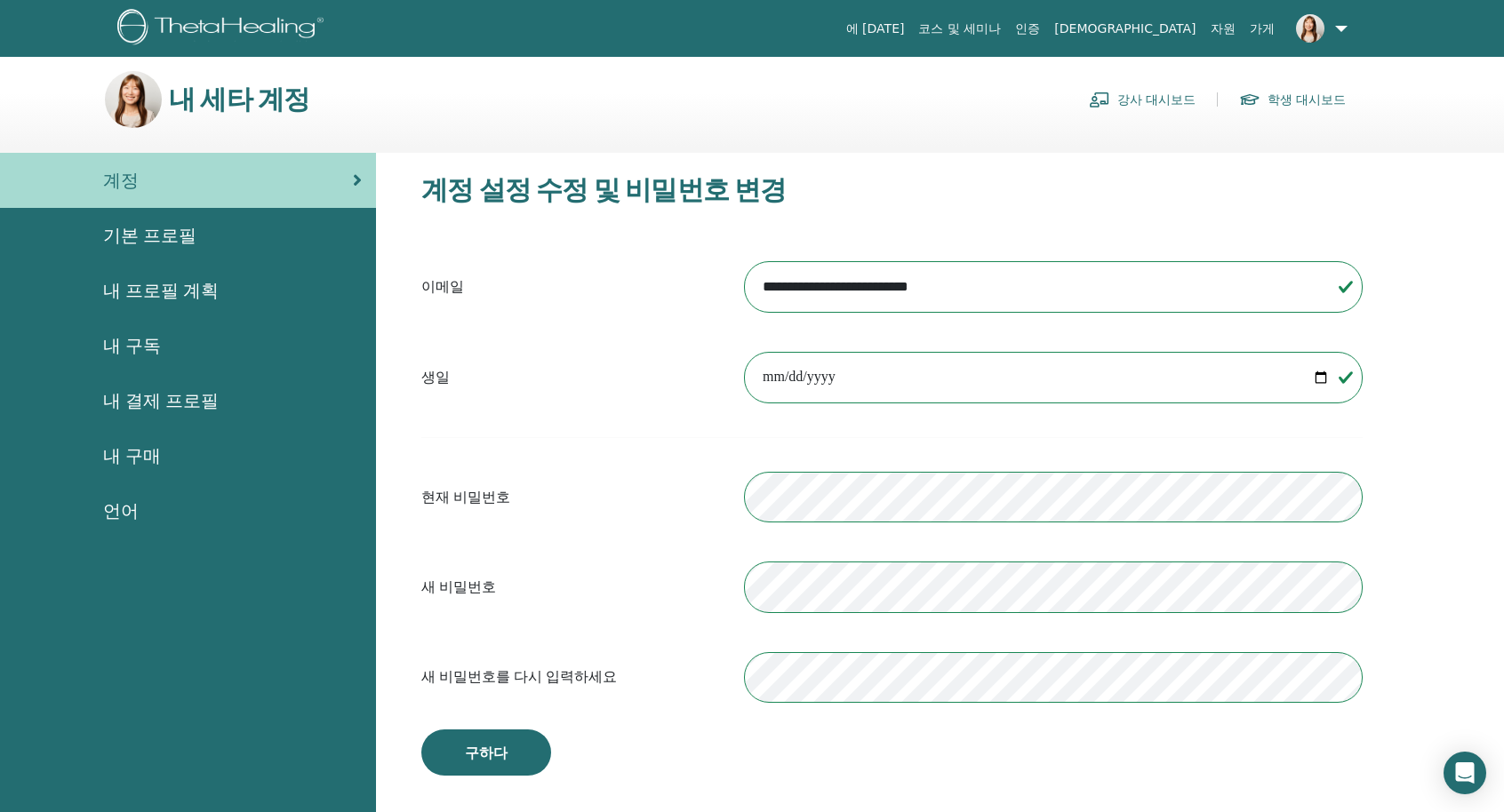
scroll to position [0, 0]
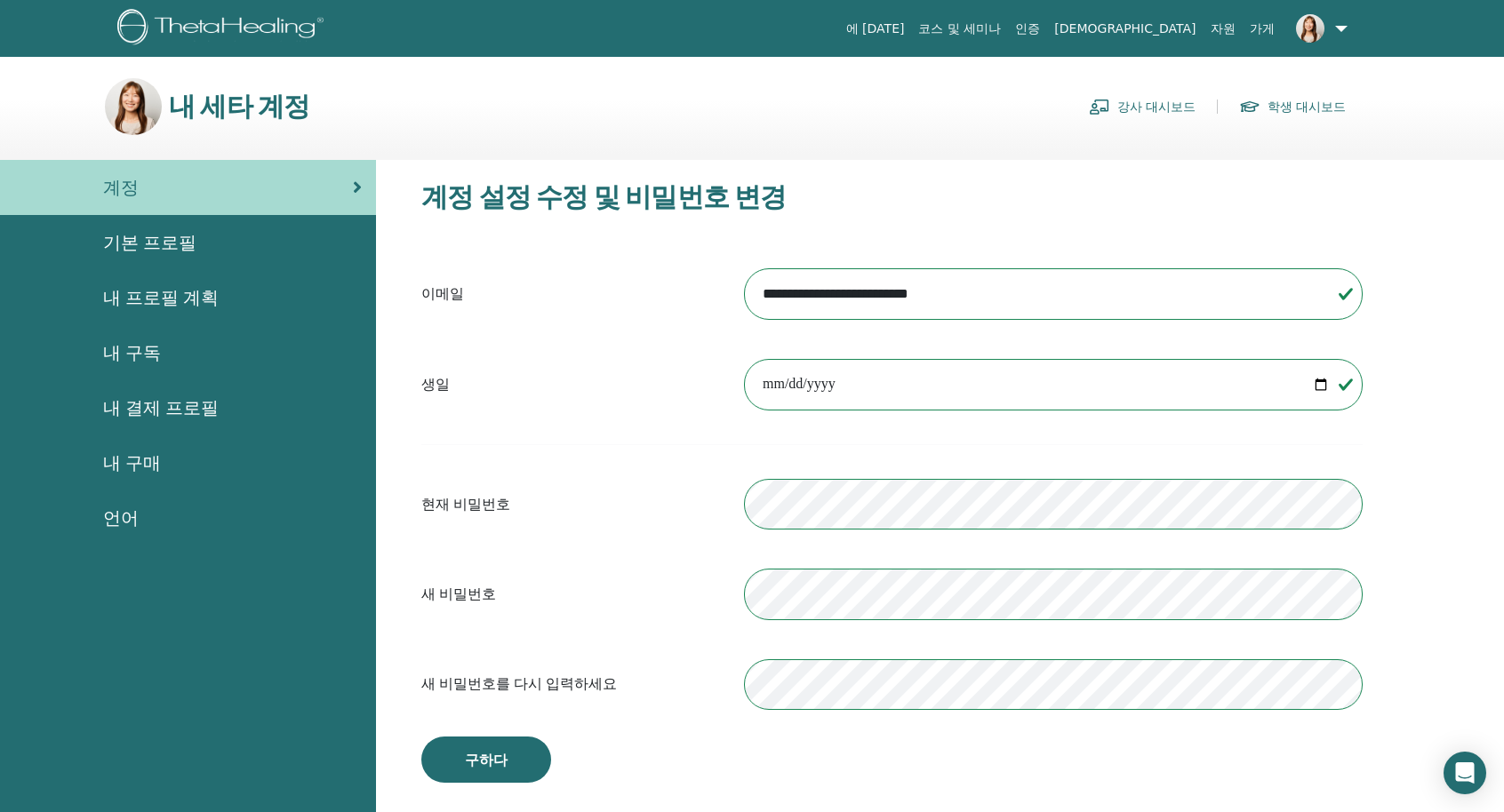
click at [1174, 113] on link "강사 대시보드" at bounding box center [1142, 107] width 107 height 29
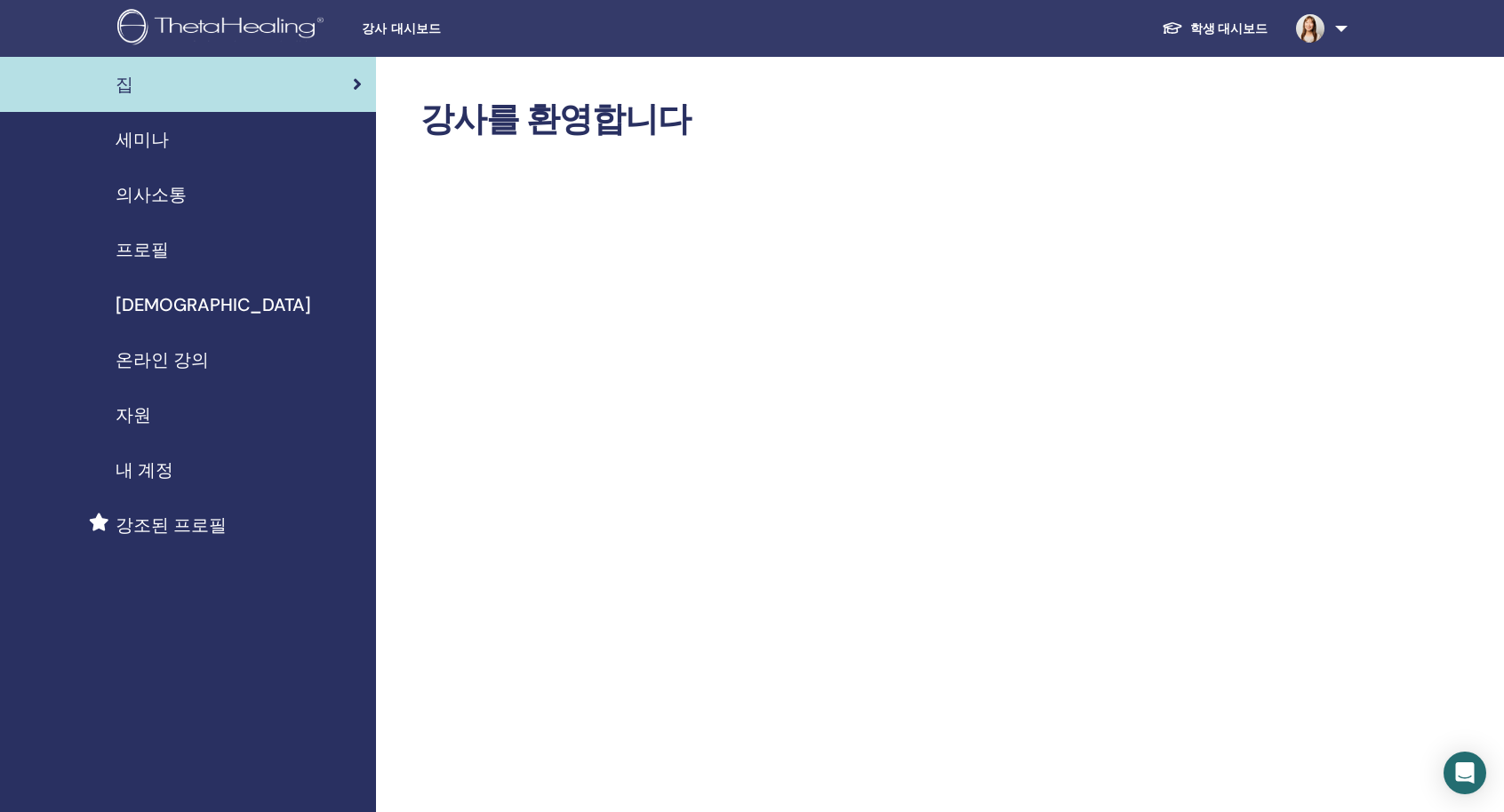
click at [133, 470] on span "내 계정" at bounding box center [144, 470] width 58 height 27
click at [168, 369] on span "온라인 강의" at bounding box center [162, 360] width 94 height 27
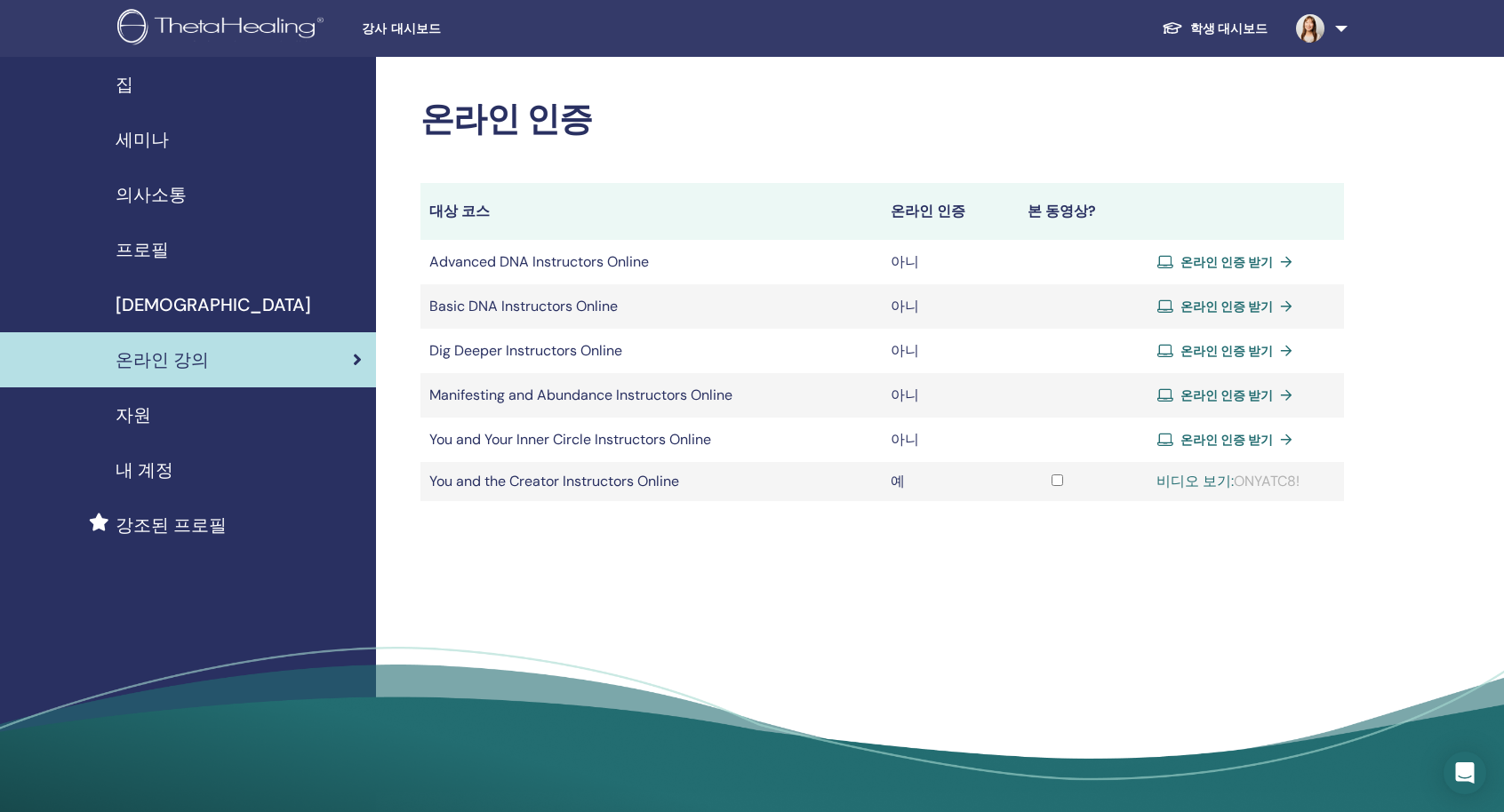
click at [1052, 486] on td at bounding box center [1058, 481] width 112 height 39
click at [1201, 477] on link "비디오 보기:" at bounding box center [1195, 481] width 77 height 19
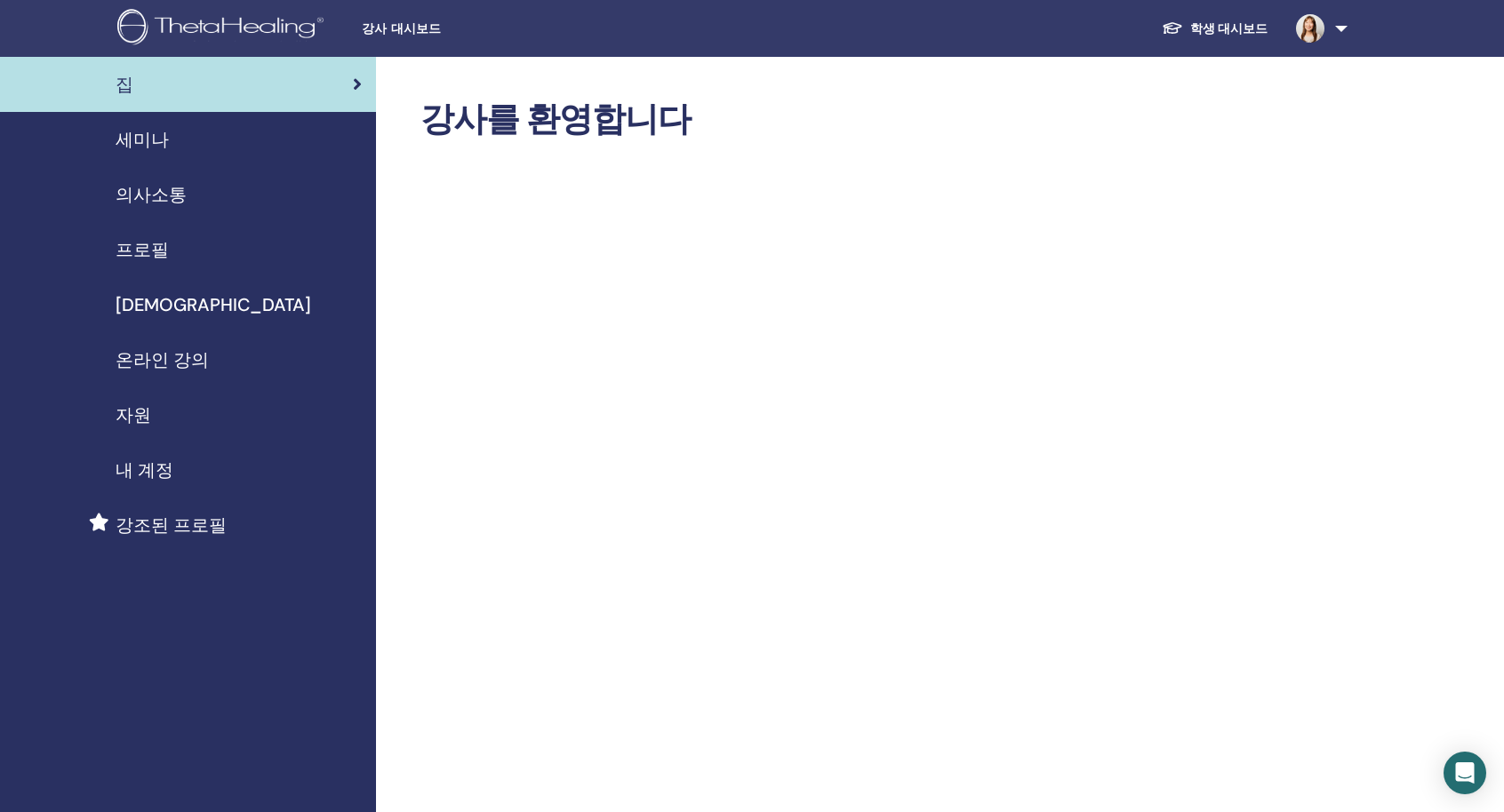
click at [153, 369] on span "온라인 강의" at bounding box center [162, 360] width 94 height 27
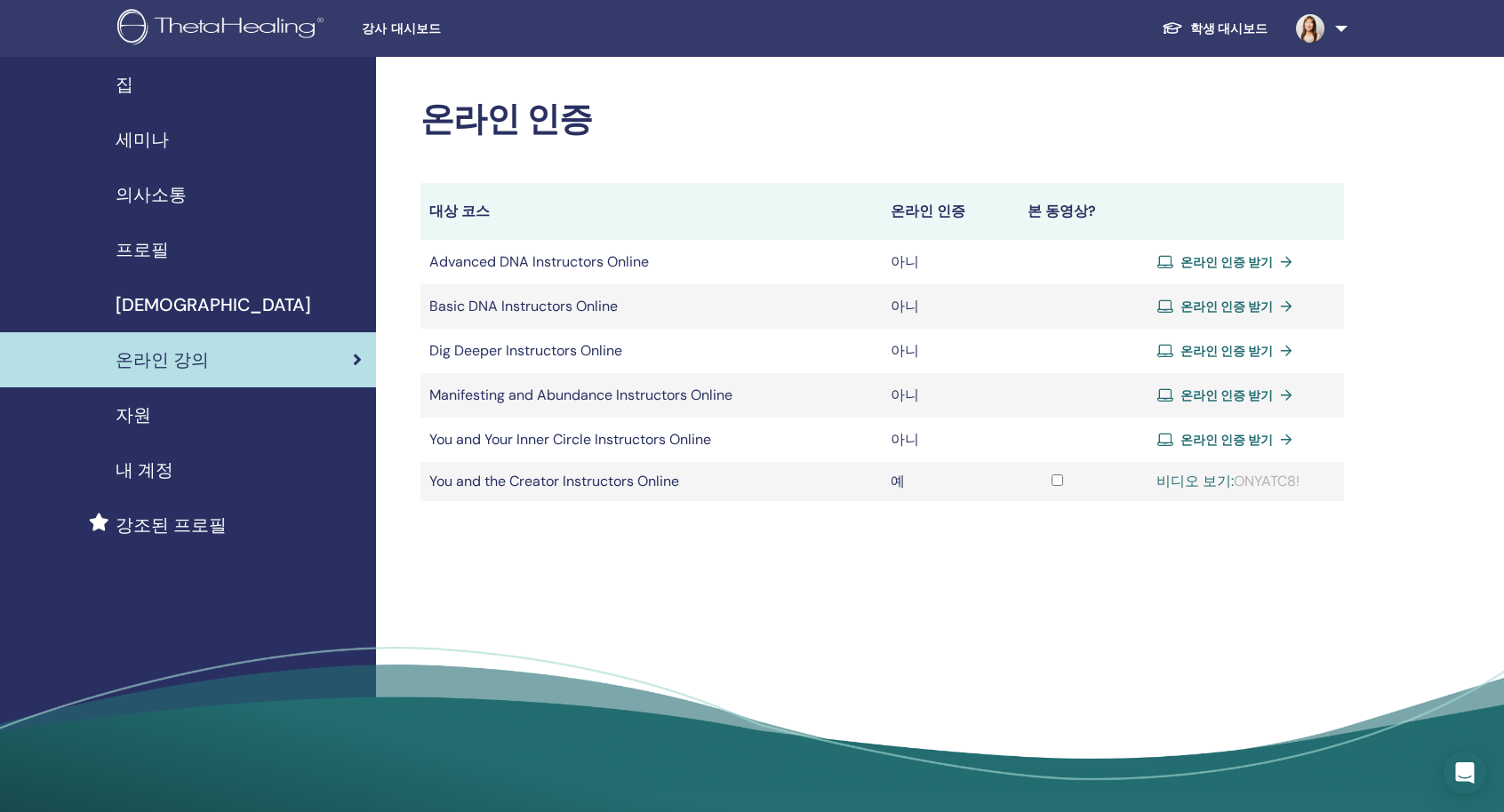
click at [189, 358] on span "온라인 강의" at bounding box center [162, 360] width 94 height 27
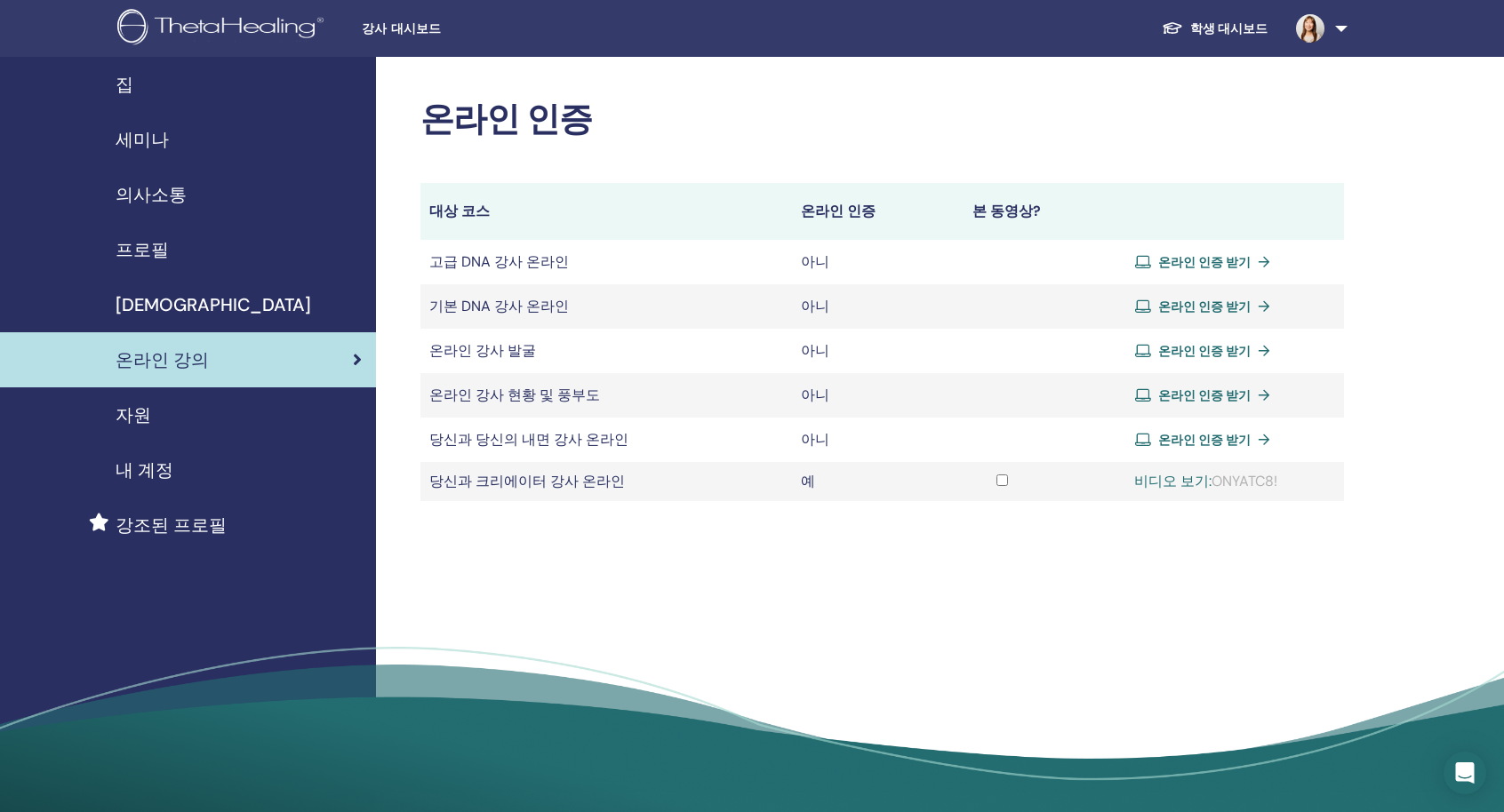
drag, startPoint x: 545, startPoint y: 567, endPoint x: 560, endPoint y: 245, distance: 322.3
click at [560, 245] on div "온라인 인증 대상 코스 온라인 인증 본 동영상? 고급 DNA 강사 온라인 아니 온라인 인증 받기 기본 DNA 강사 온라인 아니 예" at bounding box center [940, 441] width 1128 height 768
click at [601, 168] on div "온라인 인증 대상 코스 온라인 인증 본 동영상? 고급 DNA 강사 온라인 아니 온라인 인증 받기 기본 DNA 강사 온라인 아니" at bounding box center [882, 300] width 924 height 402
click at [1166, 434] on font "온라인 인증 받기" at bounding box center [1204, 440] width 93 height 16
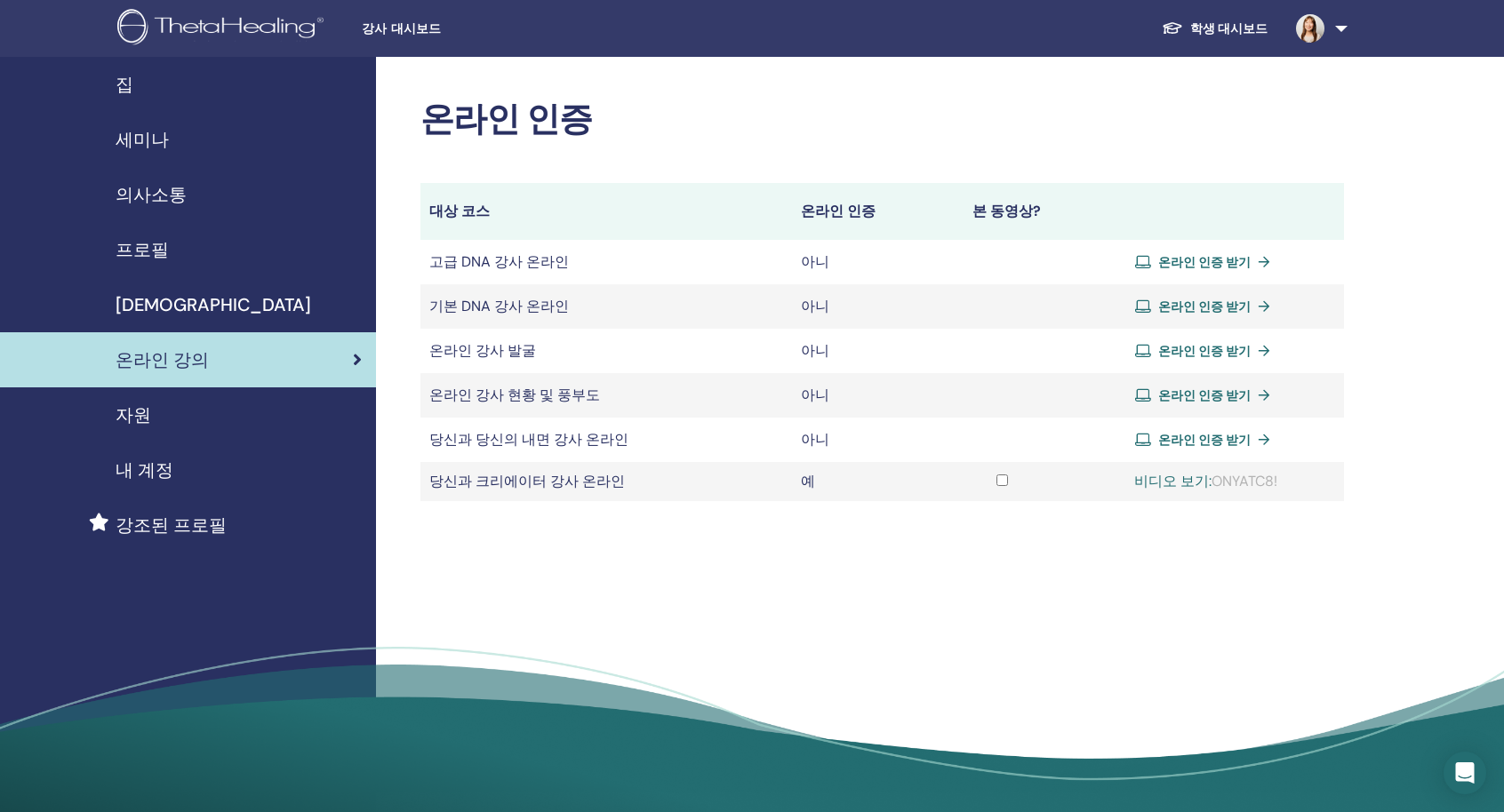
click at [1338, 30] on link at bounding box center [1318, 28] width 73 height 57
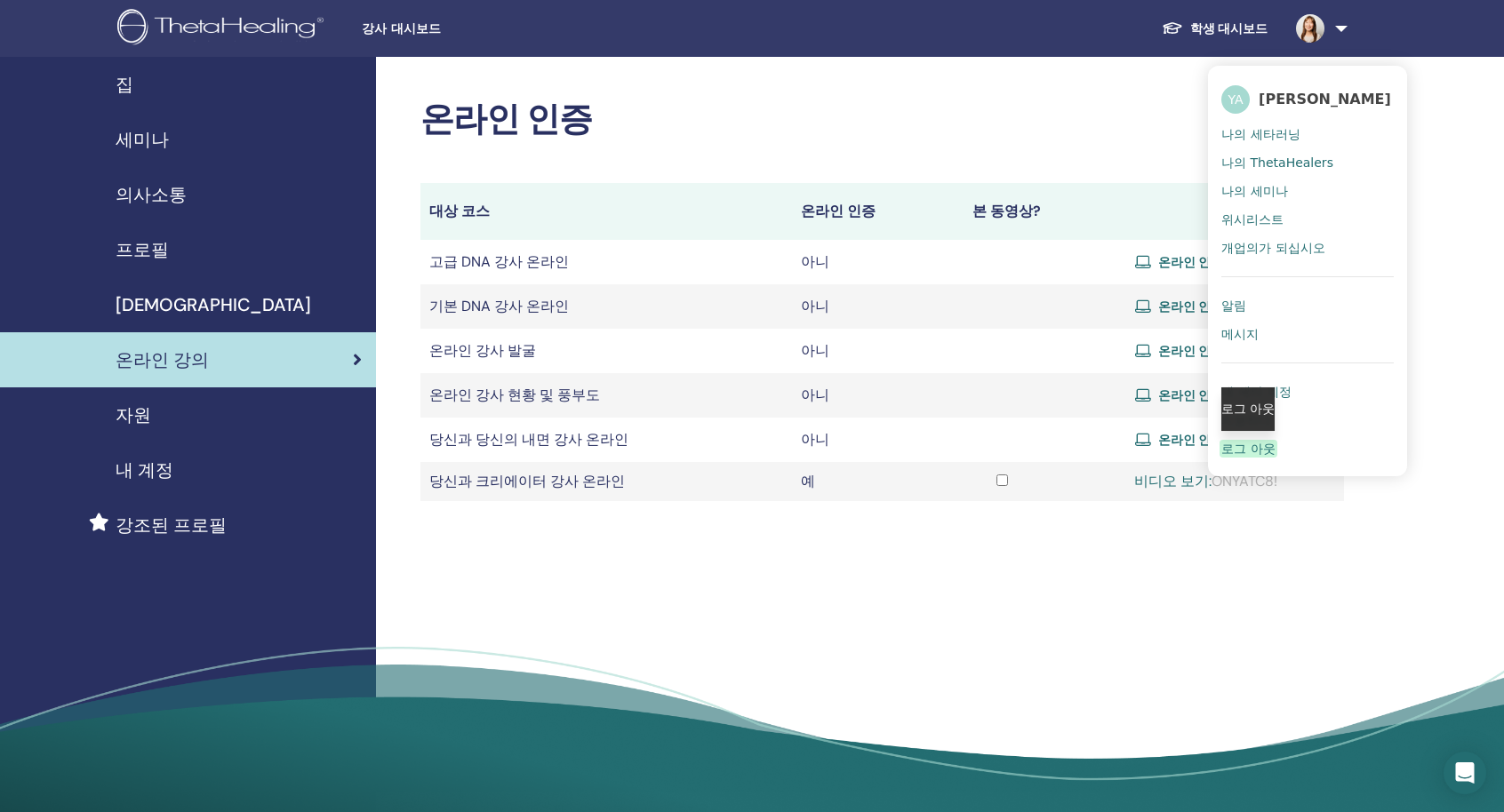
click at [1266, 388] on div "로그 아웃" at bounding box center [1248, 409] width 53 height 43
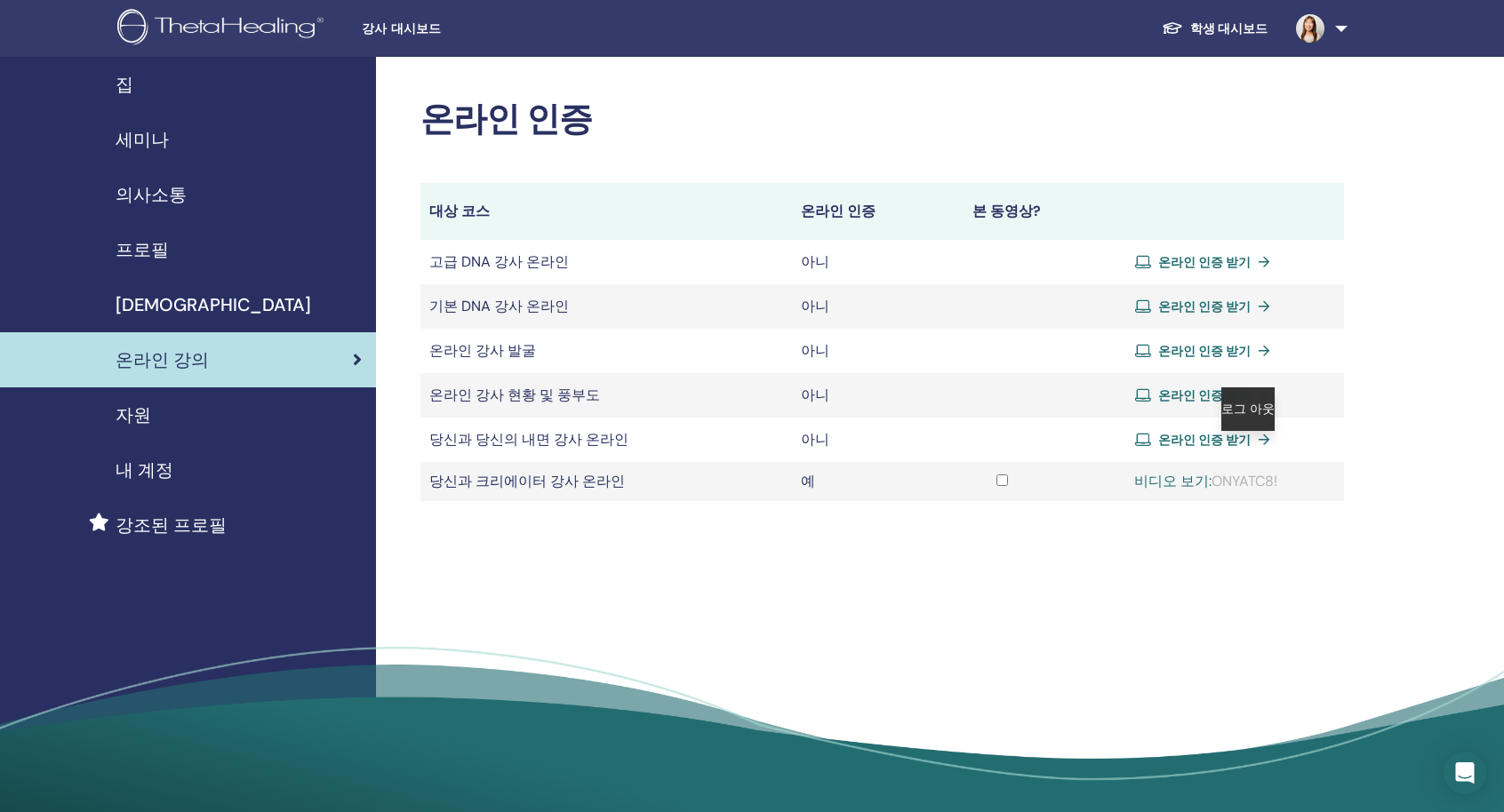
click at [1340, 40] on link at bounding box center [1318, 28] width 73 height 57
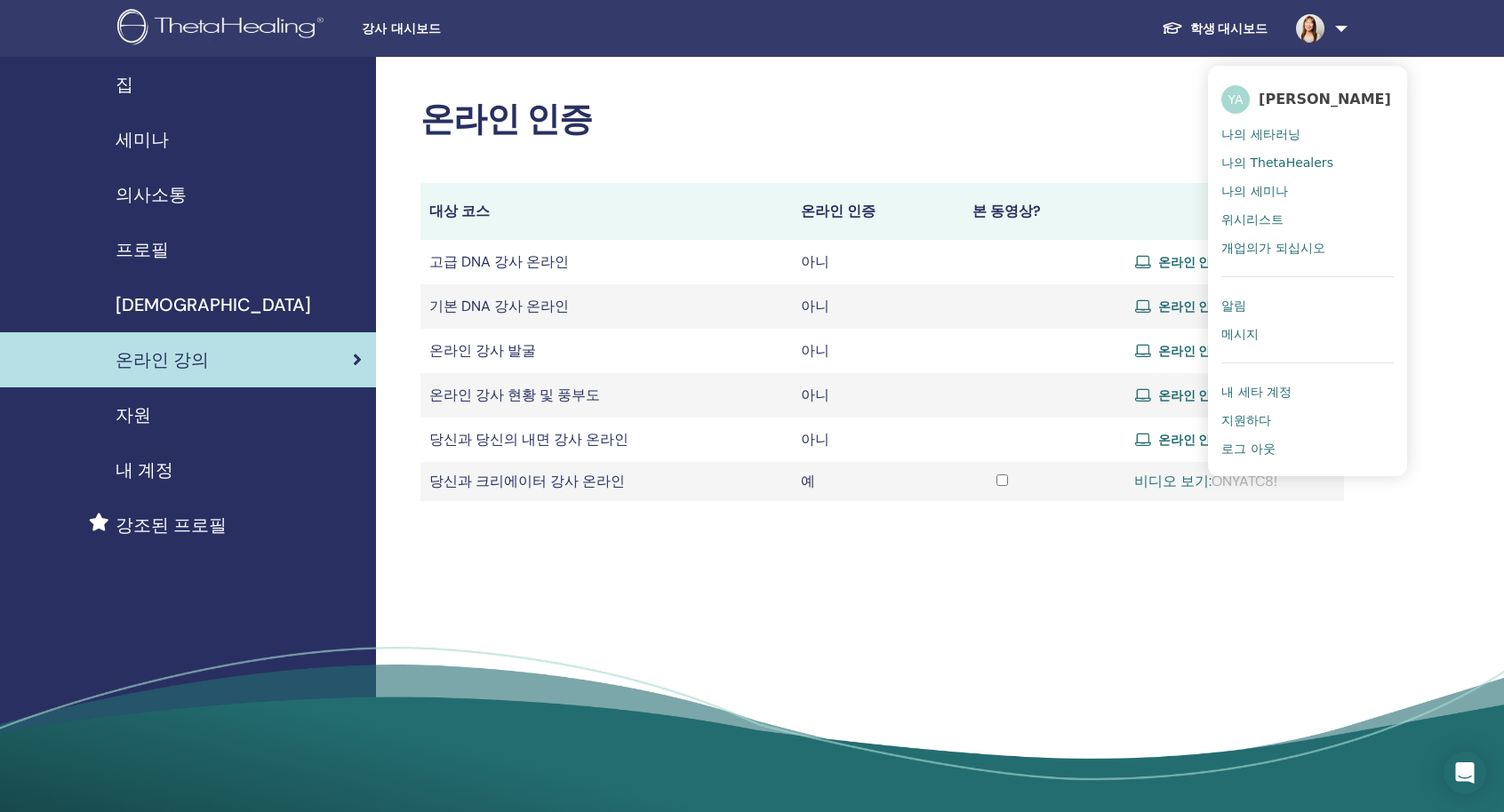
click at [1285, 385] on font "내 세타 계정" at bounding box center [1257, 392] width 70 height 14
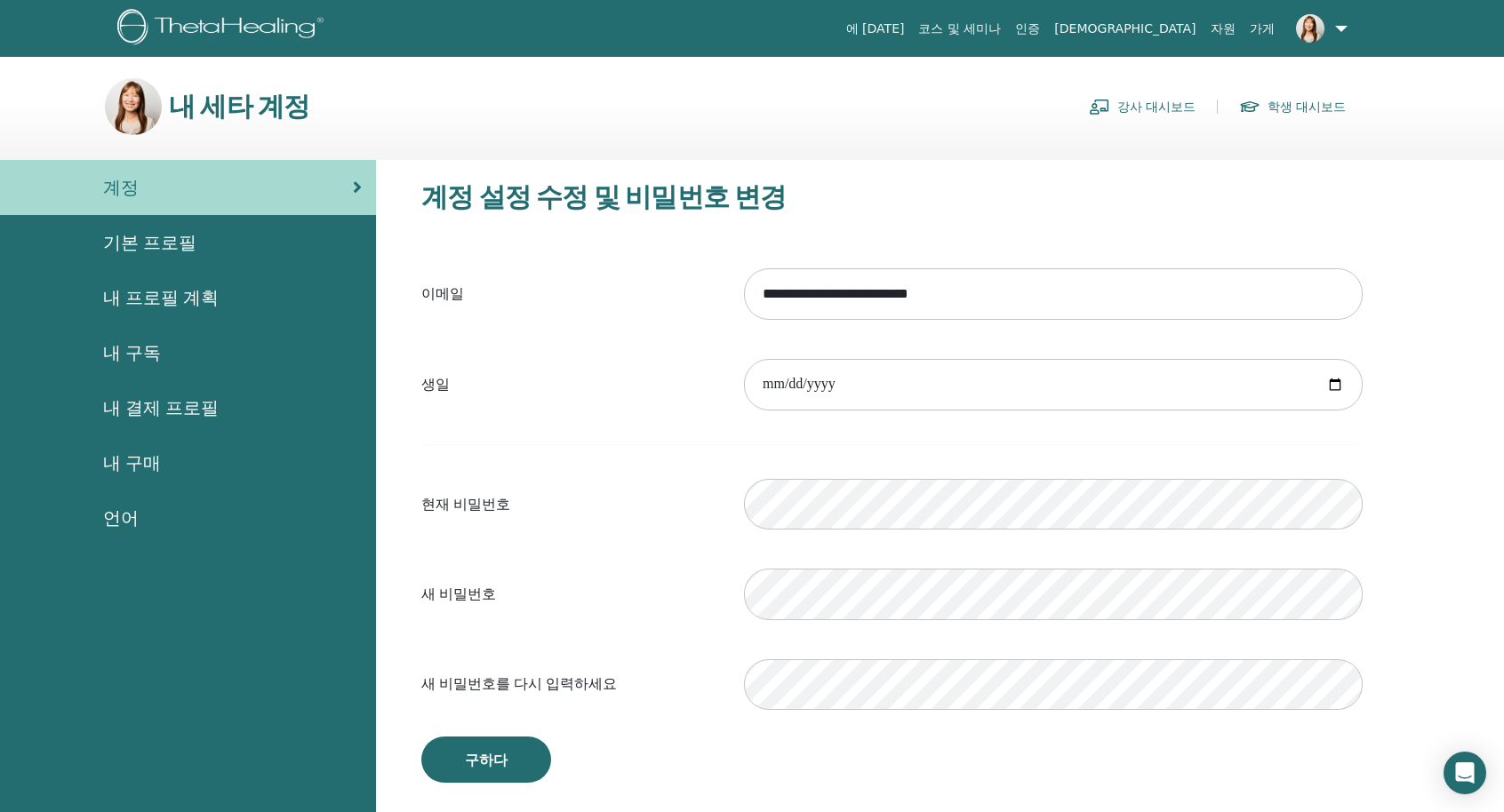
click at [498, 784] on div "**********" at bounding box center [892, 482] width 1011 height 644
click at [496, 773] on button "구하다" at bounding box center [486, 759] width 130 height 46
click at [512, 509] on label "현재 비밀번호" at bounding box center [569, 505] width 323 height 34
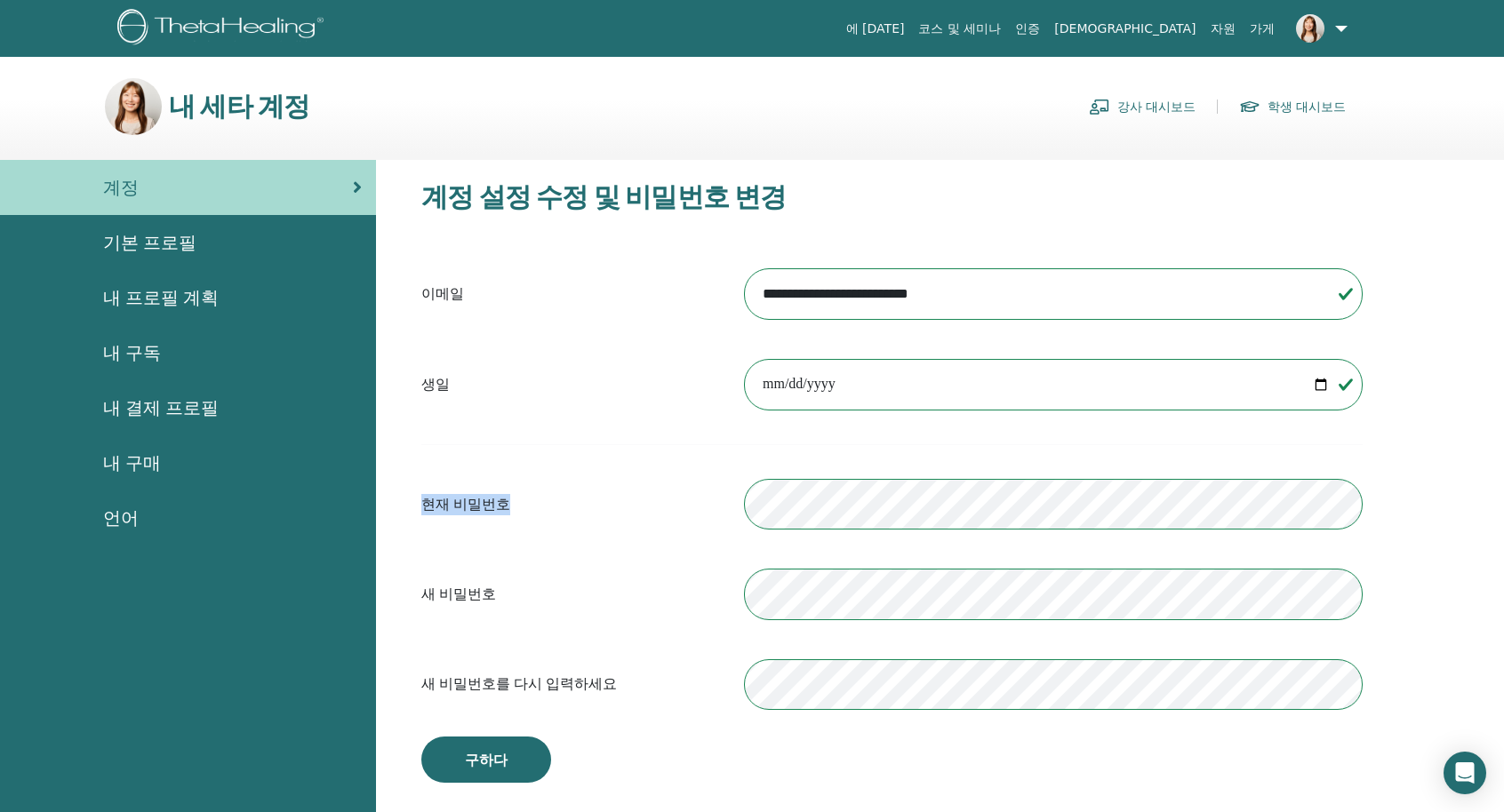
click at [512, 509] on label "현재 비밀번호" at bounding box center [569, 505] width 323 height 34
click at [517, 488] on label "현재 비밀번호" at bounding box center [569, 505] width 323 height 34
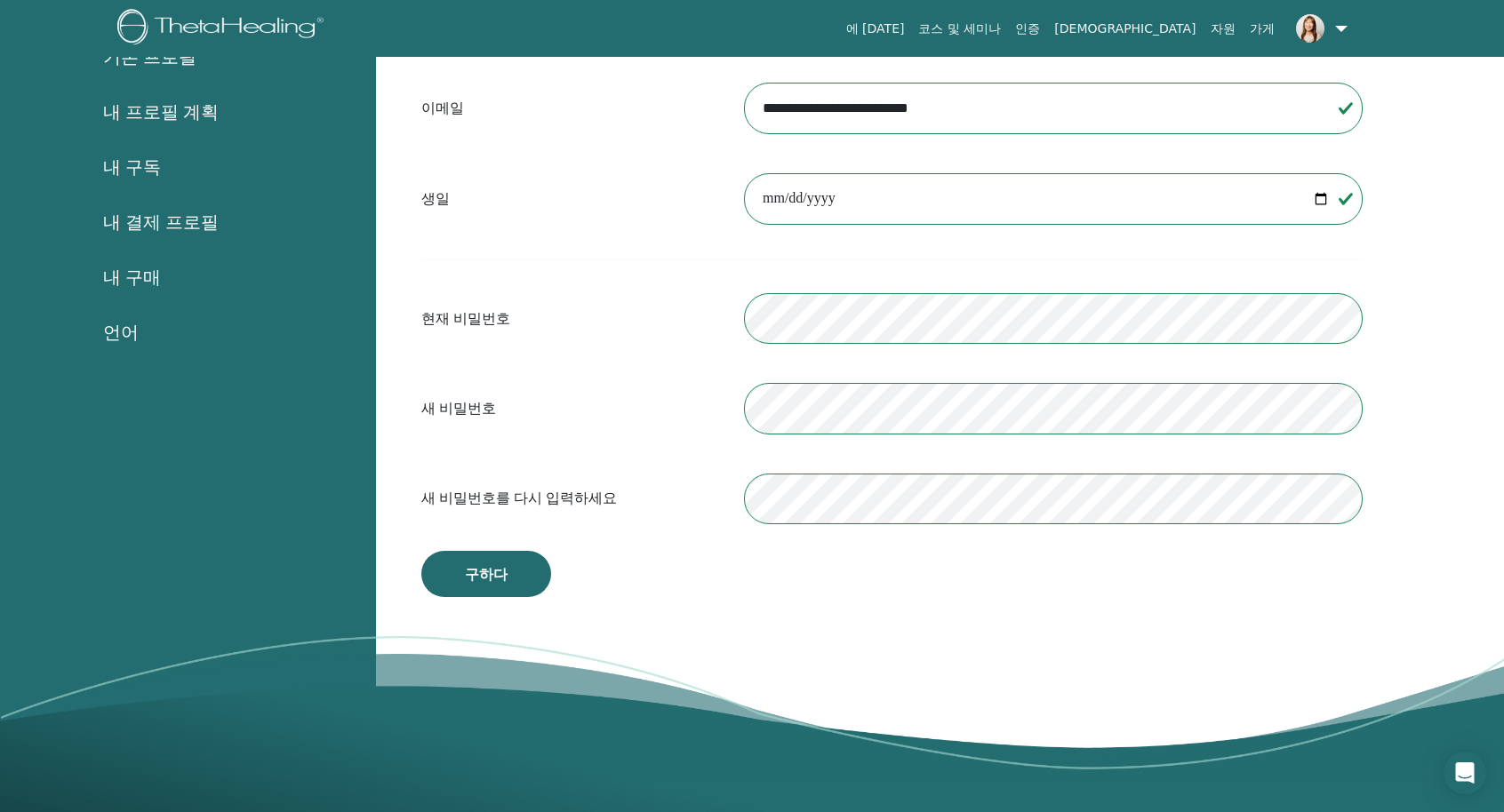
scroll to position [217, 0]
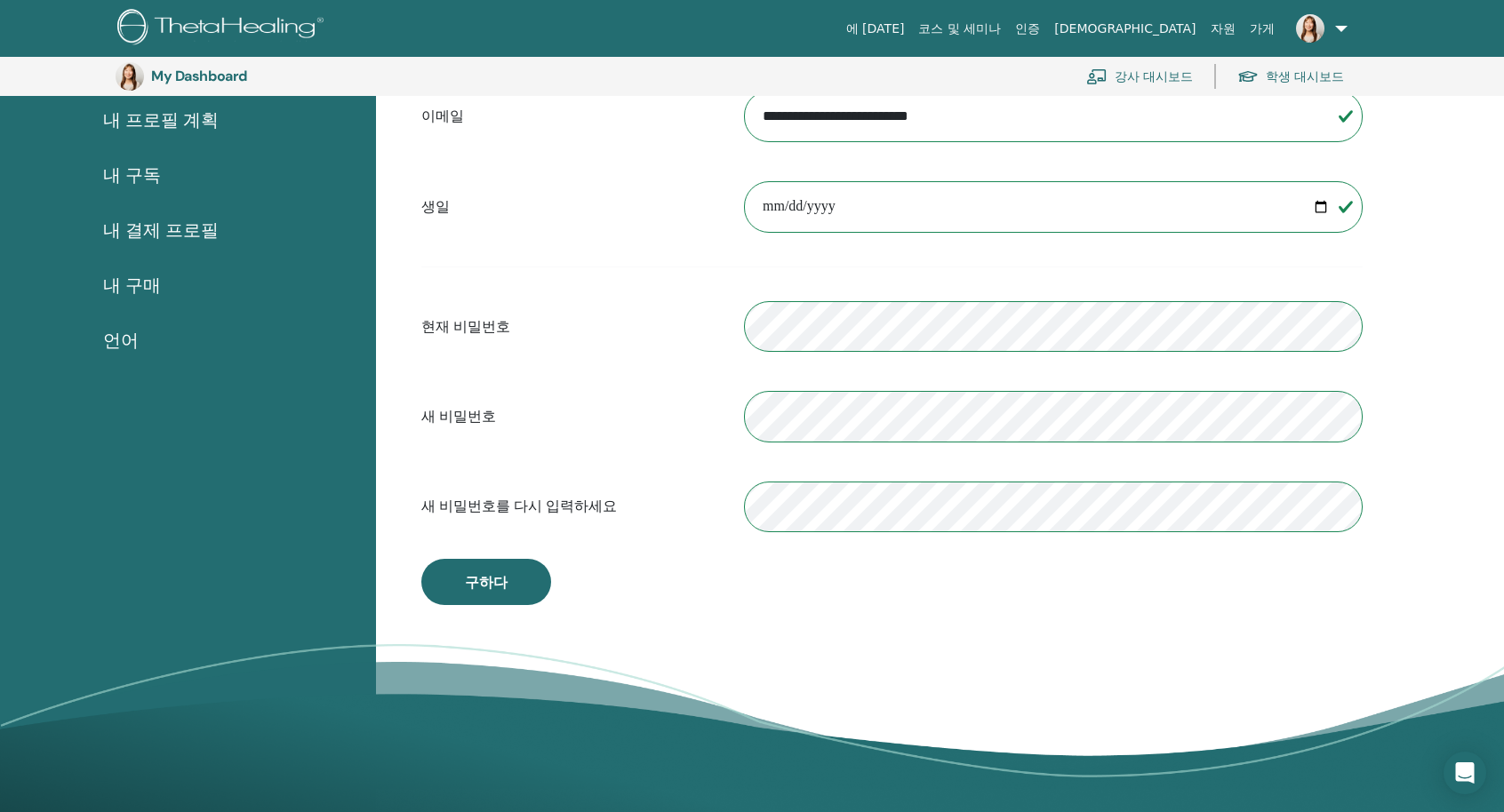
click at [1372, 29] on ul "에 대한 코스 및 세미나 인증 성공 사례 자원 가게 YA YOUNG HYEON AHN 나의 ThetaLearning 나의 ThetaHealer…" at bounding box center [1097, 28] width 622 height 57
click at [1102, 79] on img at bounding box center [1097, 76] width 22 height 16
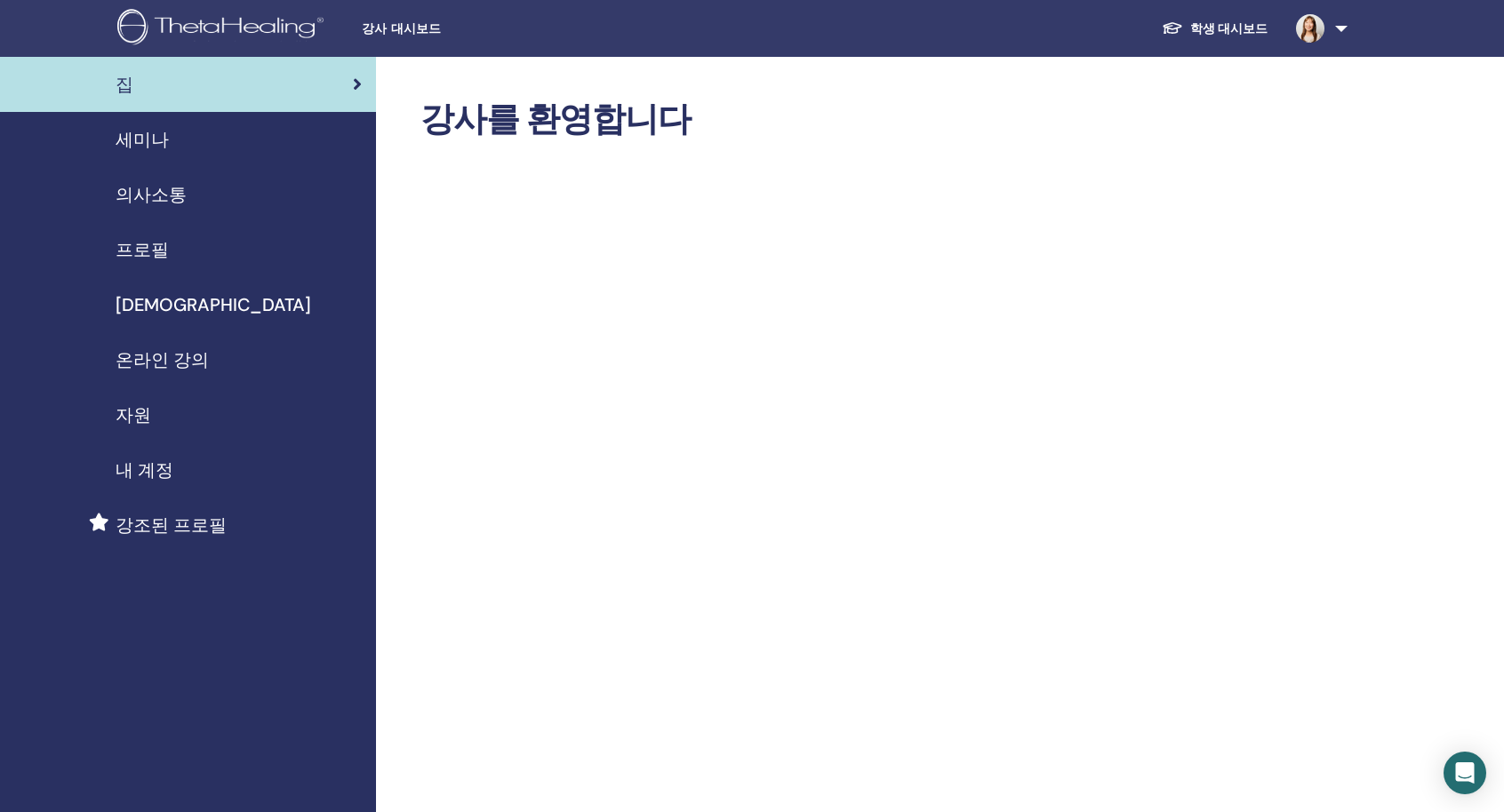
click at [171, 374] on link "온라인 강의" at bounding box center [188, 360] width 376 height 55
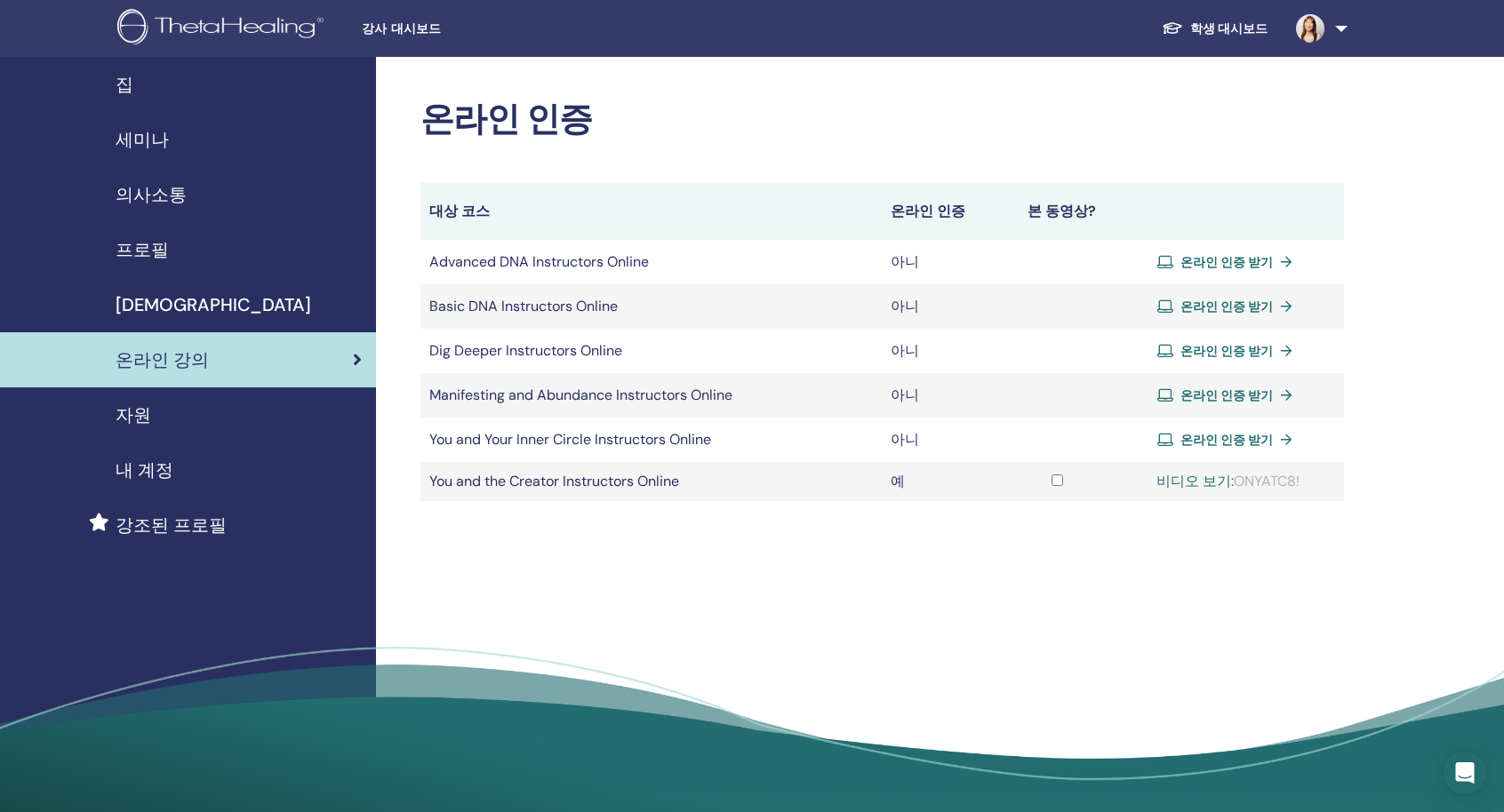
click at [1201, 468] on td "비디오 보기: ONYATC8!" at bounding box center [1228, 481] width 231 height 39
click at [1195, 480] on link "비디오 보기:" at bounding box center [1195, 481] width 77 height 19
